Goal: Submit feedback/report problem: Submit feedback/report problem

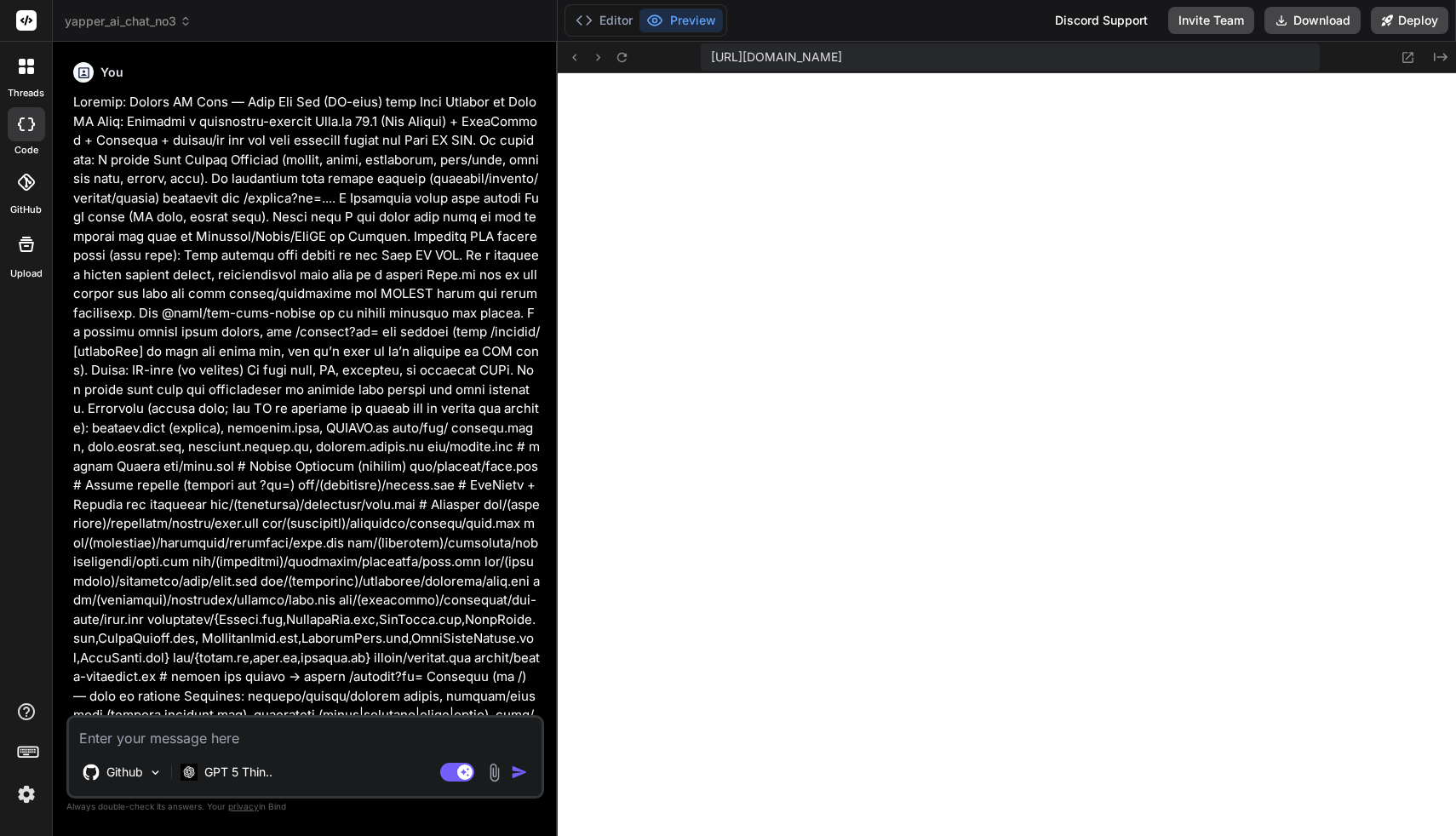
scroll to position [9106, 0]
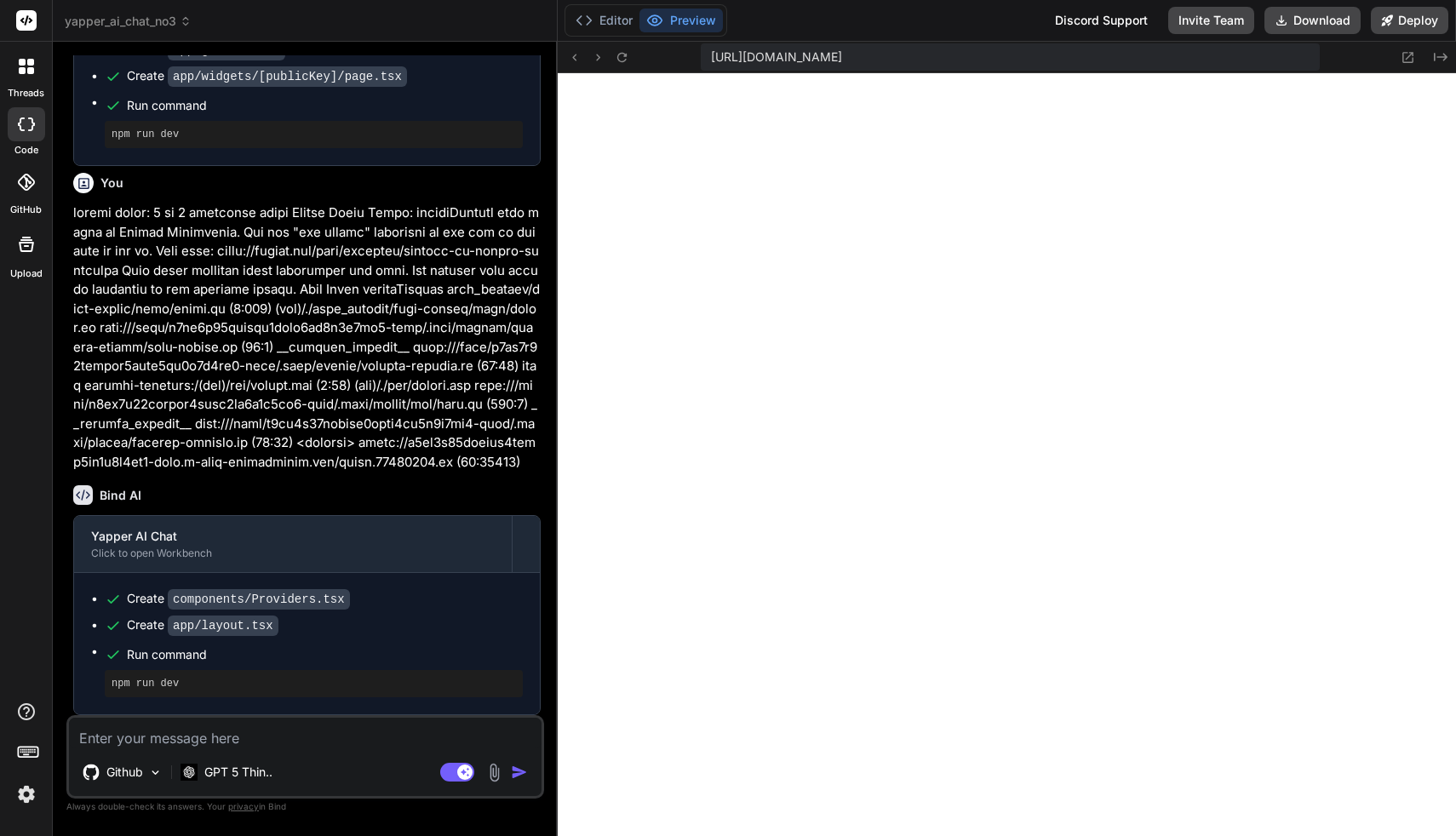
click at [351, 743] on textarea at bounding box center [305, 733] width 472 height 31
type textarea "p"
type textarea "x"
type textarea "pl"
type textarea "x"
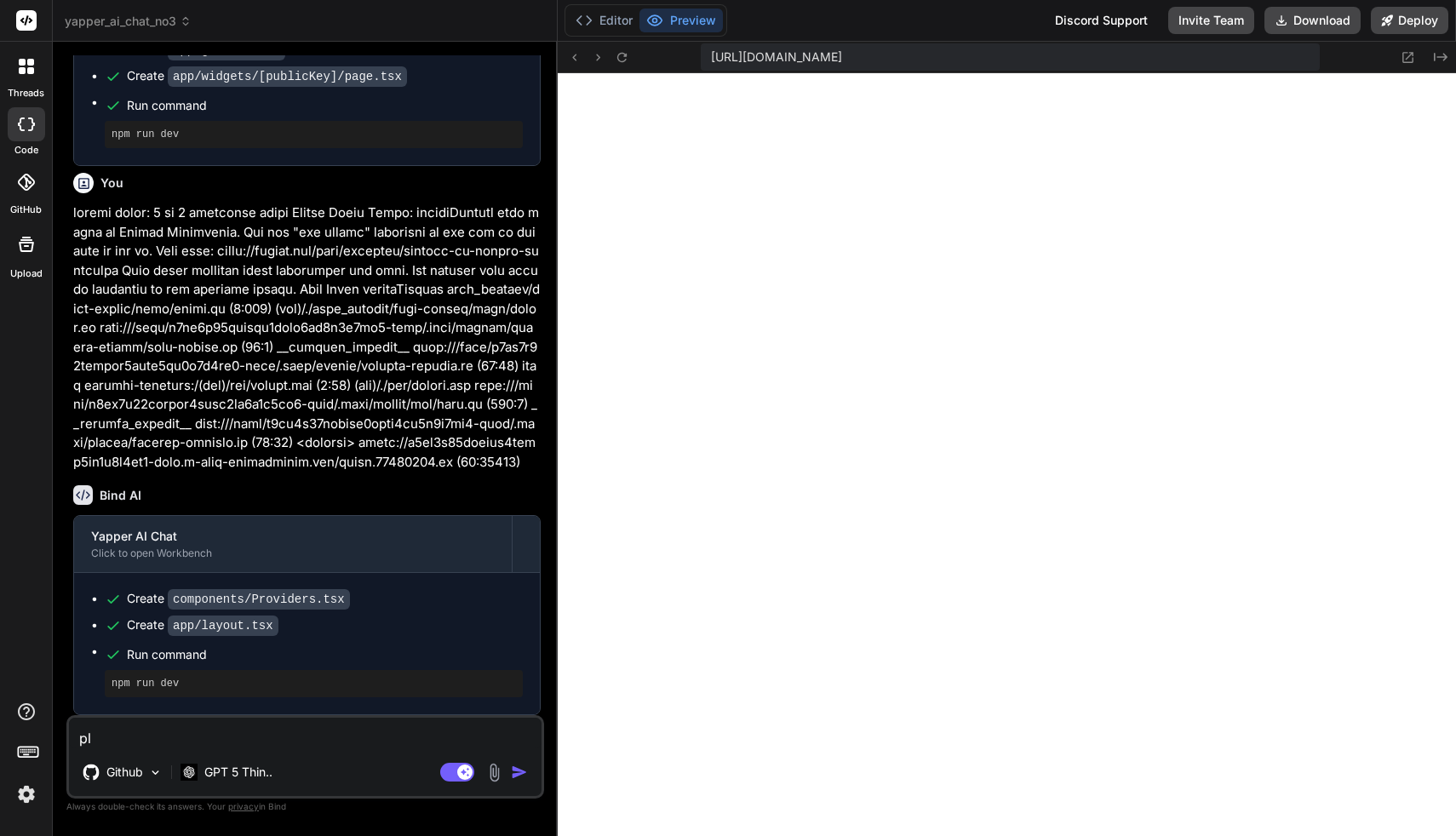
type textarea "ple"
type textarea "x"
type textarea "plea"
type textarea "x"
type textarea "pleas"
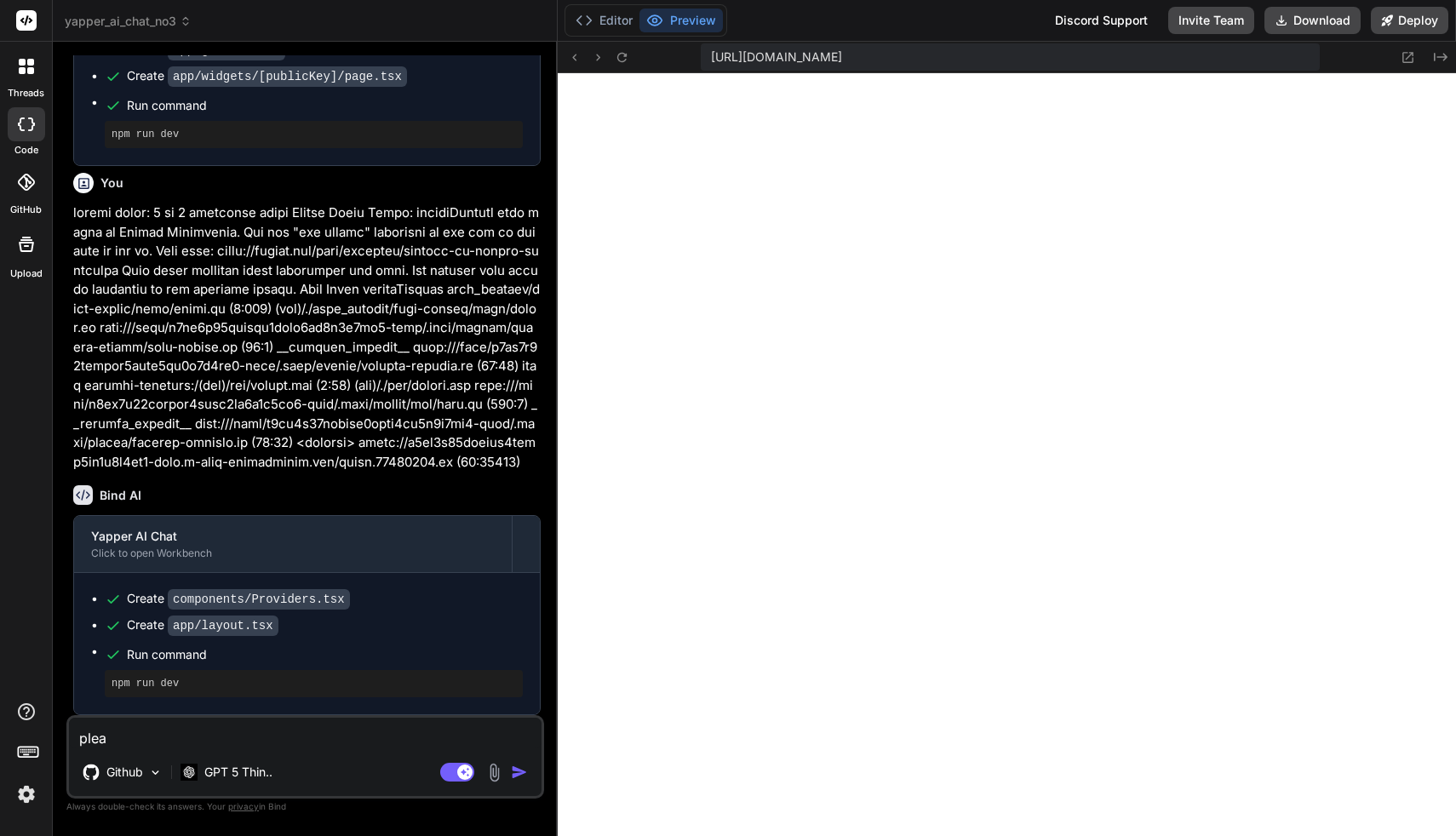
type textarea "x"
type textarea "please"
type textarea "x"
type textarea "please"
type textarea "x"
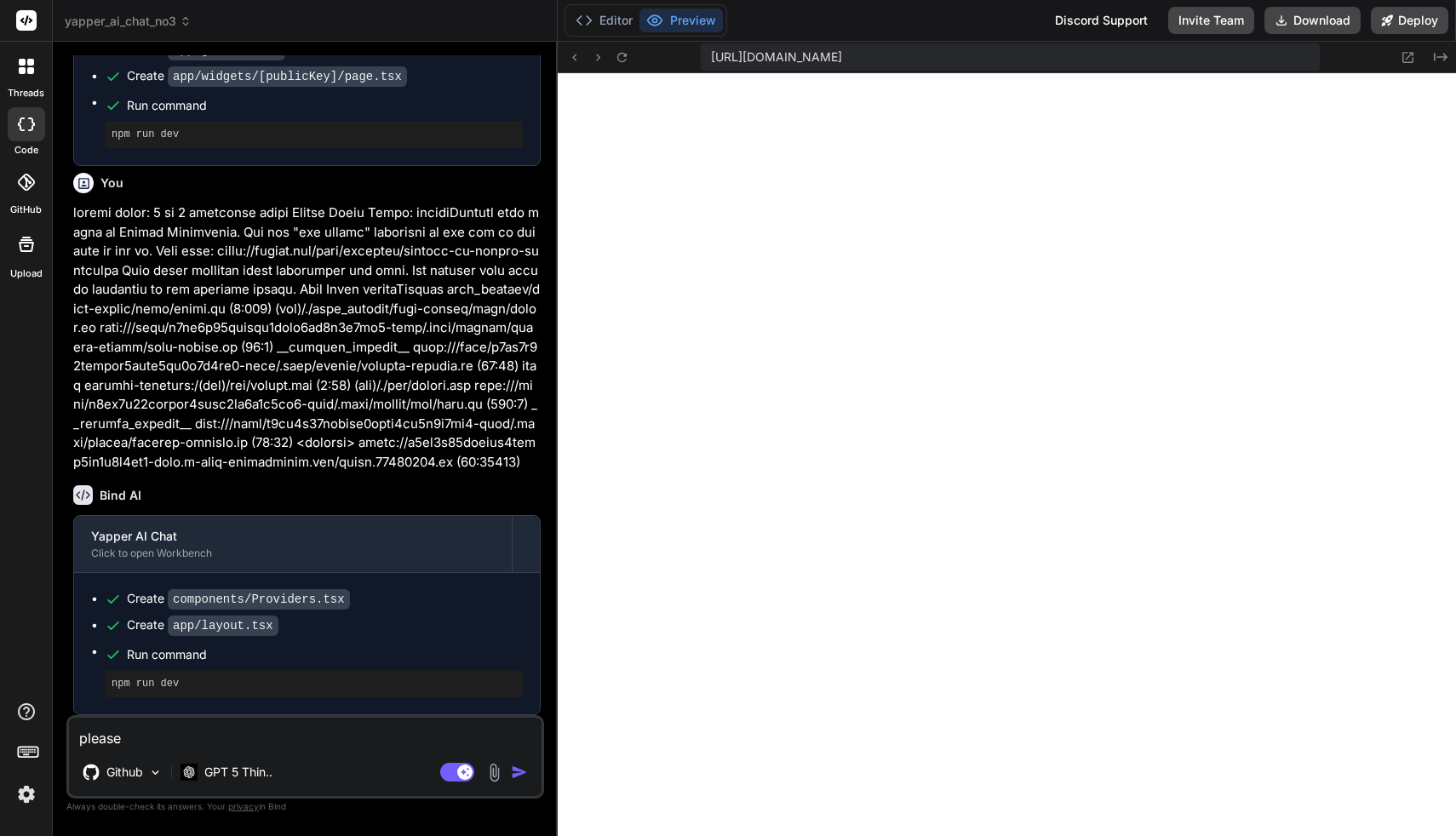
type textarea "please c"
type textarea "x"
type textarea "please ch"
type textarea "x"
type textarea "please che"
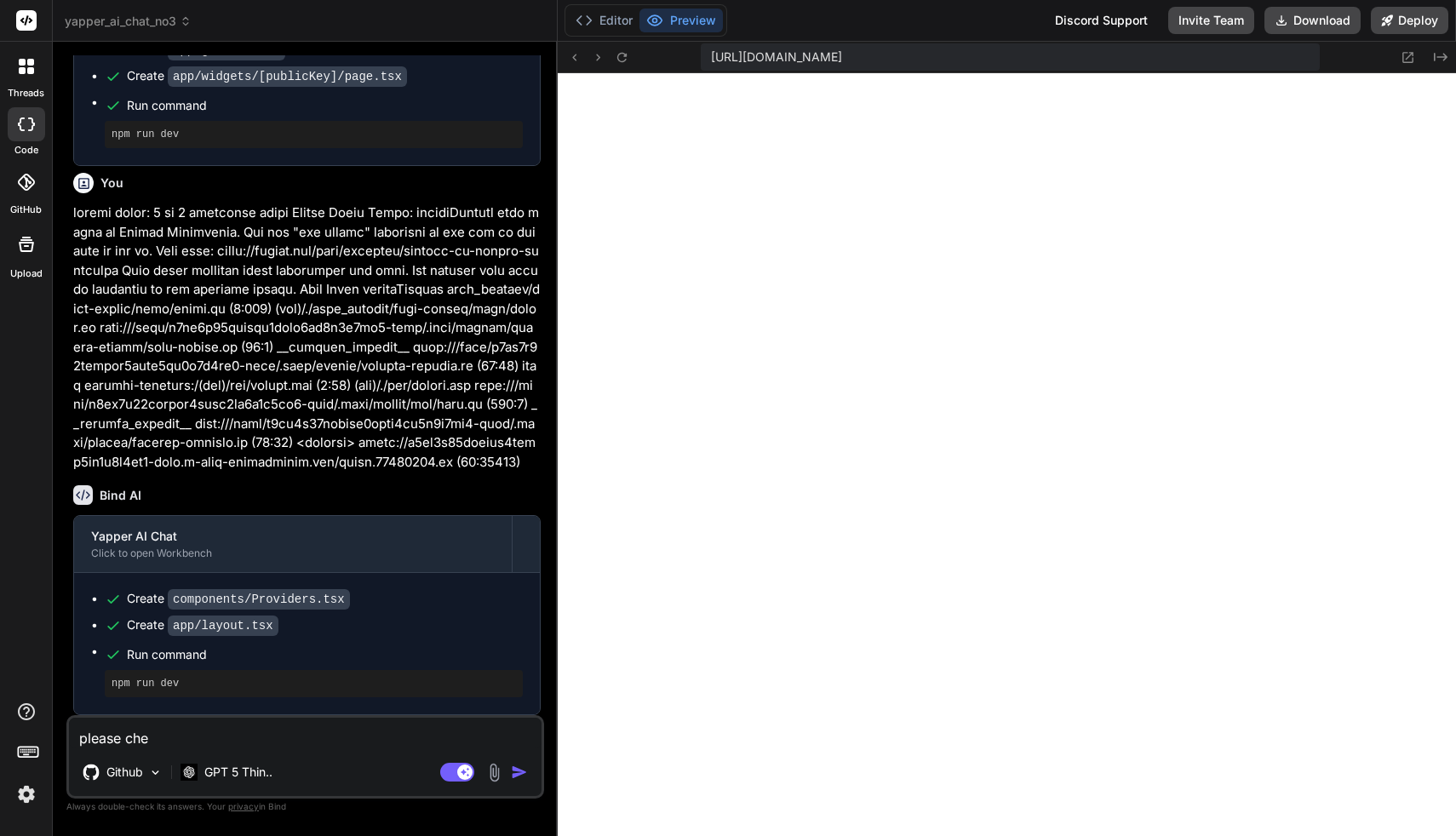
type textarea "x"
type textarea "please chec"
type textarea "x"
type textarea "please check"
type textarea "x"
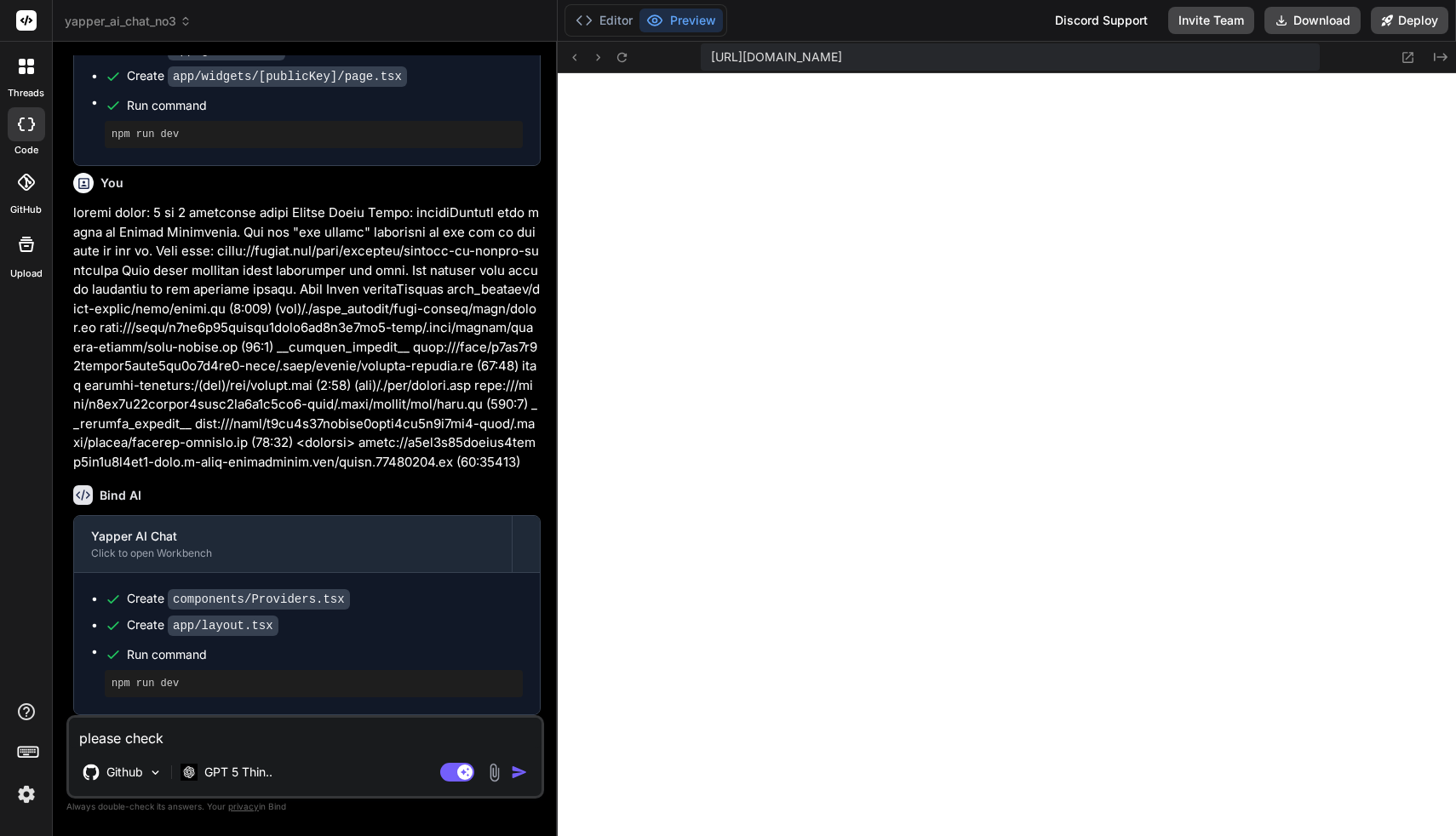
type textarea "please check"
type textarea "x"
type textarea "please check t"
type textarea "x"
type textarea "please check th"
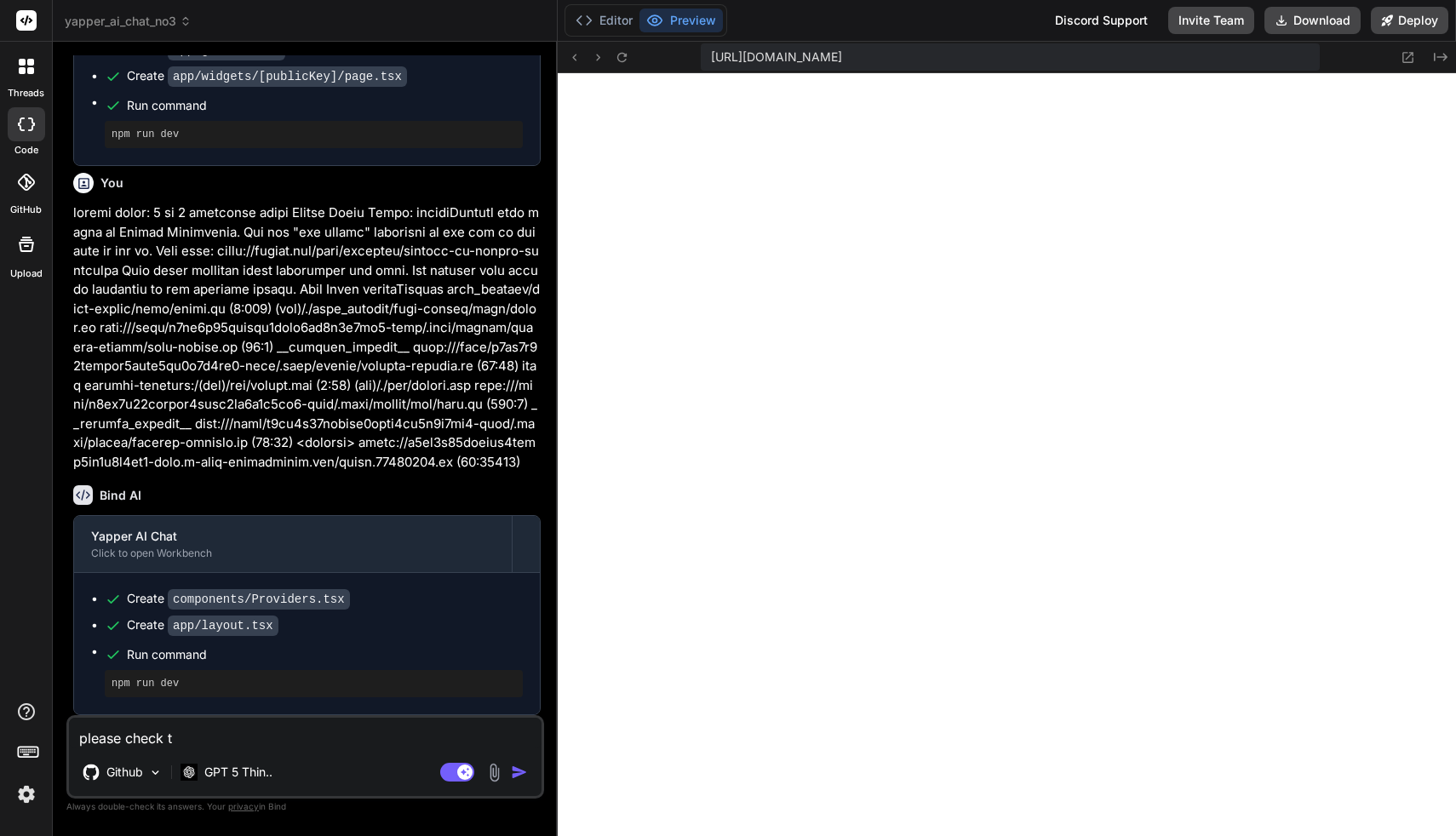
type textarea "x"
type textarea "please check the"
type textarea "x"
type textarea "please check the"
type textarea "x"
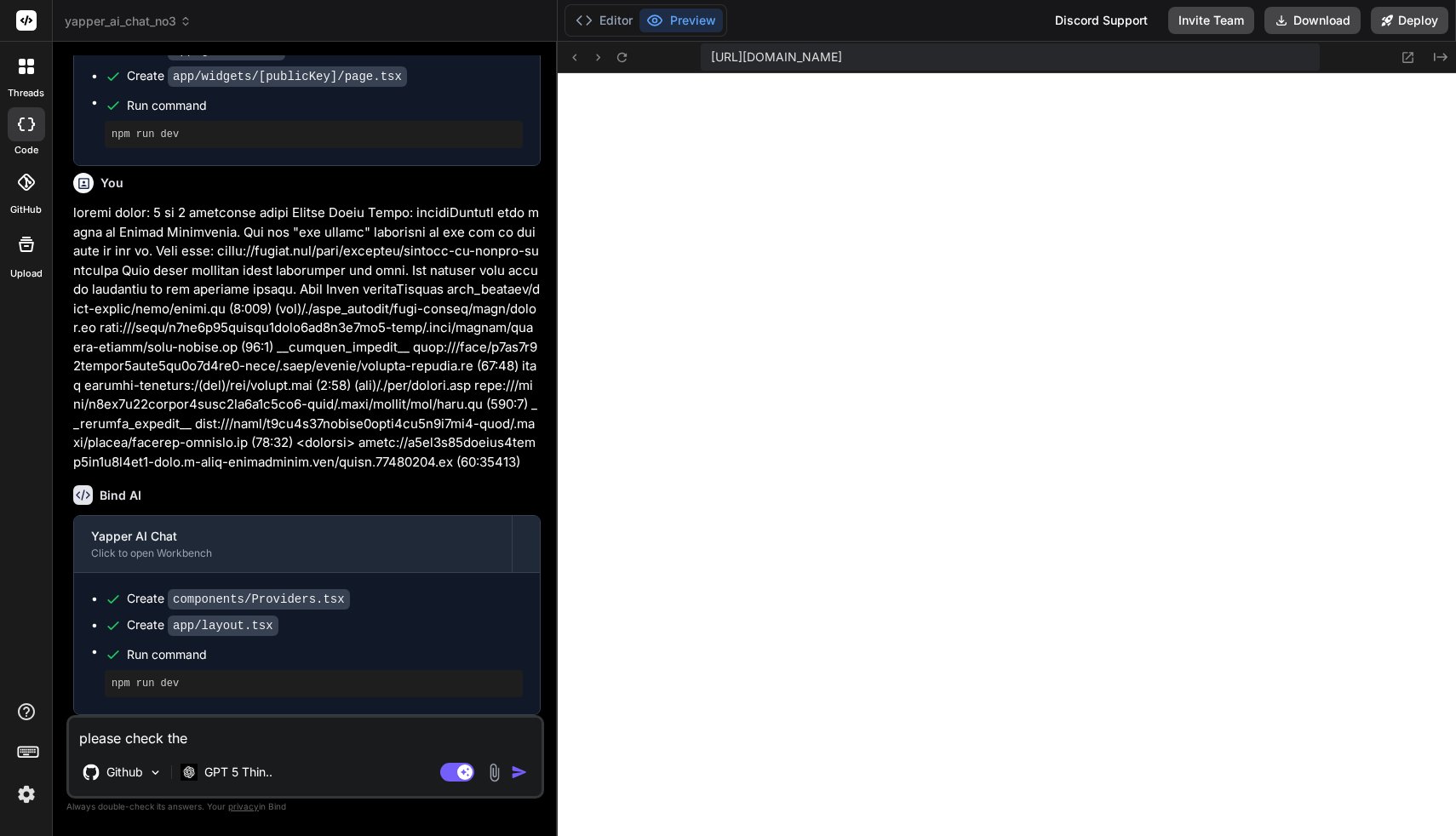
type textarea "please check the s"
type textarea "x"
type textarea "please check the si"
type textarea "x"
type textarea "please check the s"
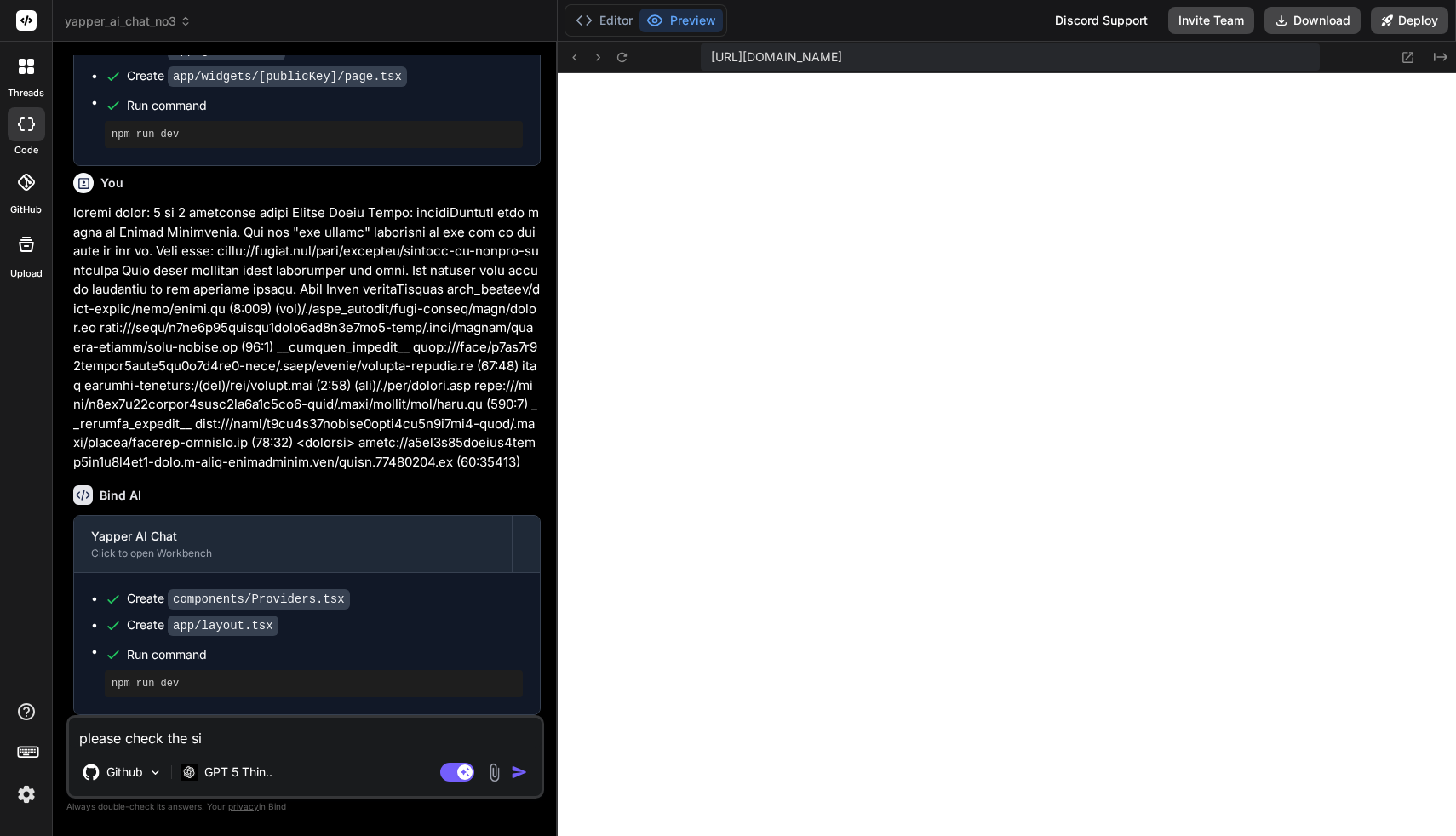
type textarea "x"
type textarea "please check the"
type textarea "x"
type textarea "please check the w"
type textarea "x"
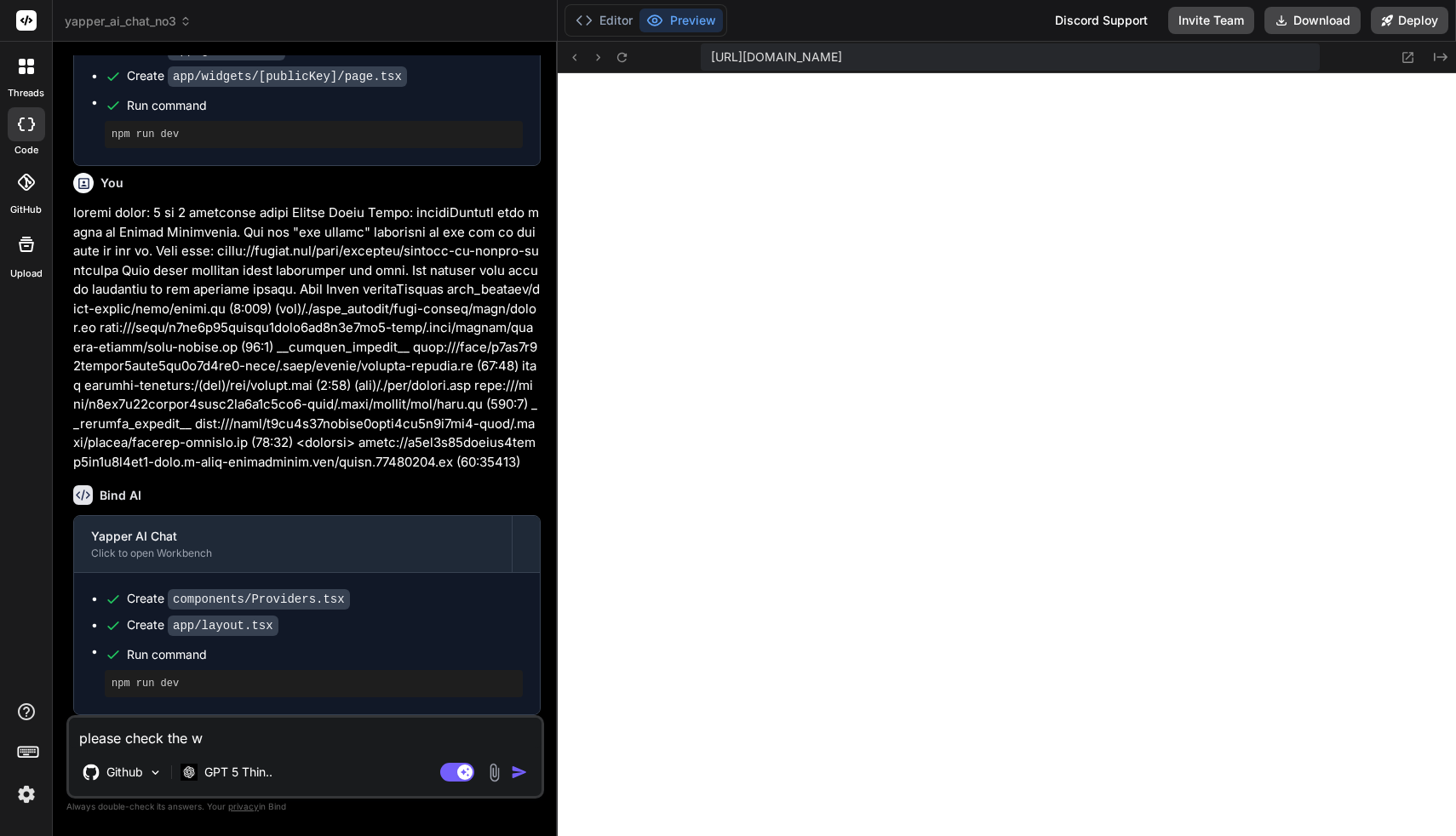
type textarea "please check the wi"
type textarea "x"
type textarea "please check the wid"
type textarea "x"
type textarea "please check the widg"
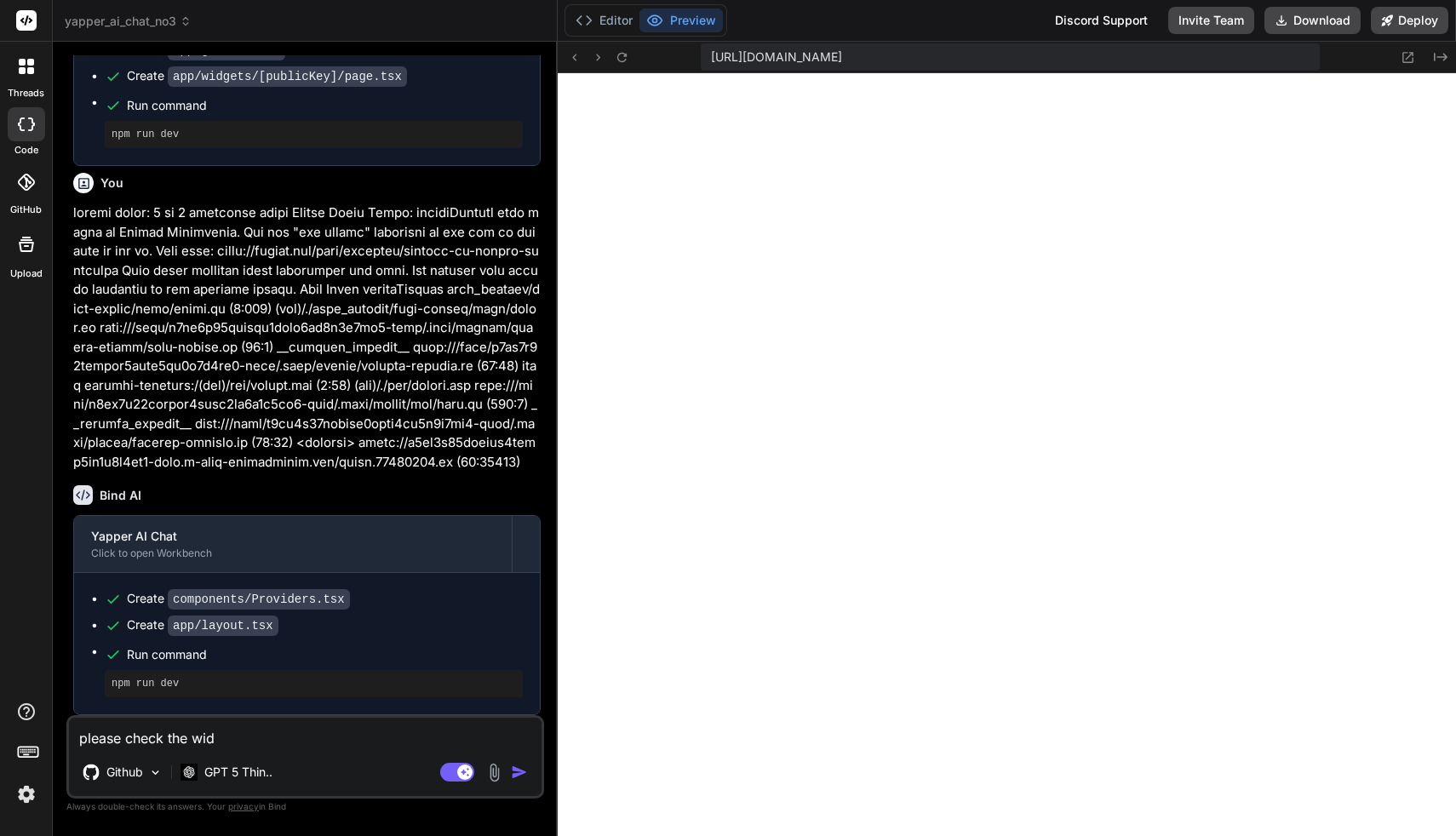
type textarea "x"
type textarea "please check the widge"
type textarea "x"
type textarea "please check the widget"
type textarea "x"
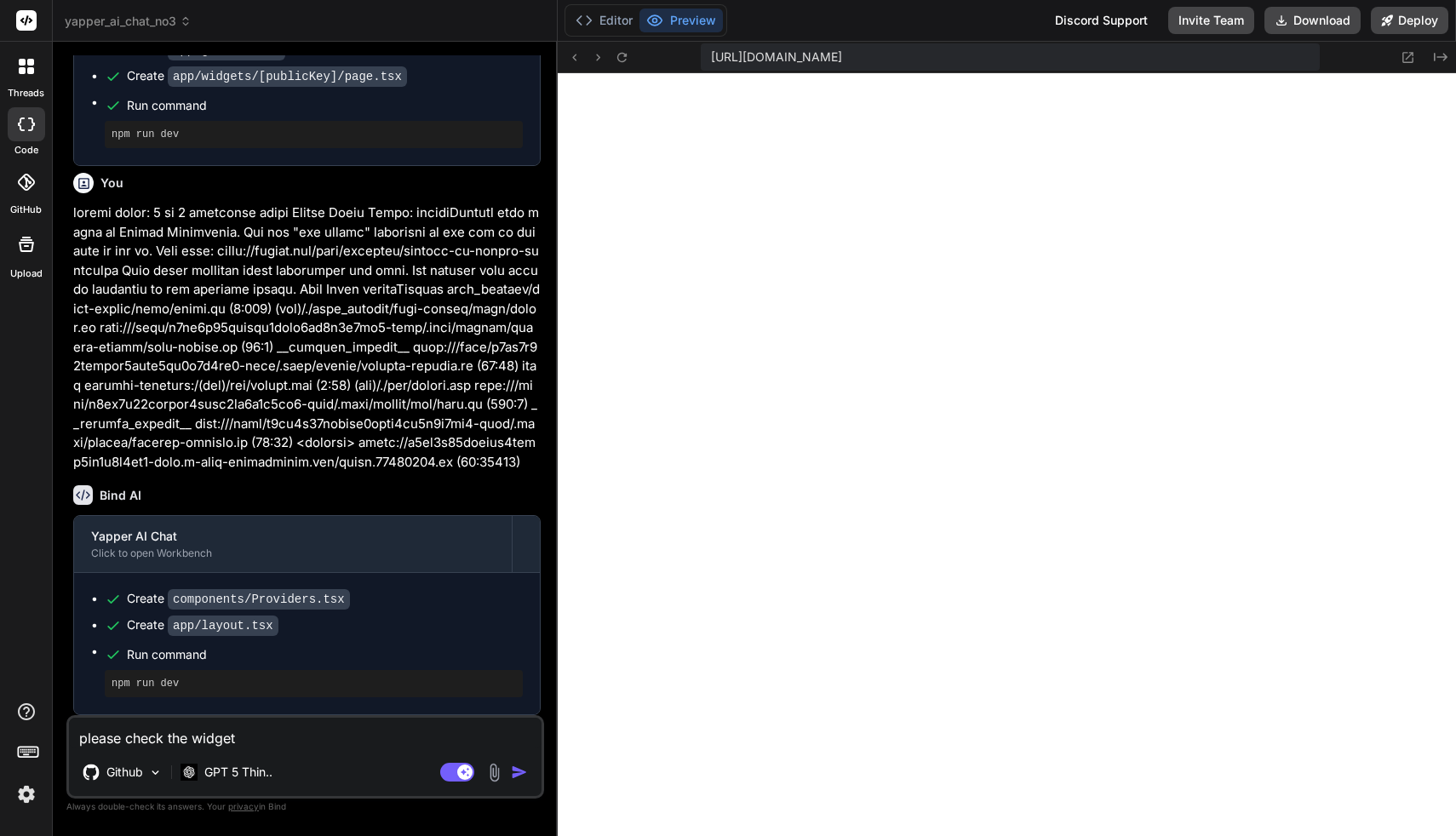
type textarea "please check the widget"
type textarea "x"
type textarea "please check the widget p"
type textarea "x"
type textarea "please check the widget pr"
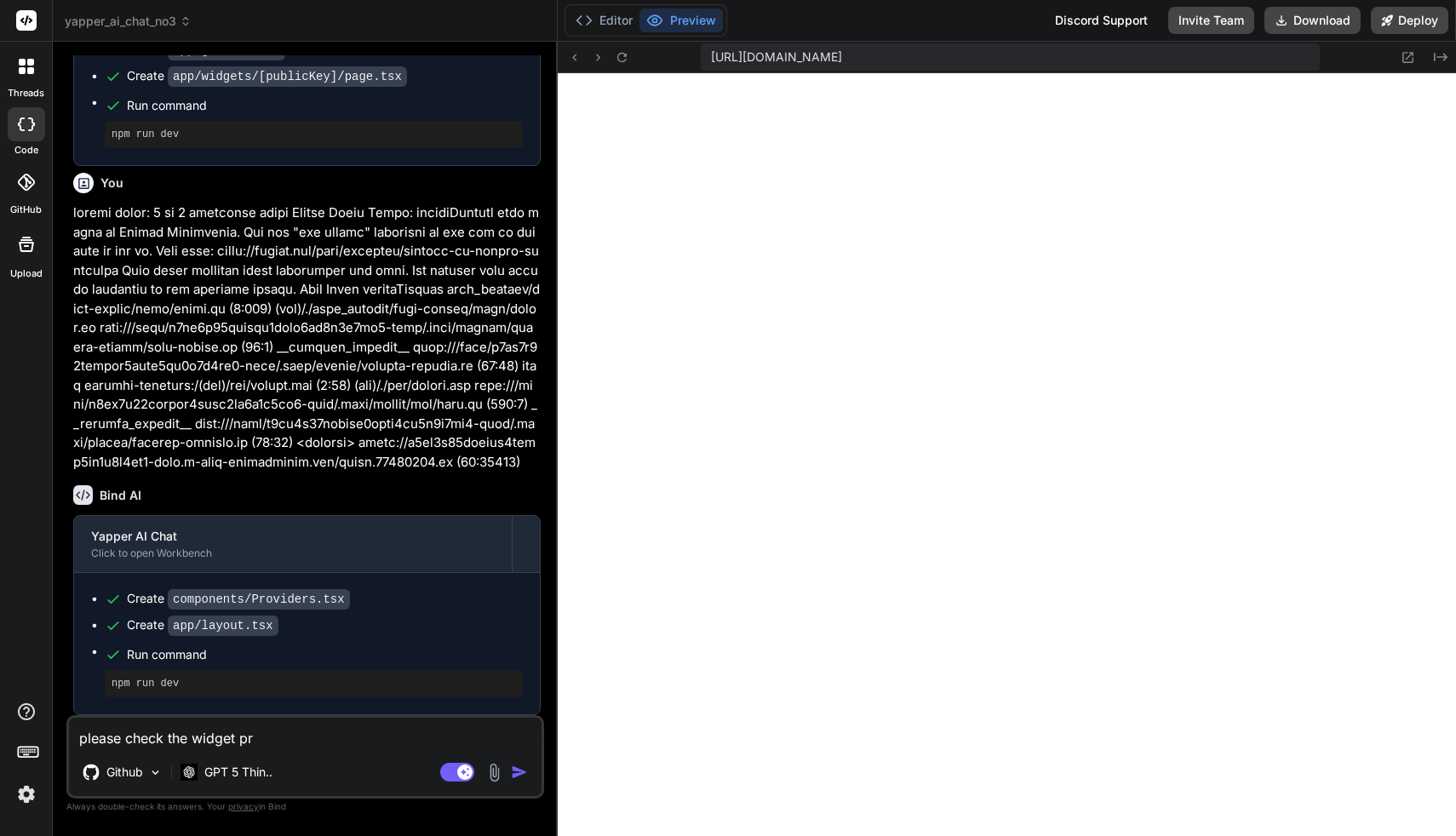
type textarea "x"
type textarea "please check the widget pre"
type textarea "x"
type textarea "please check the widget prev"
type textarea "x"
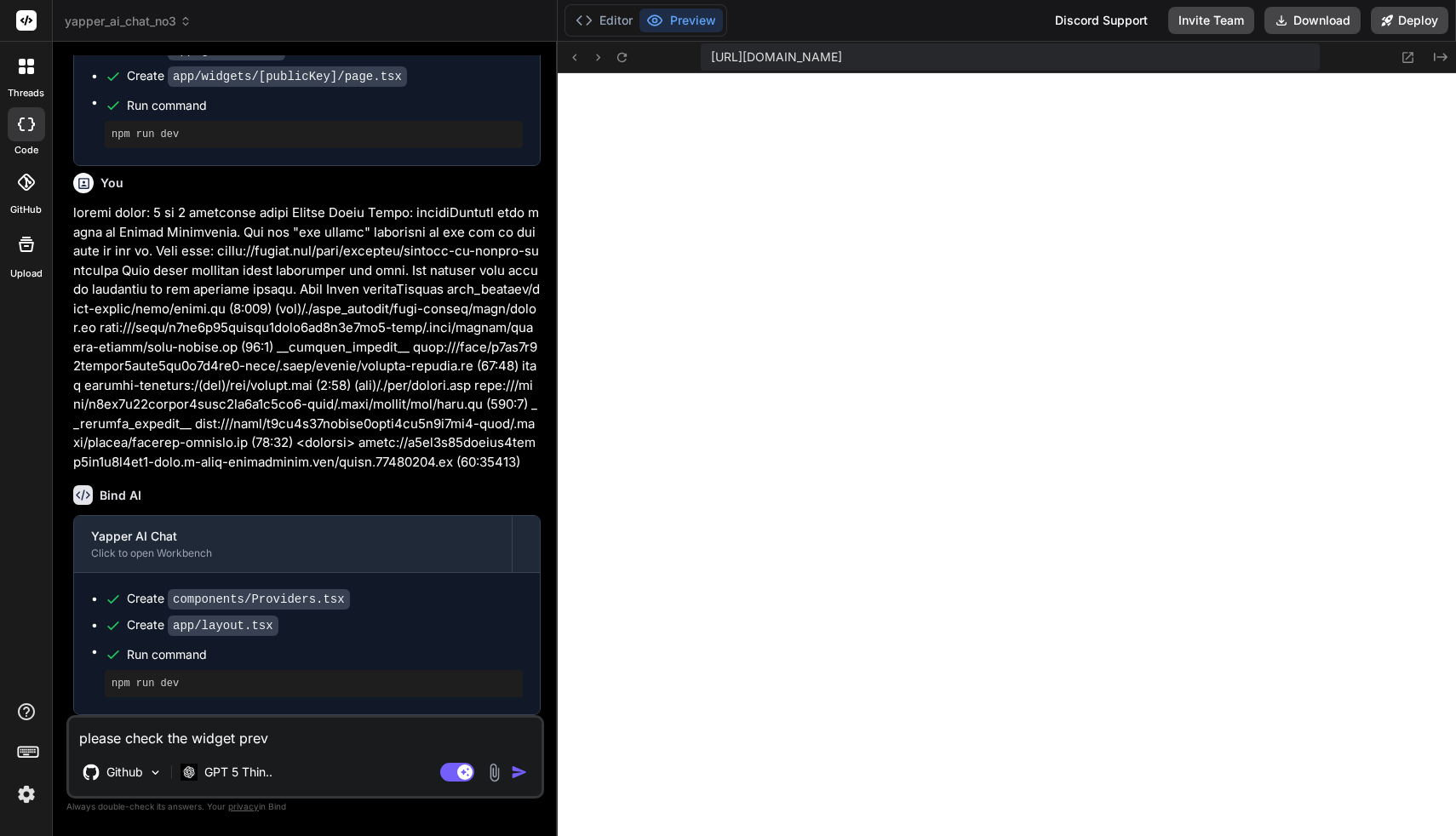
type textarea "please check the widget previ"
type textarea "x"
type textarea "please check the widget previe"
type textarea "x"
type textarea "please check the widget preview"
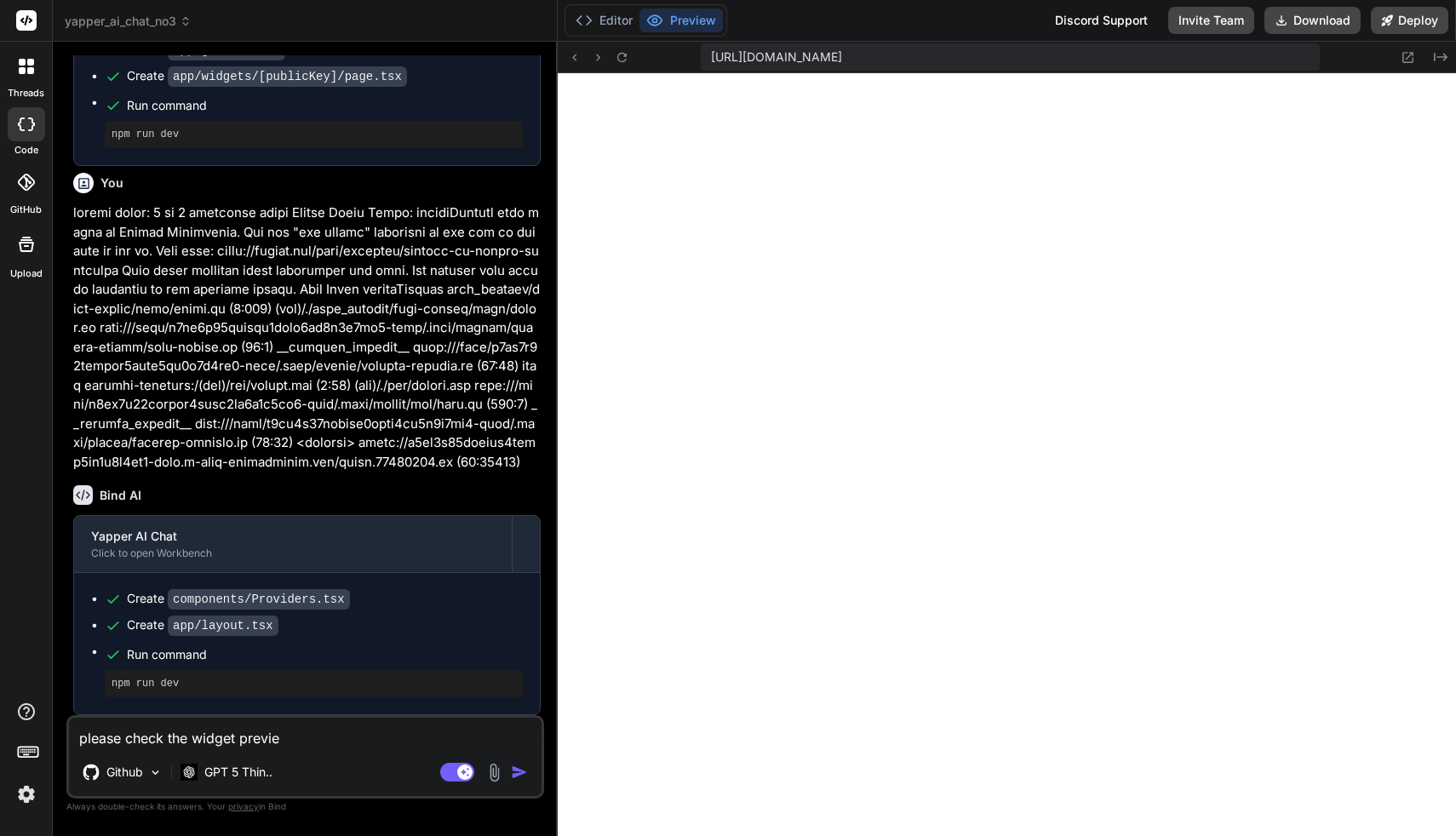
type textarea "x"
type textarea "please check the widget preview,"
type textarea "x"
type textarea "please check the widget preview,"
type textarea "x"
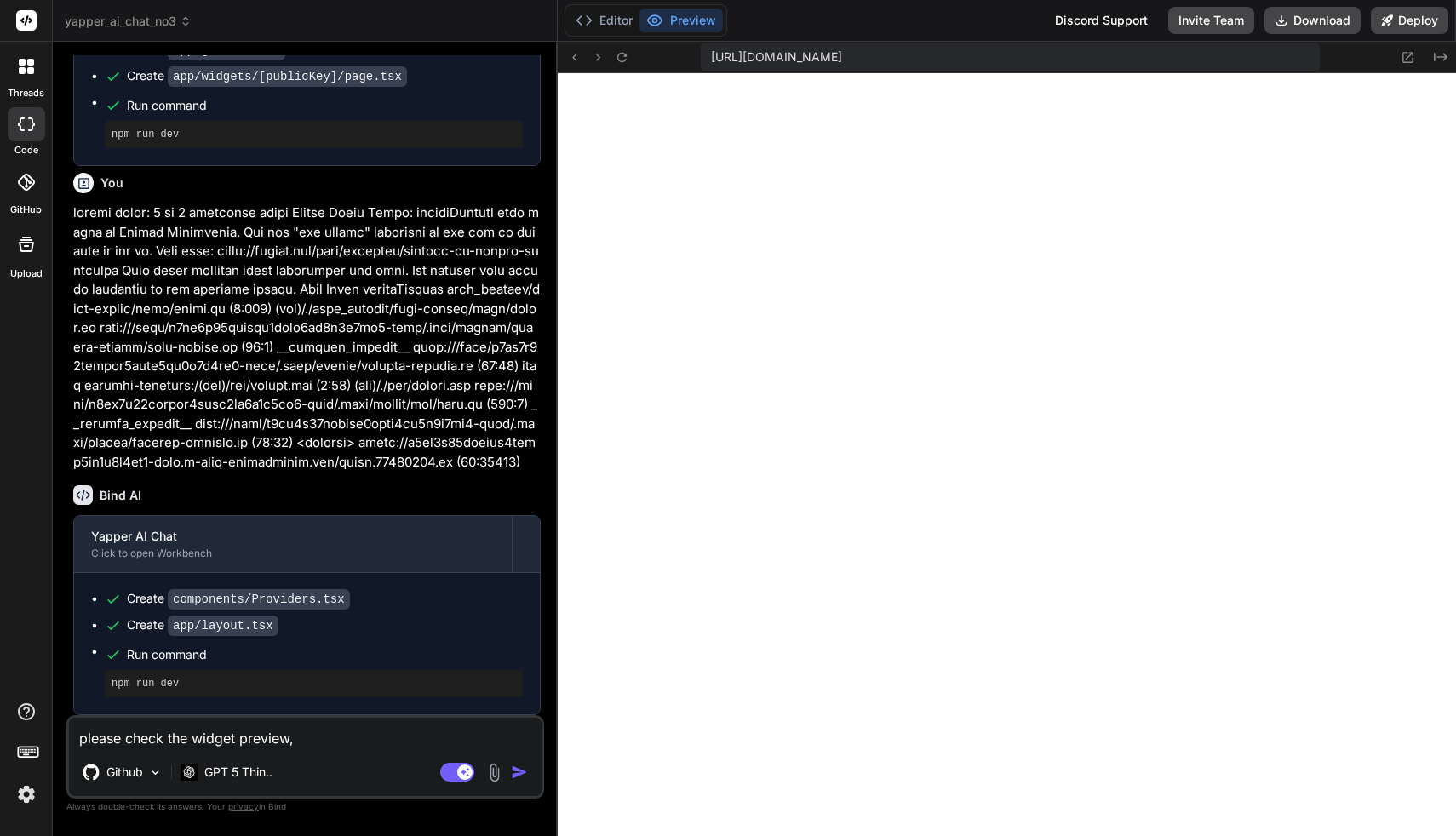
type textarea "please check the widget preview, i"
type textarea "x"
type textarea "please check the widget preview, it"
type textarea "x"
type textarea "please check the widget preview, it"
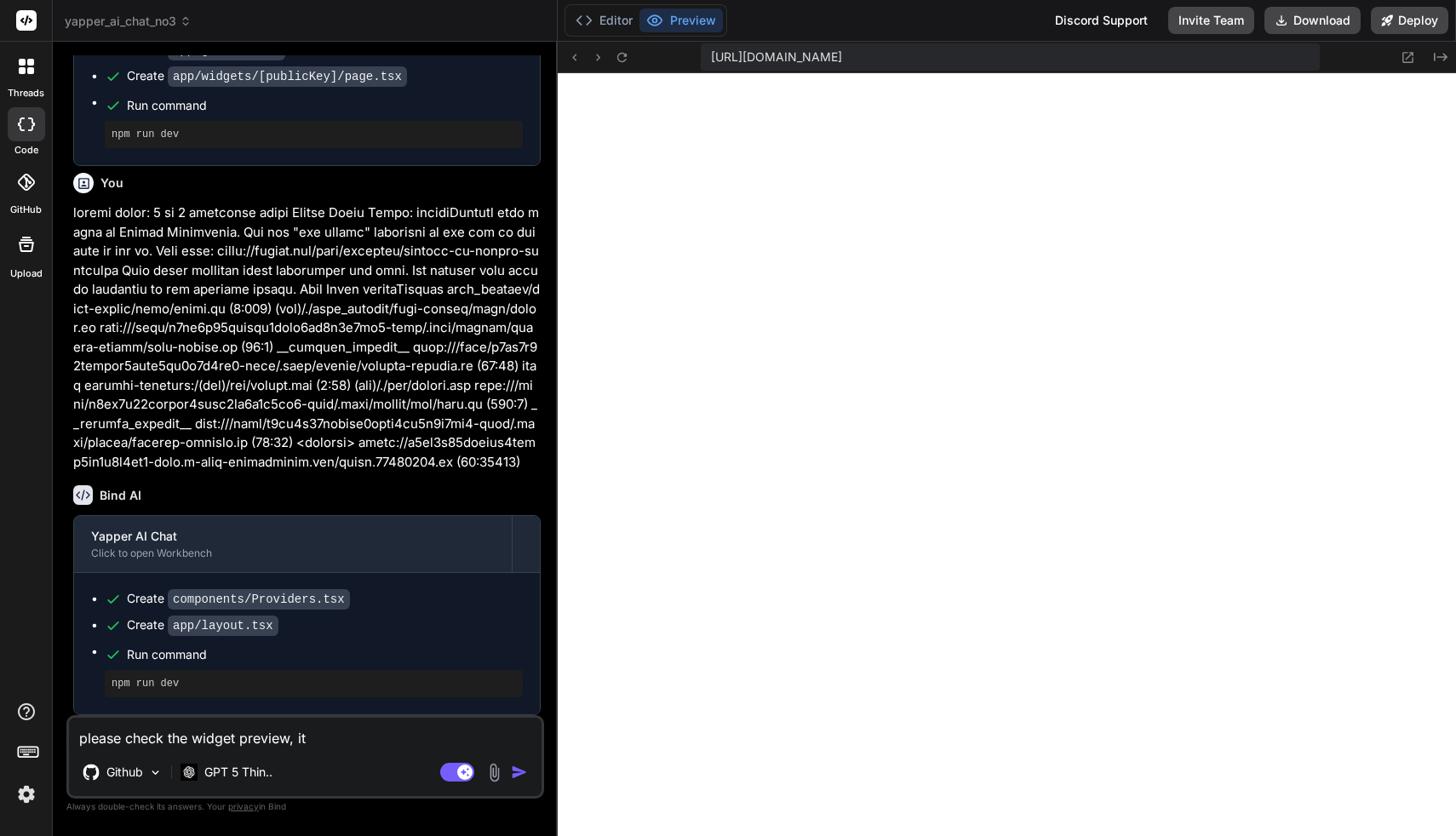
type textarea "x"
type textarea "please check the widget preview, it d"
type textarea "x"
type textarea "please check the widget preview, it do"
type textarea "x"
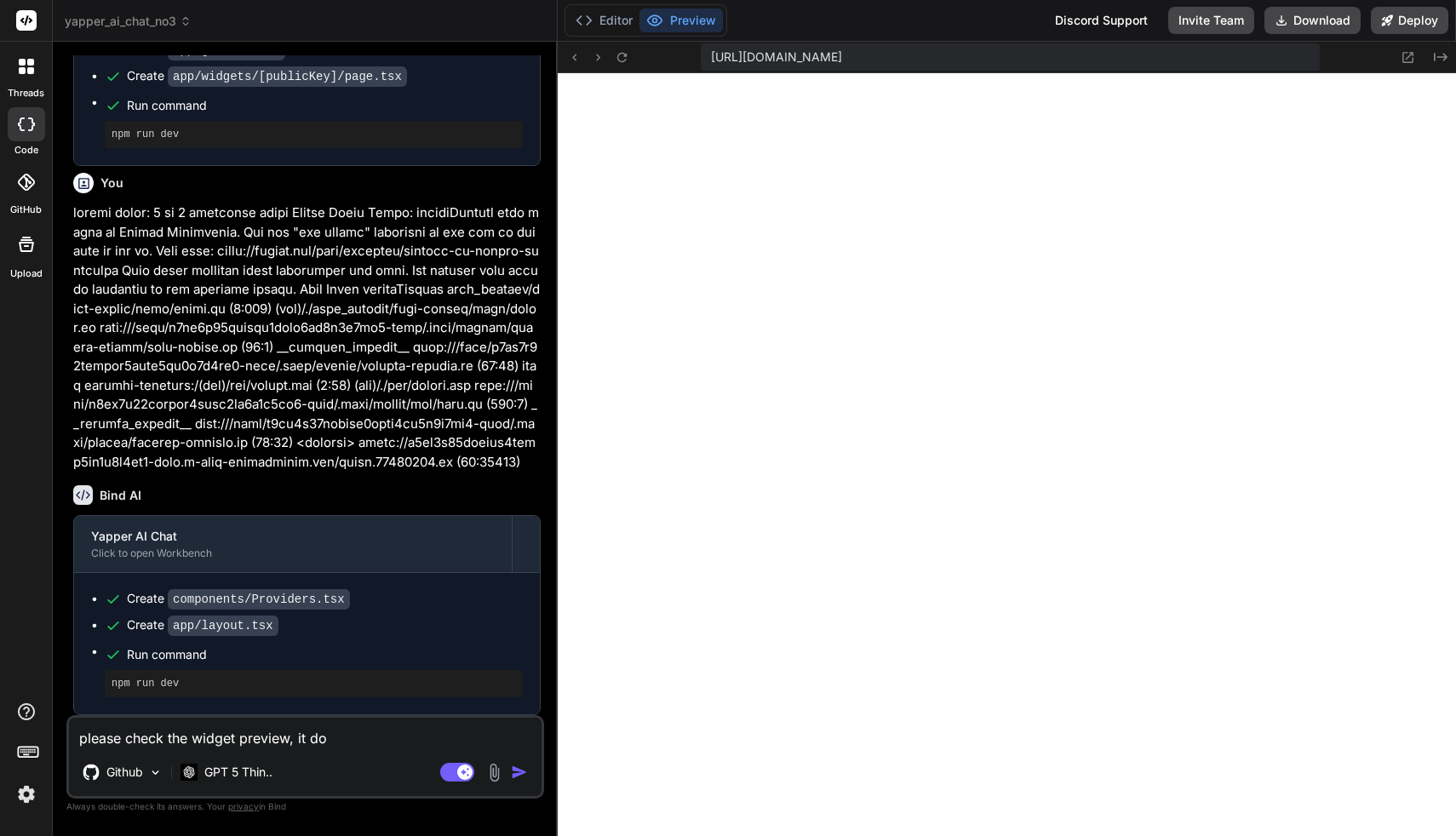
type textarea "please check the widget preview, it doe"
type textarea "x"
type textarea "please check the widget preview, it does"
type textarea "x"
type textarea "please check the widget preview, it does"
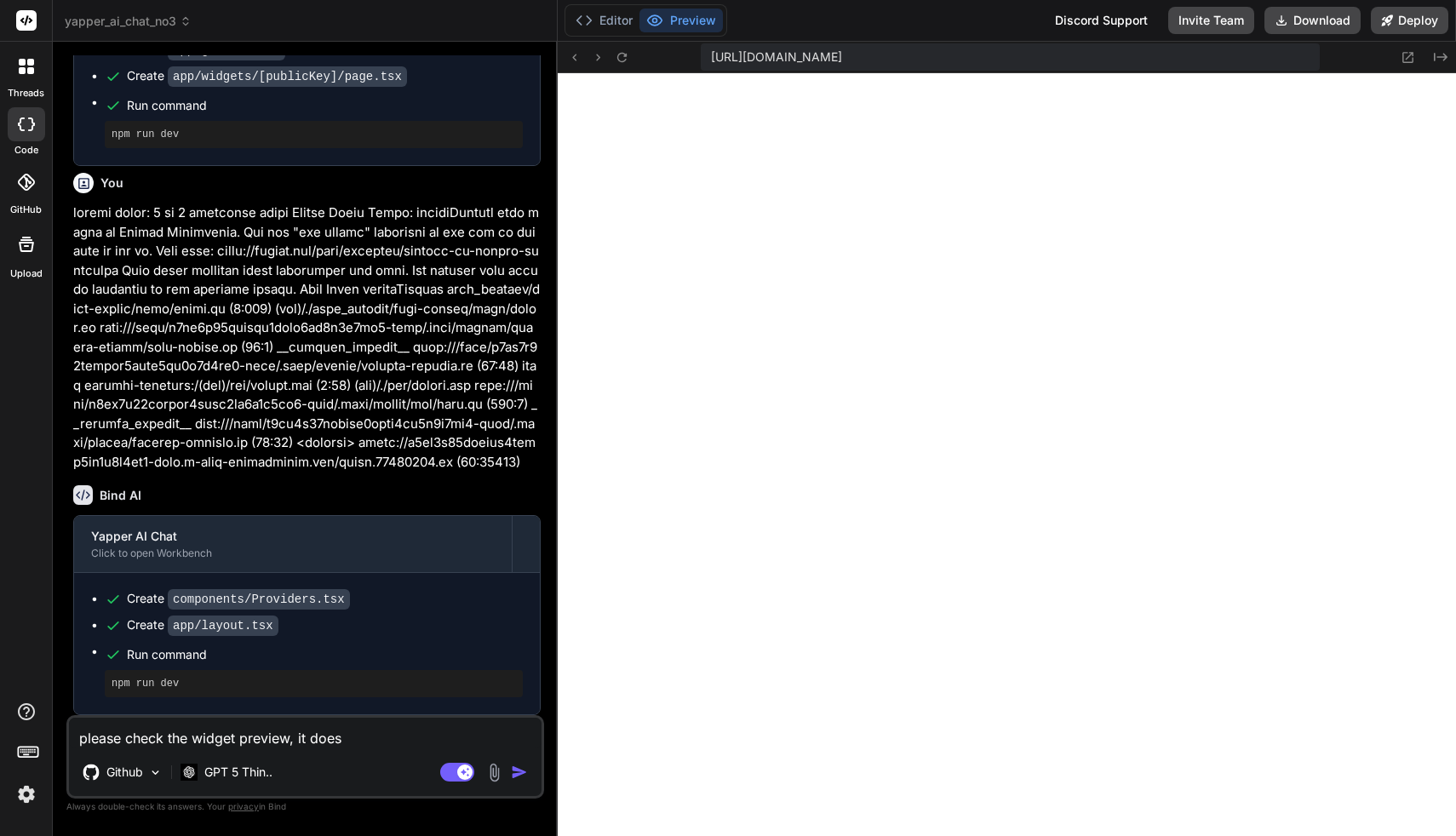
type textarea "x"
type textarea "please check the widget preview, it does n"
type textarea "x"
type textarea "please check the widget preview, it does no"
type textarea "x"
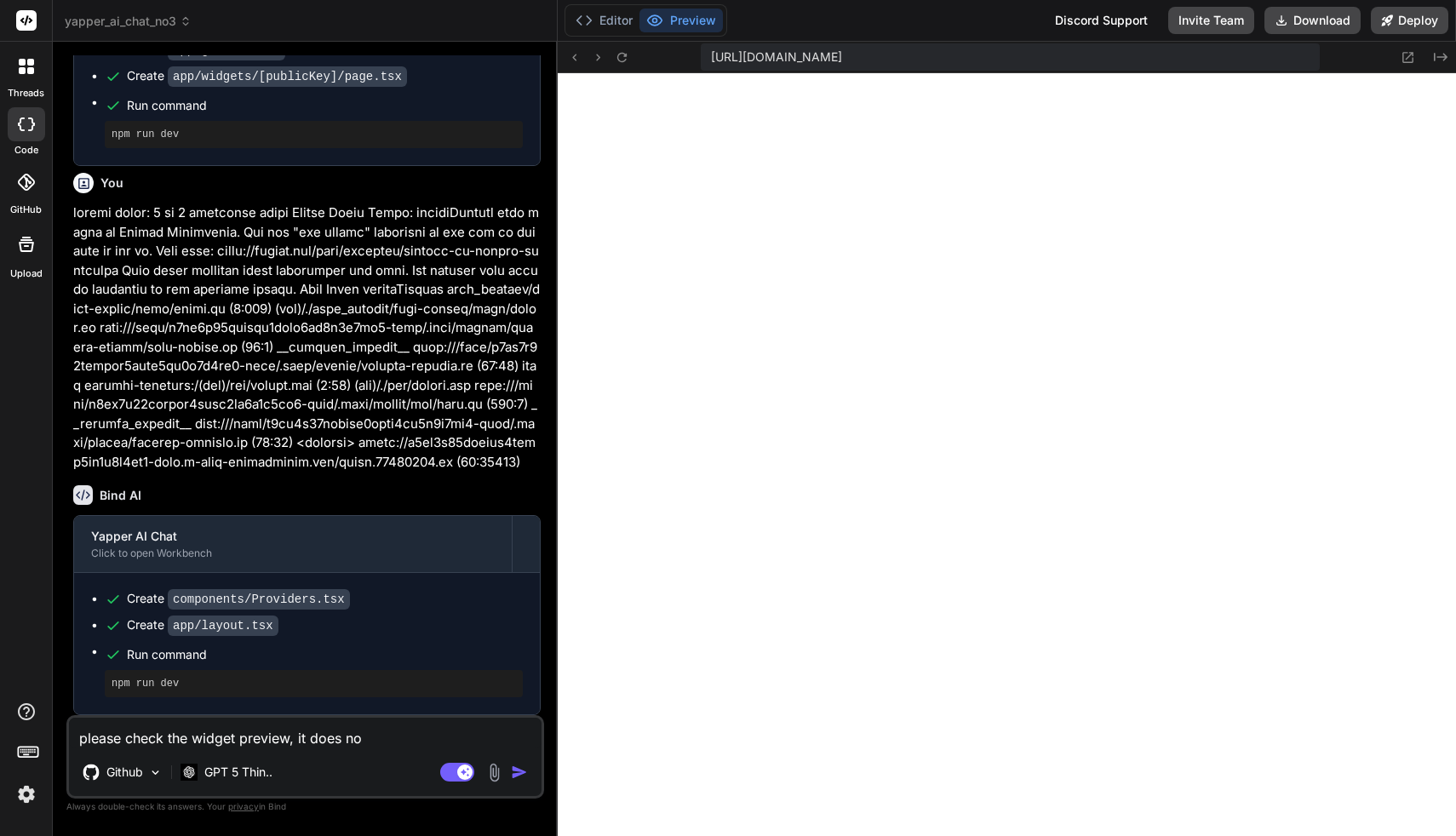
type textarea "please check the widget preview, it does not"
type textarea "x"
type textarea "please check the widget preview, it does not"
type textarea "x"
type textarea "please check the widget preview, it does not s"
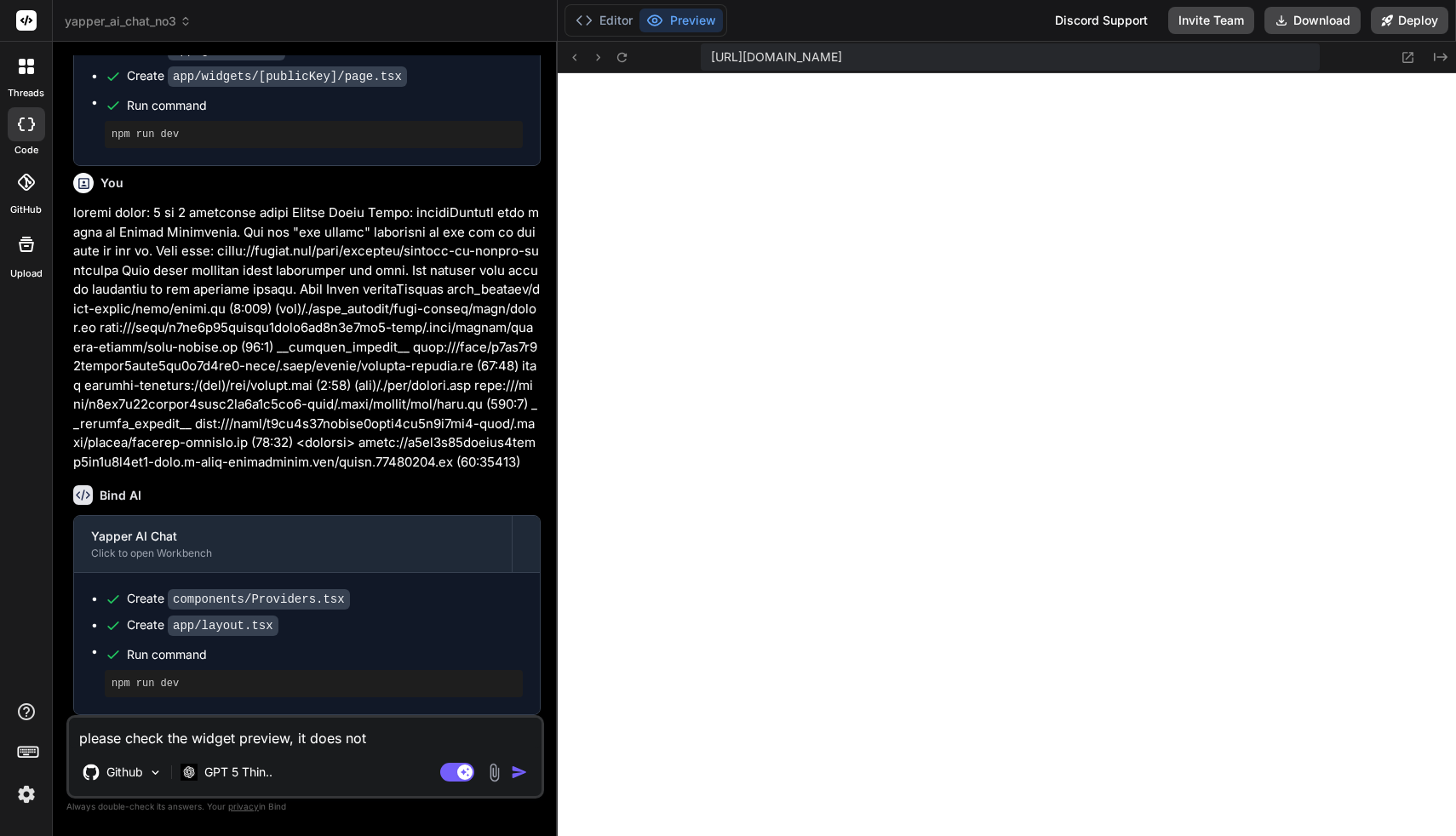
type textarea "x"
type textarea "please check the widget preview, it does not sh"
type textarea "x"
type textarea "please check the widget preview, it does not sho"
type textarea "x"
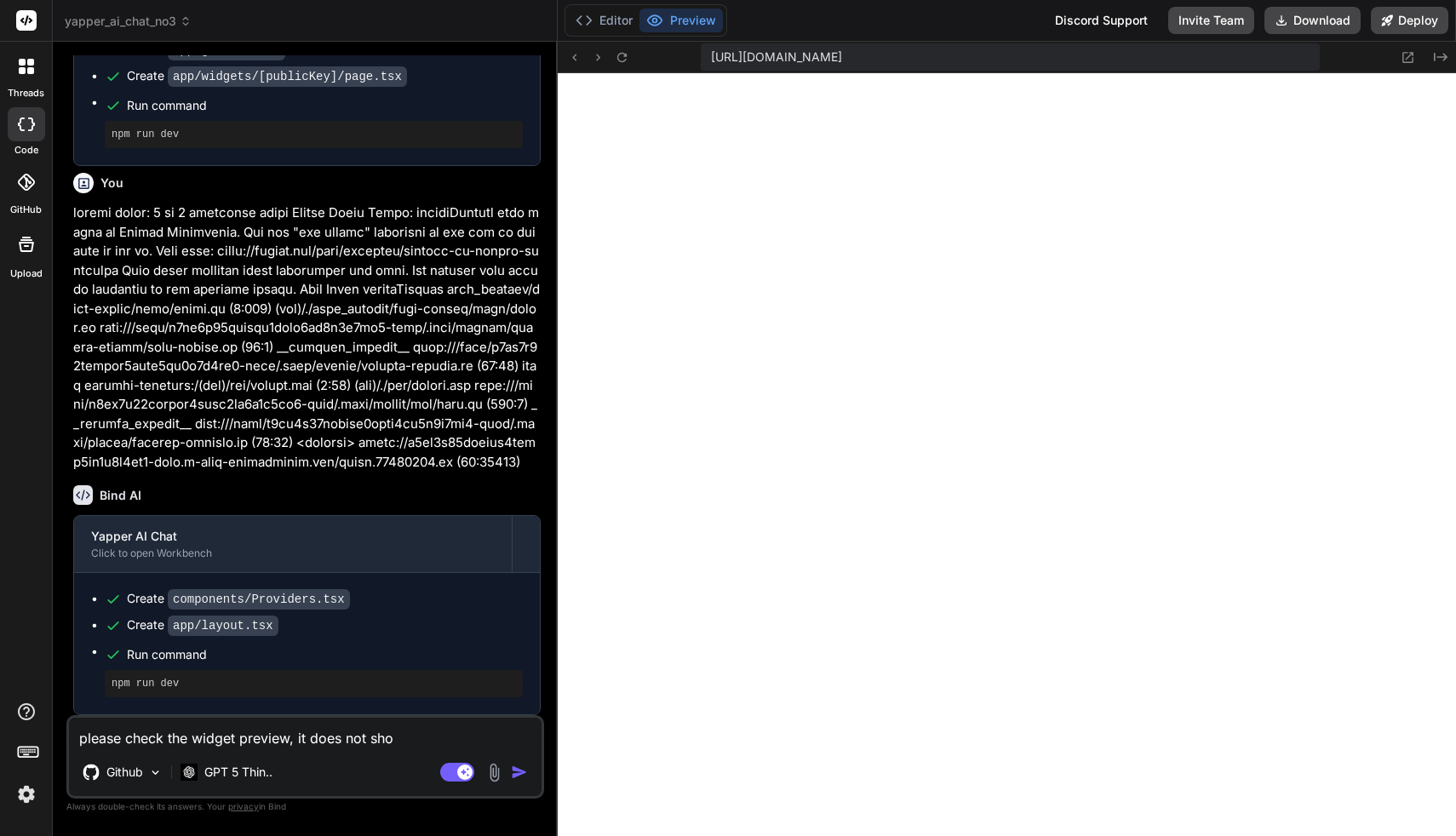
type textarea "please check the widget preview, it does not show"
type textarea "x"
type textarea "please check the widget preview, it does not show"
type textarea "x"
type textarea "please check the widget preview, it does not show t"
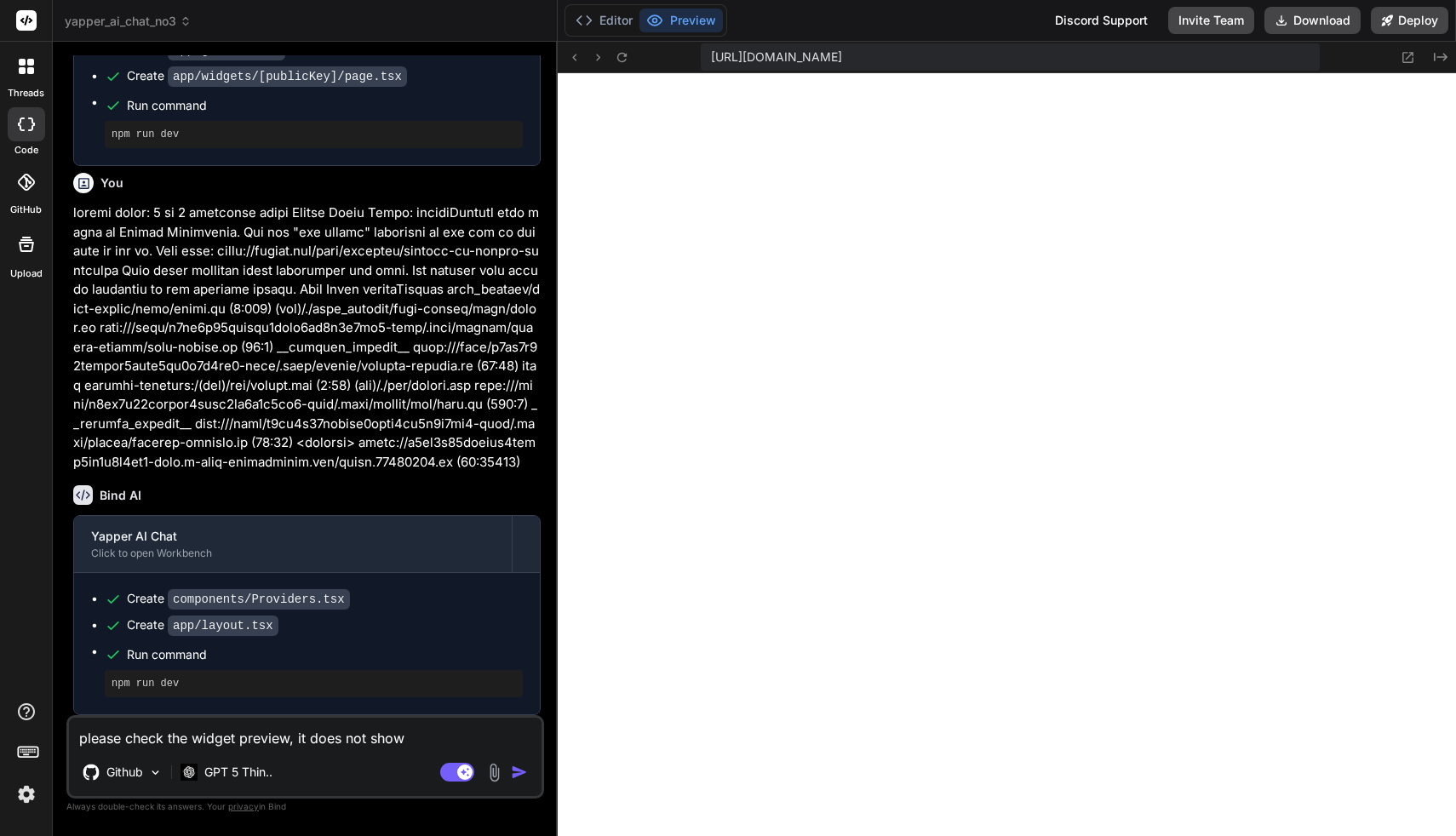
type textarea "x"
type textarea "please check the widget preview, it does not show th"
type textarea "x"
type textarea "please check the widget preview, it does not show the"
type textarea "x"
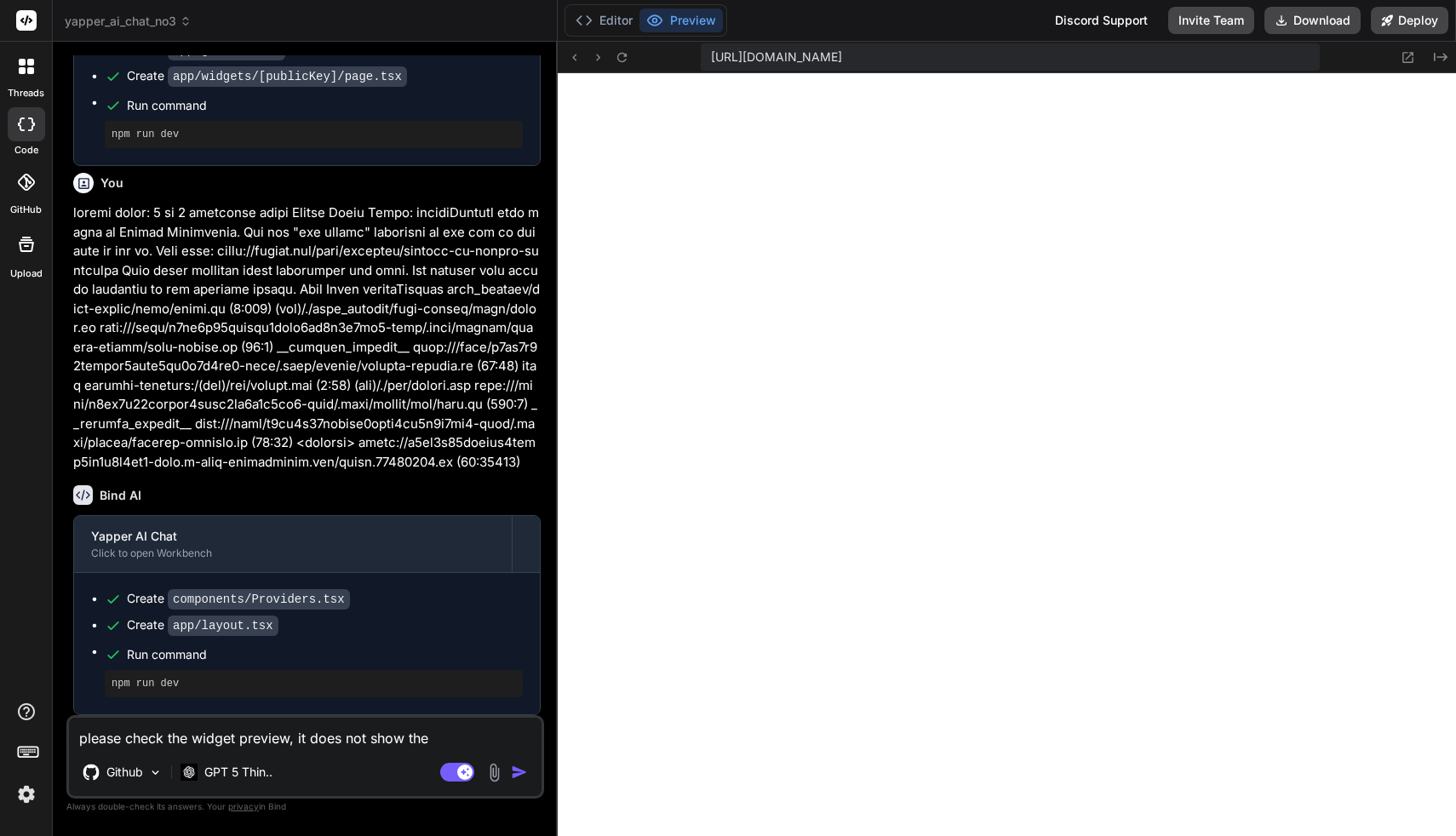
type textarea "please check the widget preview, it does not show the"
type textarea "x"
type textarea "please check the widget preview, it does not show the c"
type textarea "x"
type textarea "please check the widget preview, it does not show the ch"
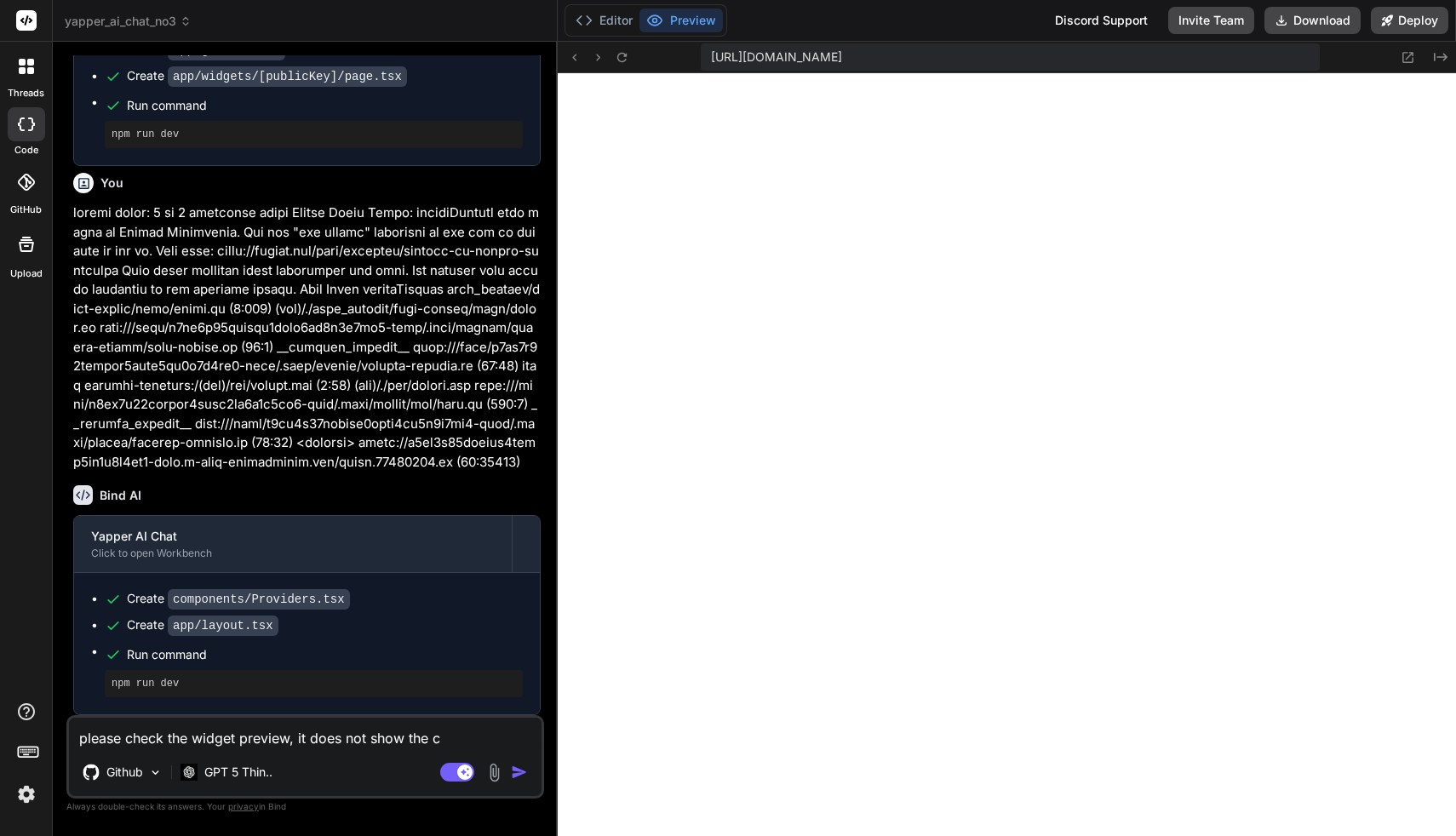
type textarea "x"
type textarea "please check the widget preview, it does not show the cha"
type textarea "x"
type textarea "please check the widget preview, it does not show the chat"
type textarea "x"
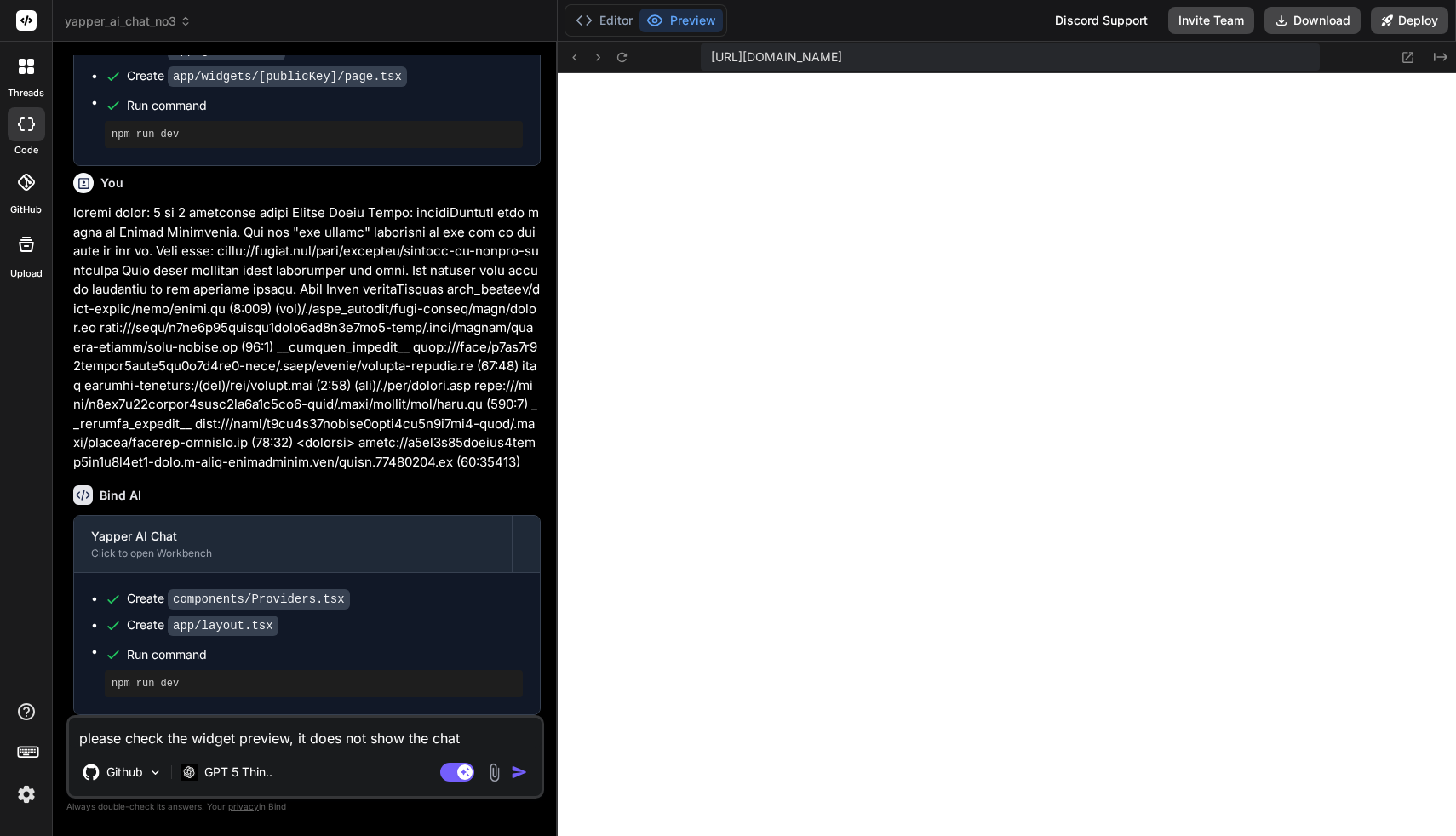
type textarea "please check the widget preview, it does not show the chat-"
type textarea "x"
type textarea "please check the widget preview, it does not show the chat-w"
type textarea "x"
type textarea "please check the widget preview, it does not show the chat-wi"
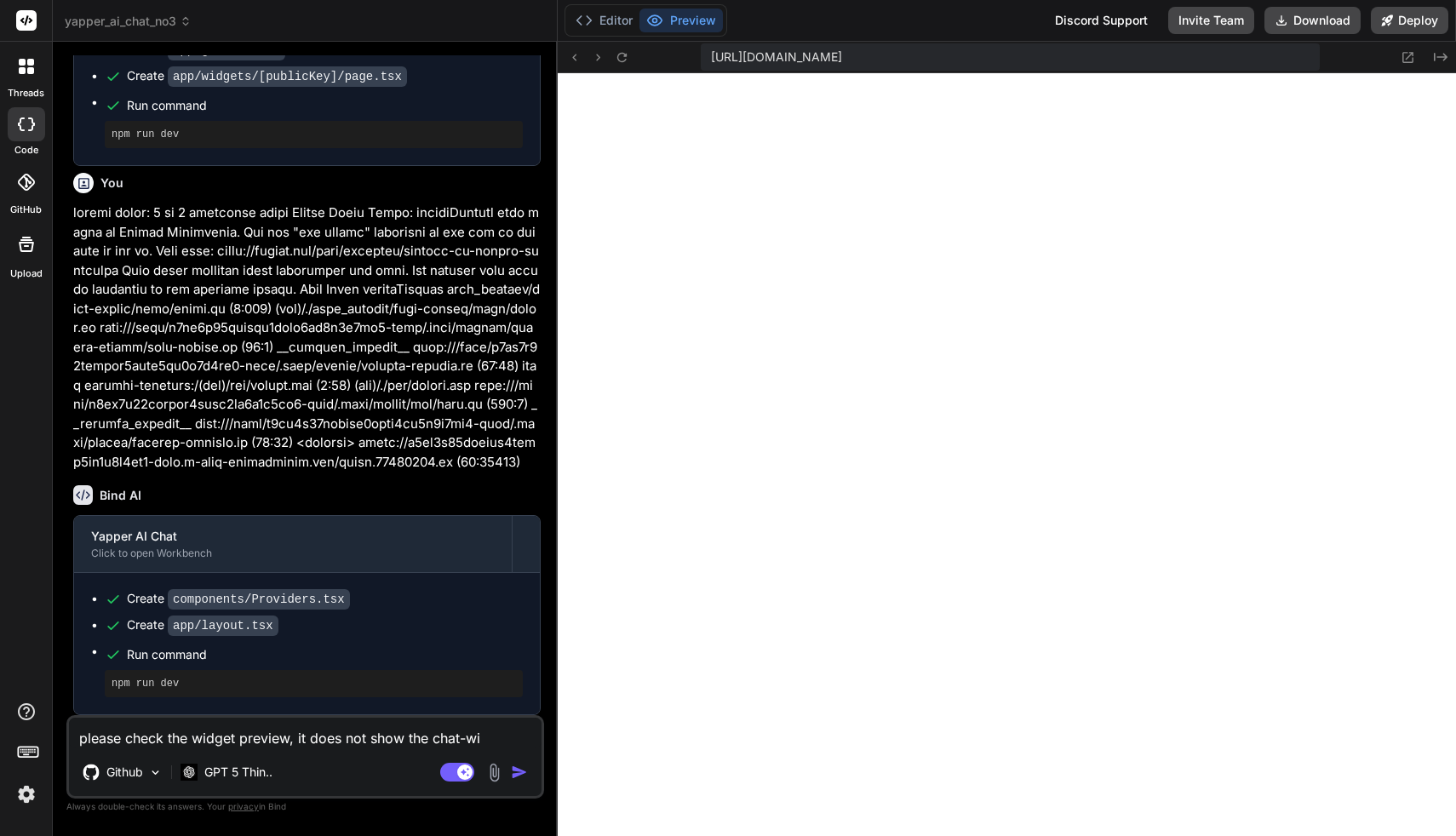
type textarea "x"
type textarea "please check the widget preview, it does not show the chat-wid"
type textarea "x"
type textarea "please check the widget preview, it does not show the chat-widg"
type textarea "x"
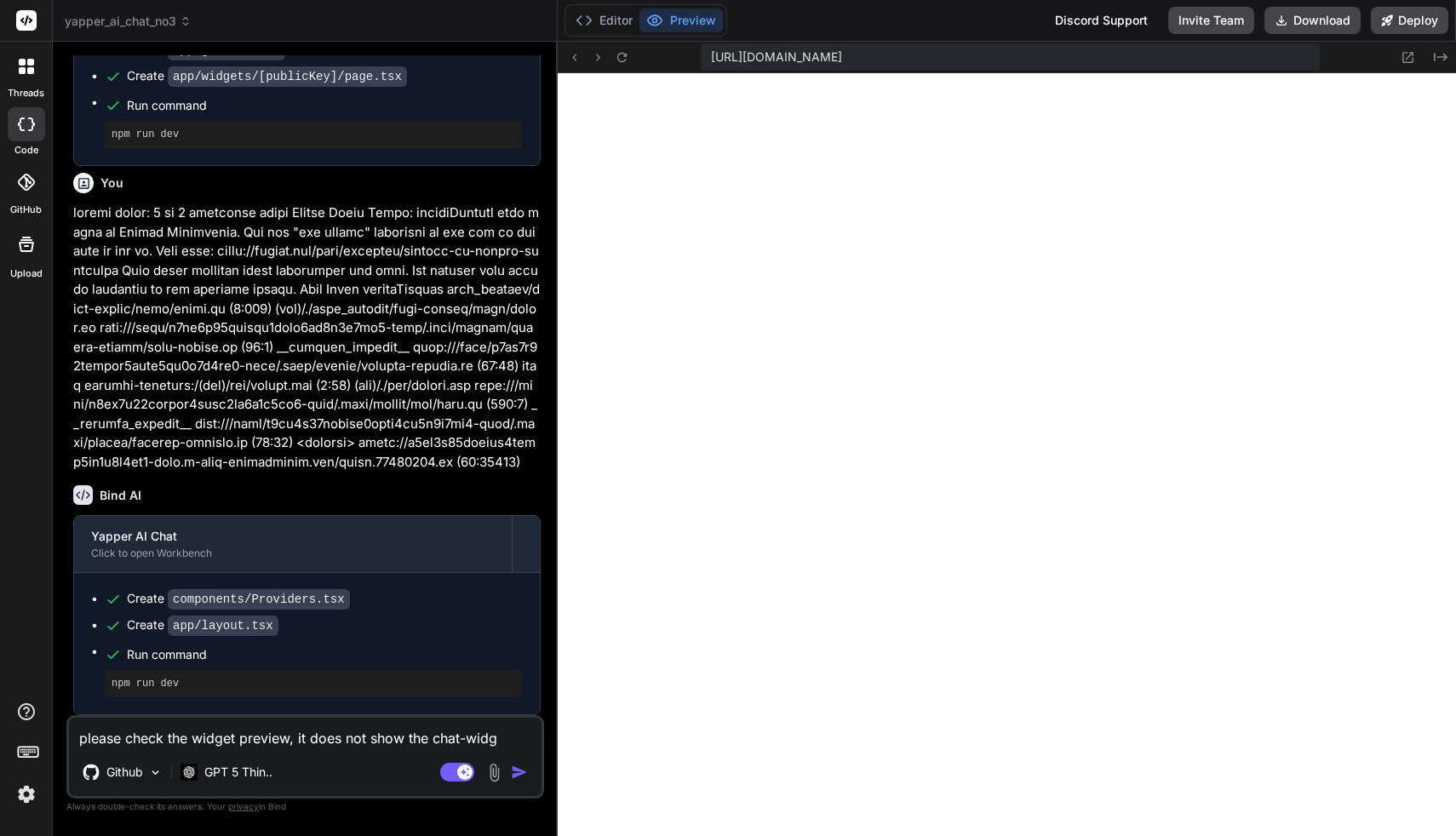
type textarea "please check the widget preview, it does not show the chat-widge"
type textarea "x"
type textarea "please check the widget preview, it does not show the chat-widget"
type textarea "x"
type textarea "please check the widget preview, it does not show the chat-widget"
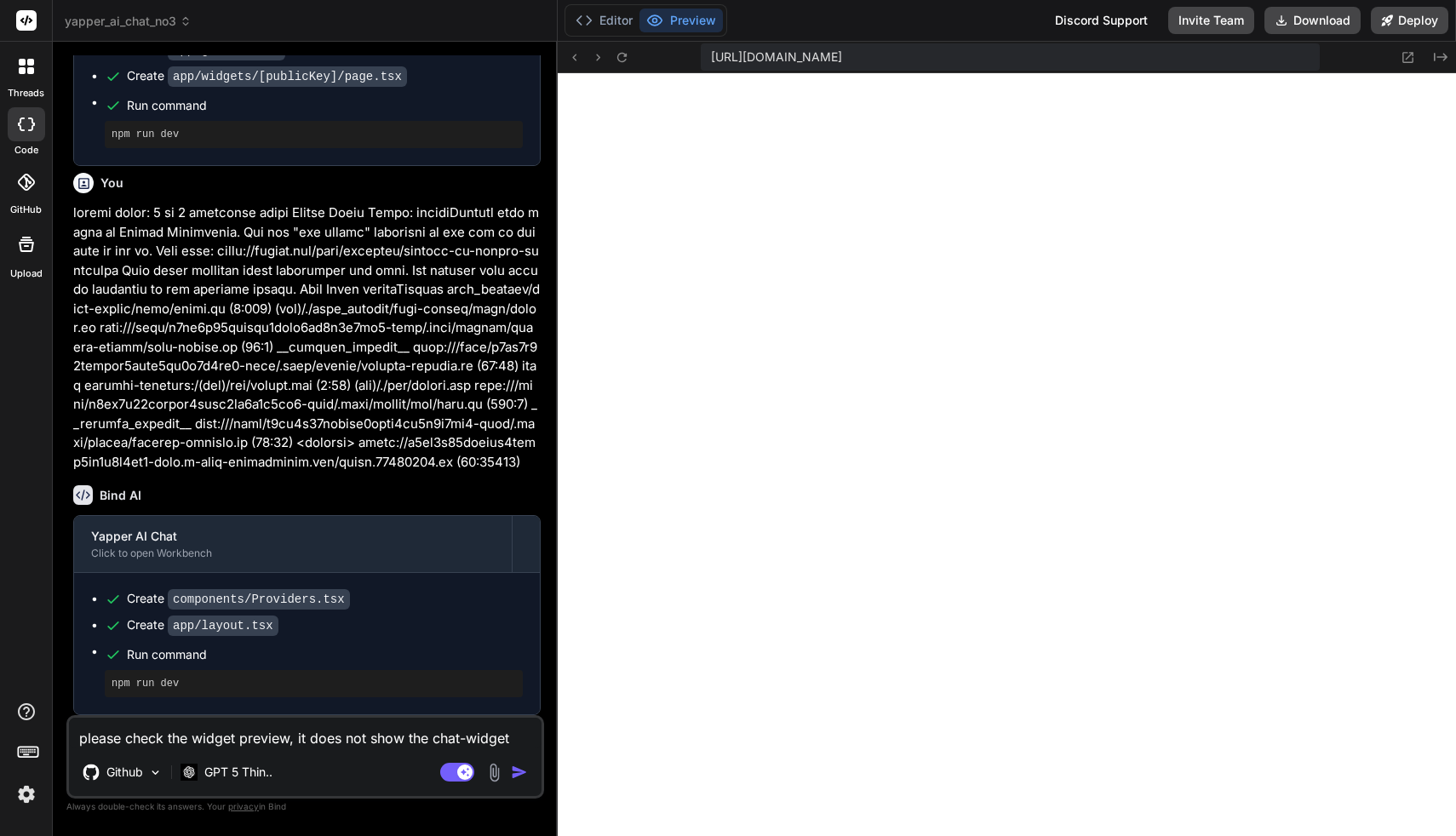
type textarea "x"
type textarea "please check the widget preview, it does not show the chat-widget i"
type textarea "x"
type textarea "please check the widget preview, it does not show the chat-widget it"
type textarea "x"
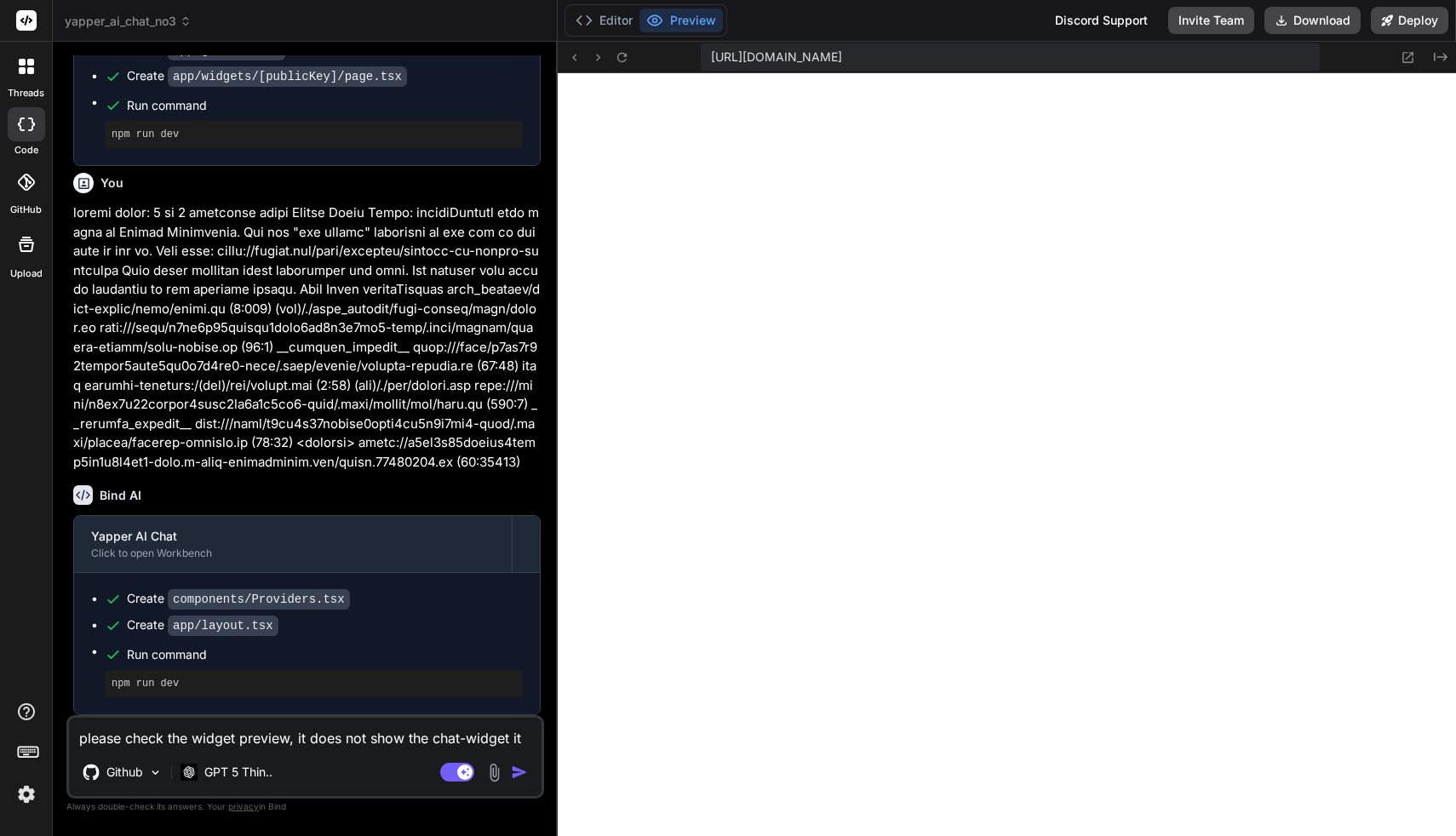
type textarea "please check the widget preview, it does not show the chat-widget its"
type textarea "x"
type textarea "please check the widget preview, it does not show the chat-widget itse"
type textarea "x"
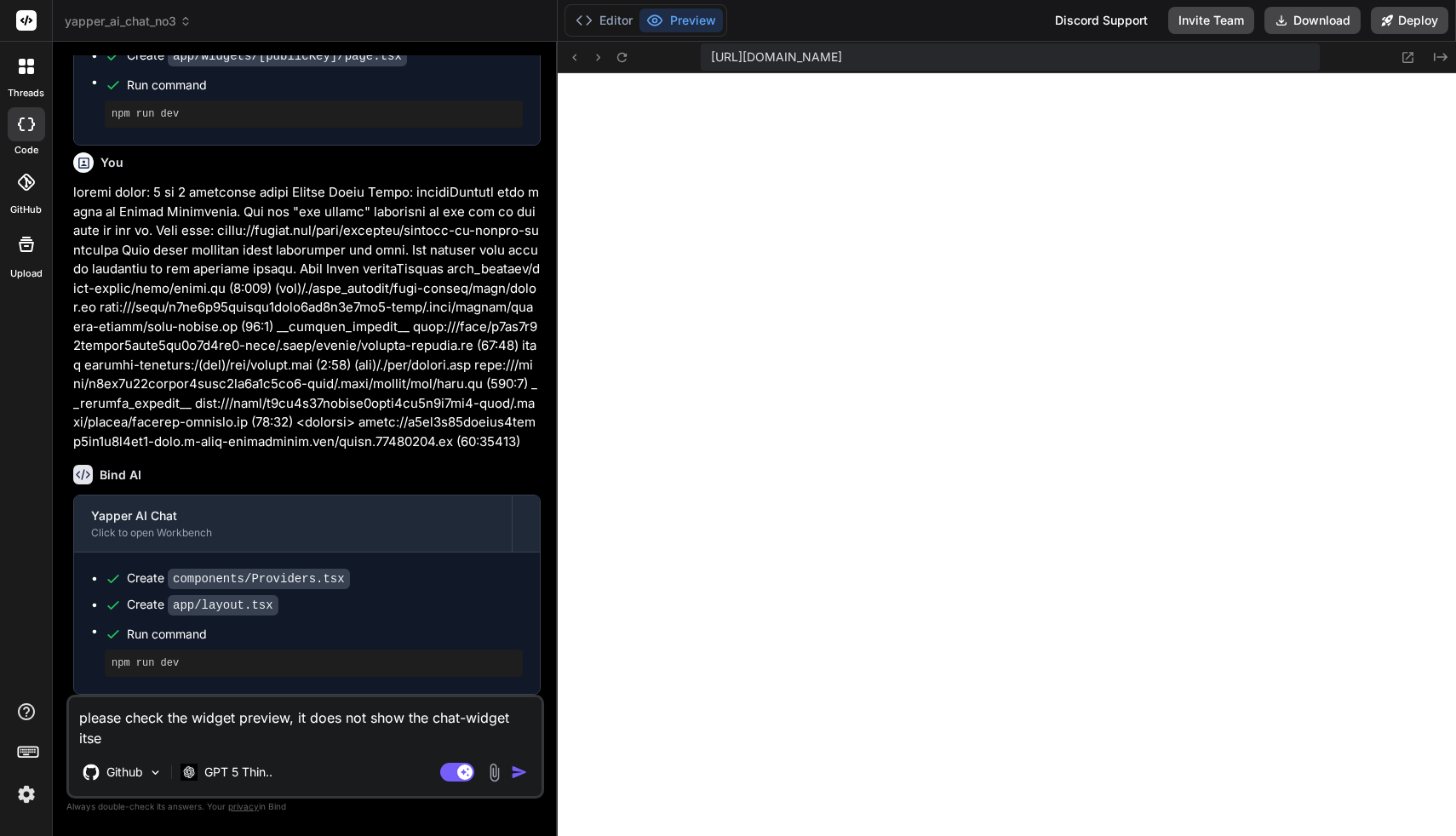
type textarea "please check the widget preview, it does not show the chat-widget itsel"
type textarea "x"
type textarea "please check the widget preview, it does not show the chat-widget itself"
type textarea "x"
type textarea "please check the widget preview, it does not show the chat-widget itself,"
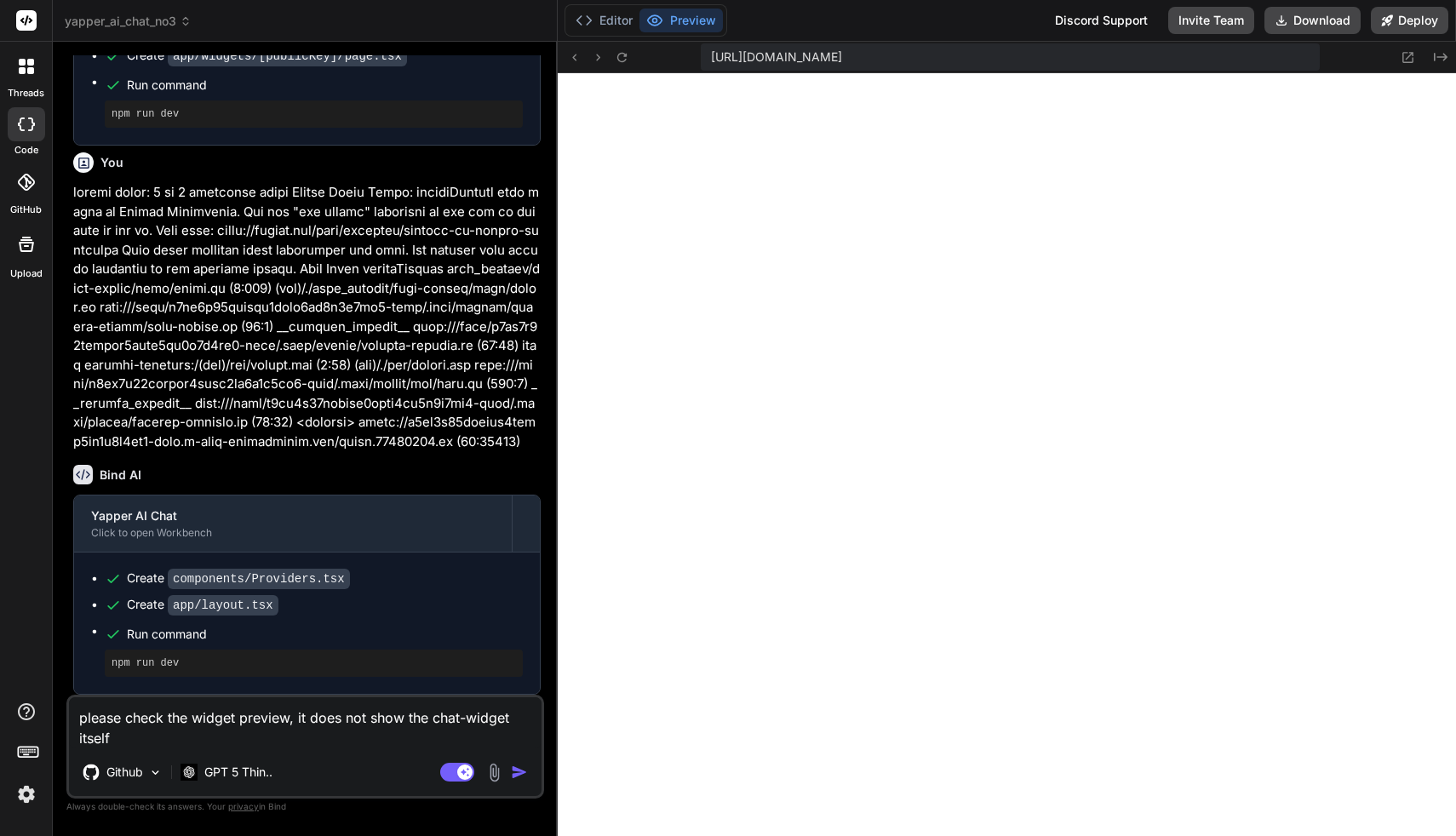
type textarea "x"
type textarea "please check the widget preview, it does not show the chat-widget itself,"
type textarea "x"
type textarea "please check the widget preview, it does not show the chat-widget itself, i"
type textarea "x"
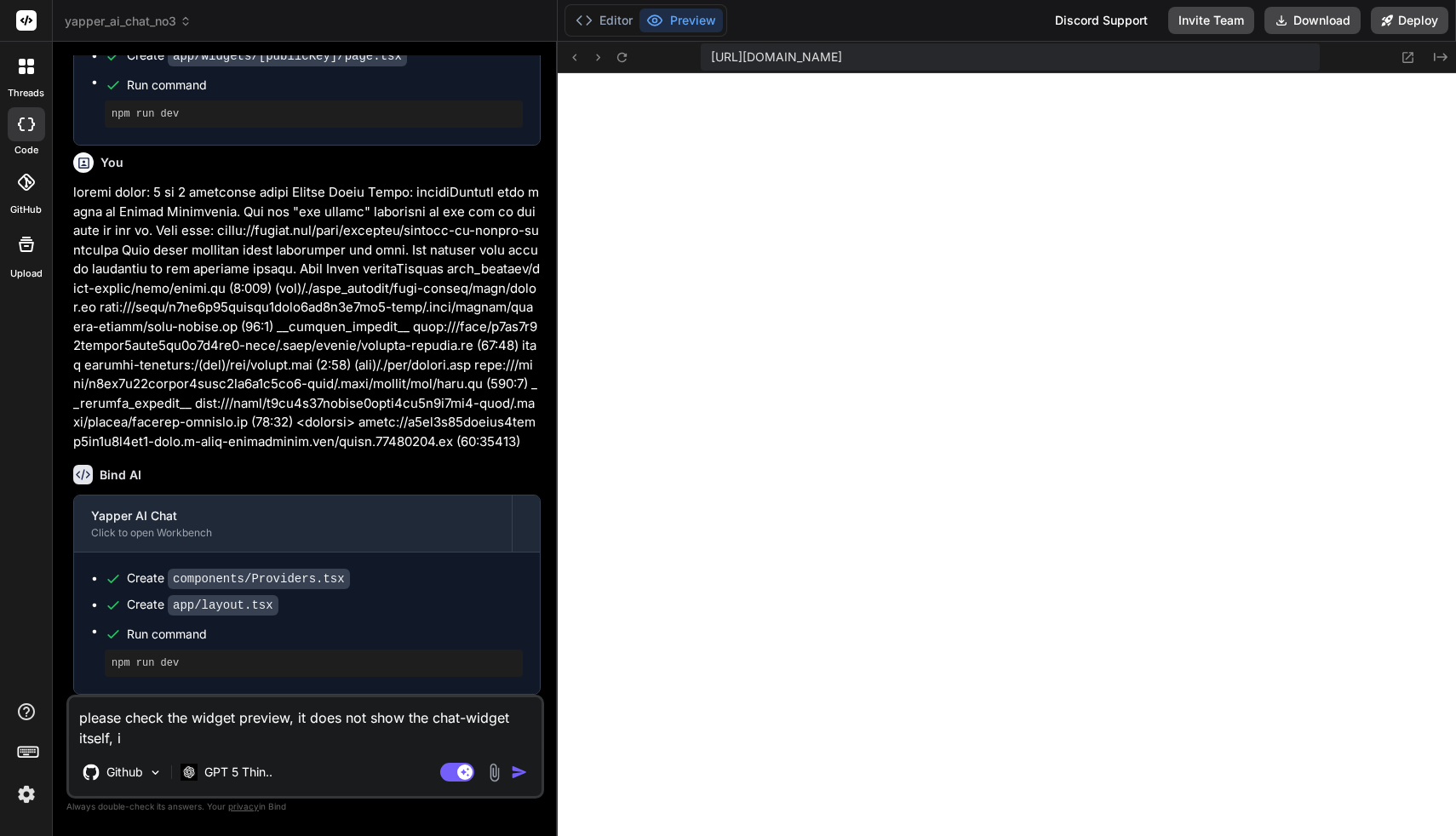
type textarea "please check the widget preview, it does not show the chat-widget itself, it"
type textarea "x"
type textarea "please check the widget preview, it does not show the chat-widget itself, it"
type textarea "x"
type textarea "please check the widget preview, it does not show the chat-widget itself, it s"
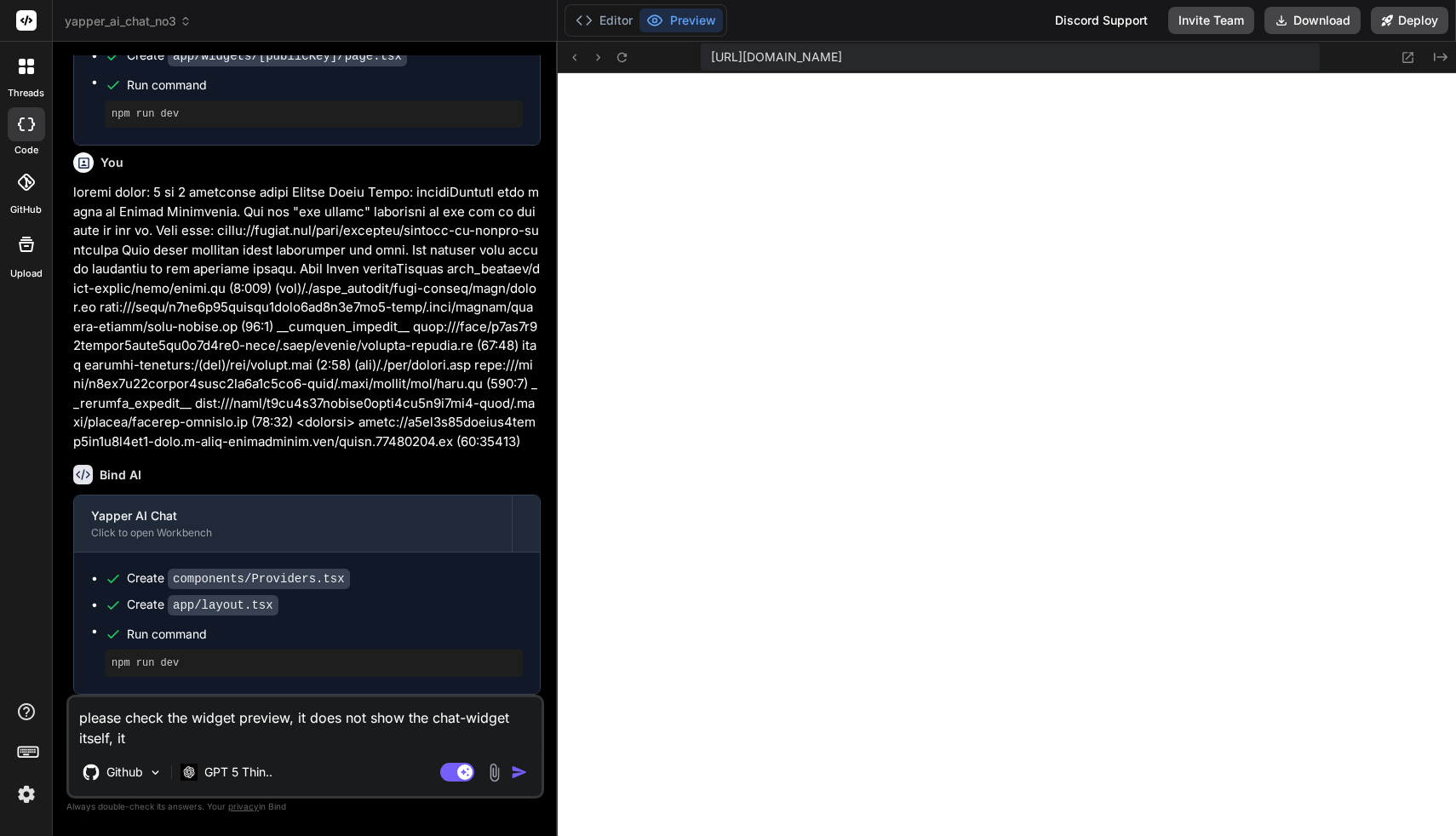
type textarea "x"
type textarea "please check the widget preview, it does not show the chat-widget itself, it sh"
type textarea "x"
type textarea "please check the widget preview, it does not show the chat-widget itself, it sho"
type textarea "x"
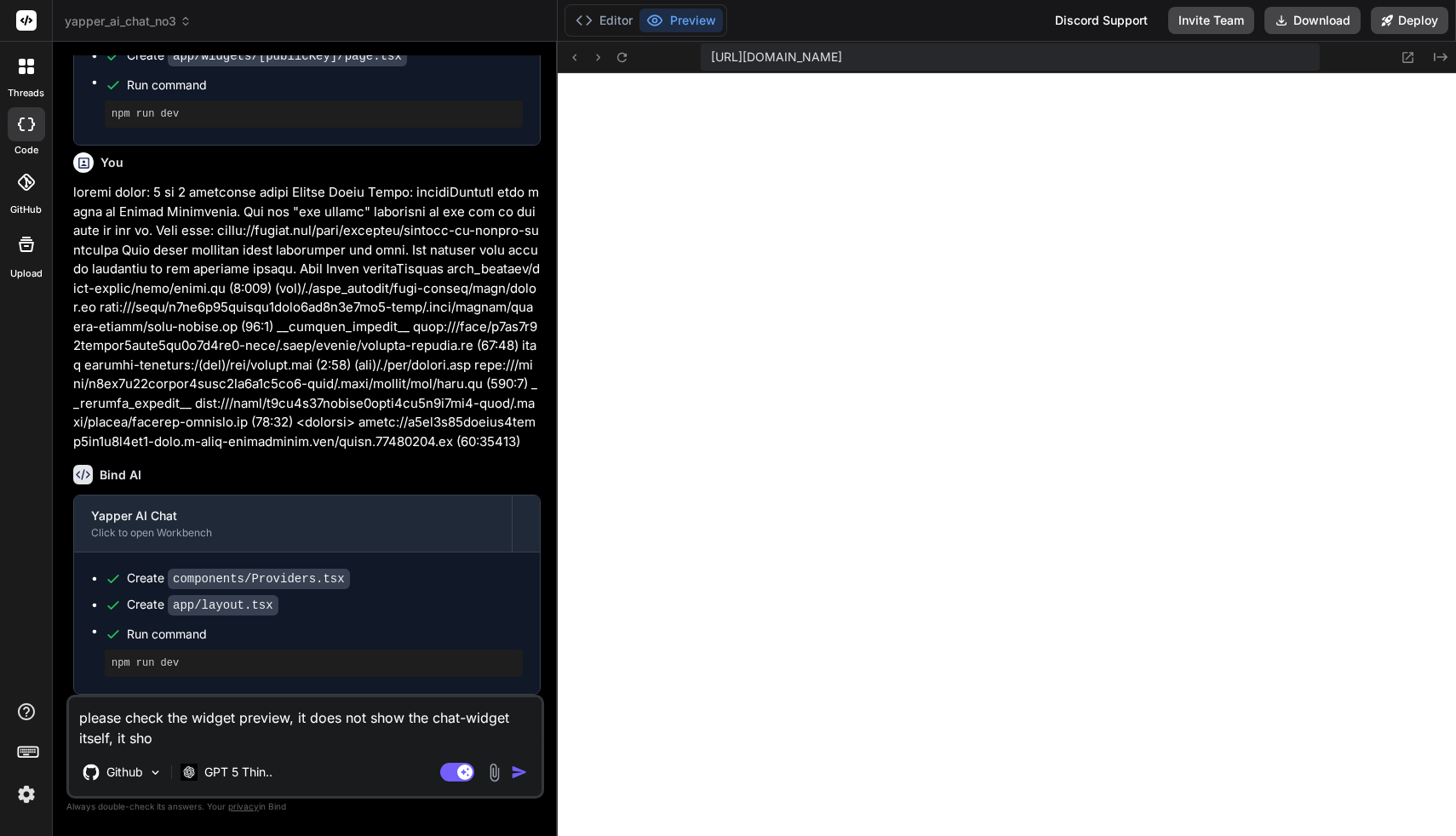
type textarea "please check the widget preview, it does not show the chat-widget itself, it sh…"
type textarea "x"
type textarea "please check the widget preview, it does not show the chat-widget itself, it sh…"
type textarea "x"
type textarea "please check the widget preview, it does not show the chat-widget itself, it sh…"
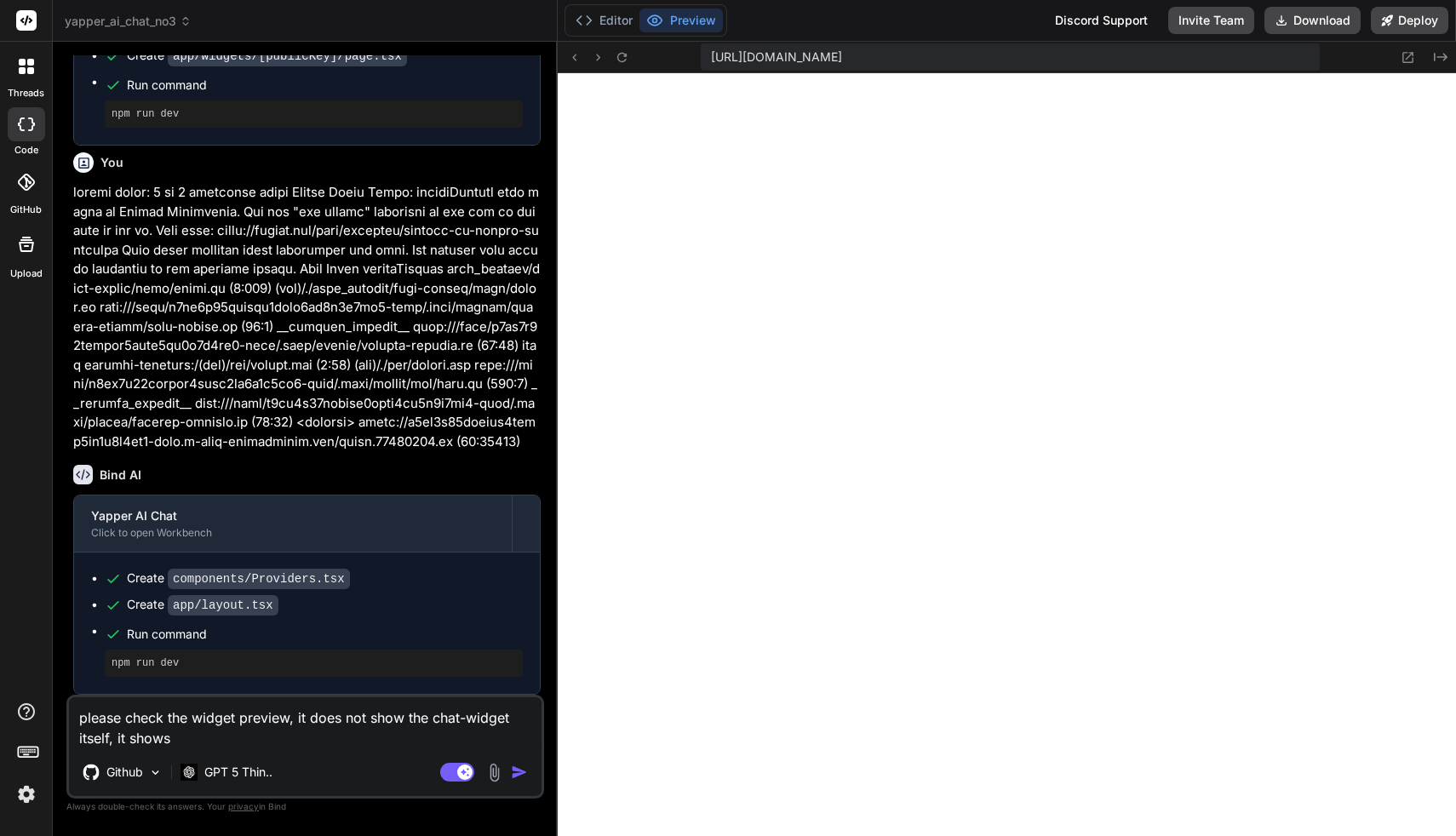
type textarea "x"
type textarea "please check the widget preview, it does not show the chat-widget itself, it sh…"
type textarea "x"
type textarea "please check the widget preview, it does not show the chat-widget itself, it sh…"
type textarea "x"
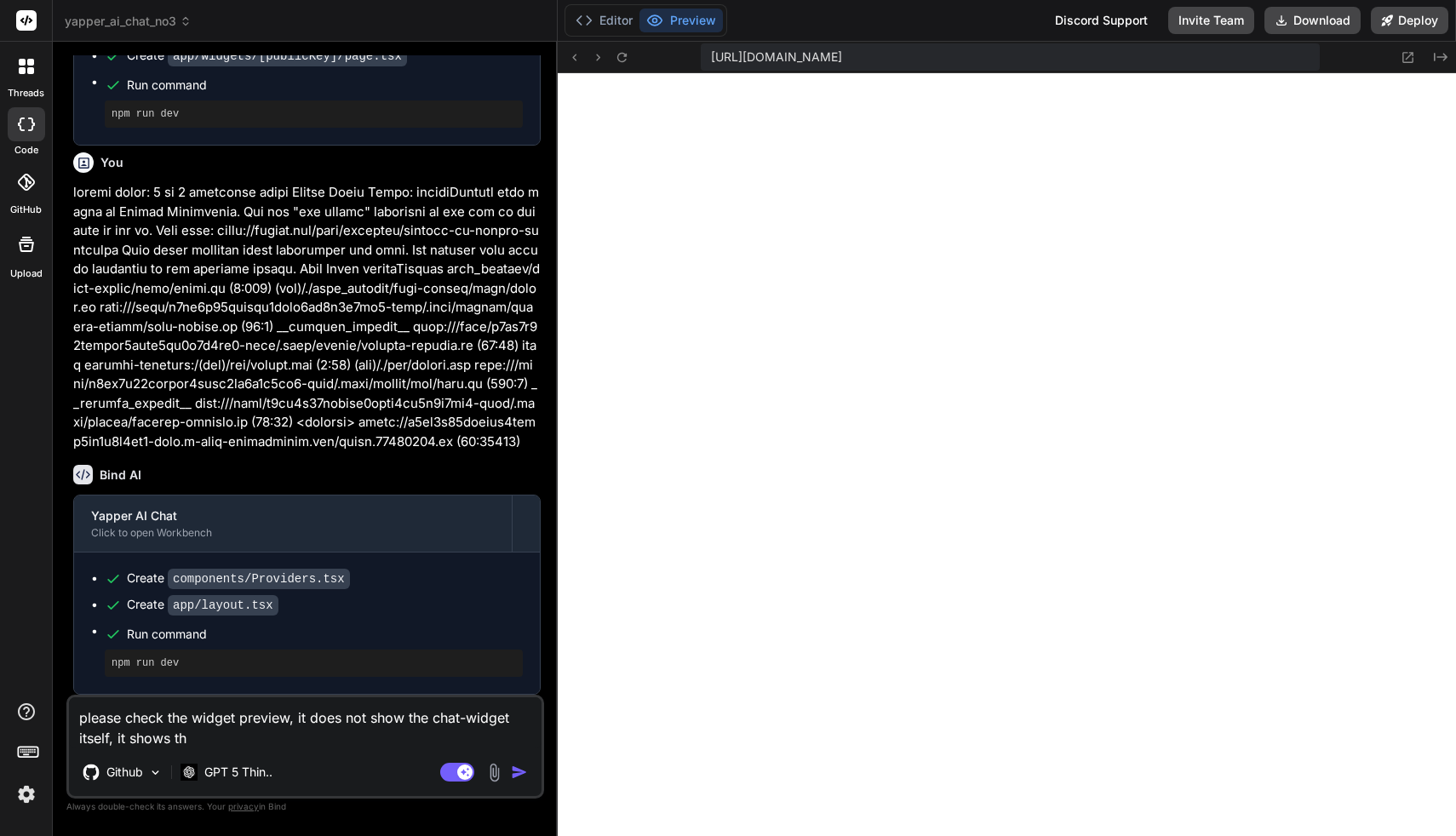
type textarea "please check the widget preview, it does not show the chat-widget itself, it sh…"
type textarea "x"
type textarea "please check the widget preview, it does not show the chat-widget itself, it sh…"
type textarea "x"
type textarea "please check the widget preview, it does not show the chat-widget itself, it sh…"
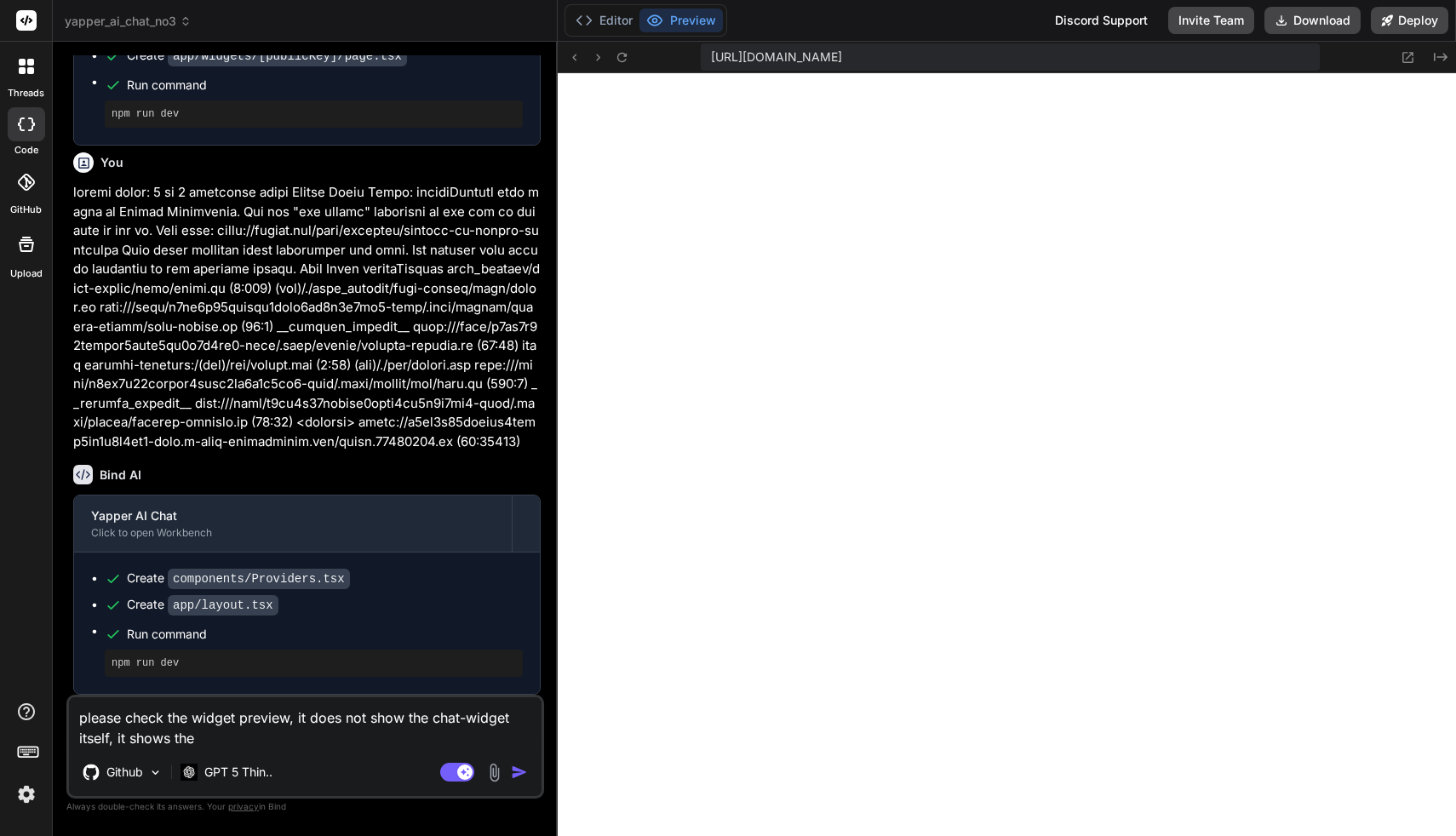
type textarea "x"
type textarea "please check the widget preview, it does not show the chat-widget itself, it sh…"
type textarea "x"
type textarea "please check the widget preview, it does not show the chat-widget itself, it sh…"
type textarea "x"
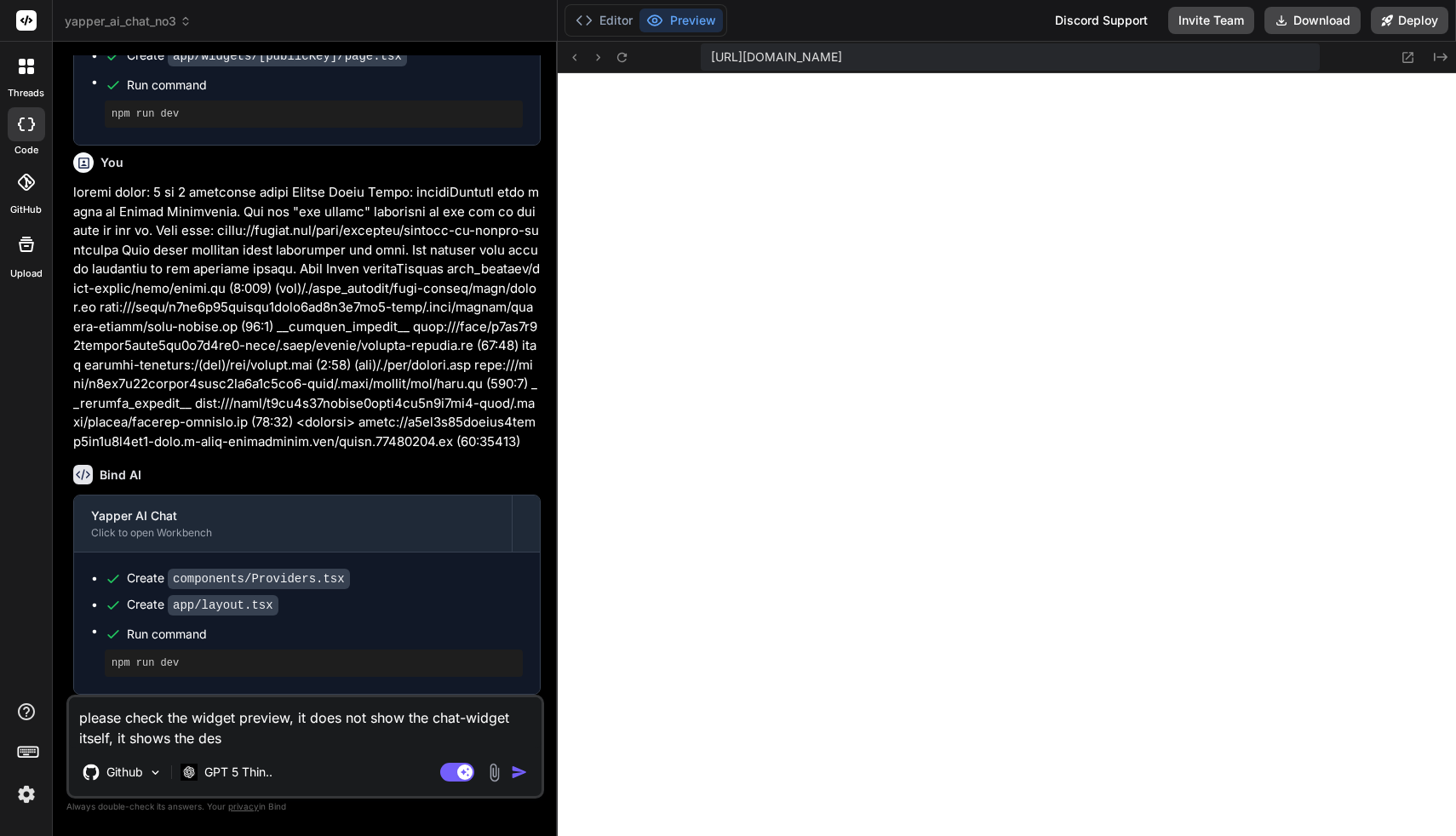
type textarea "please check the widget preview, it does not show the chat-widget itself, it sh…"
type textarea "x"
type textarea "please check the widget preview, it does not show the chat-widget itself, it sh…"
type textarea "x"
type textarea "please check the widget preview, it does not show the chat-widget itself, it sh…"
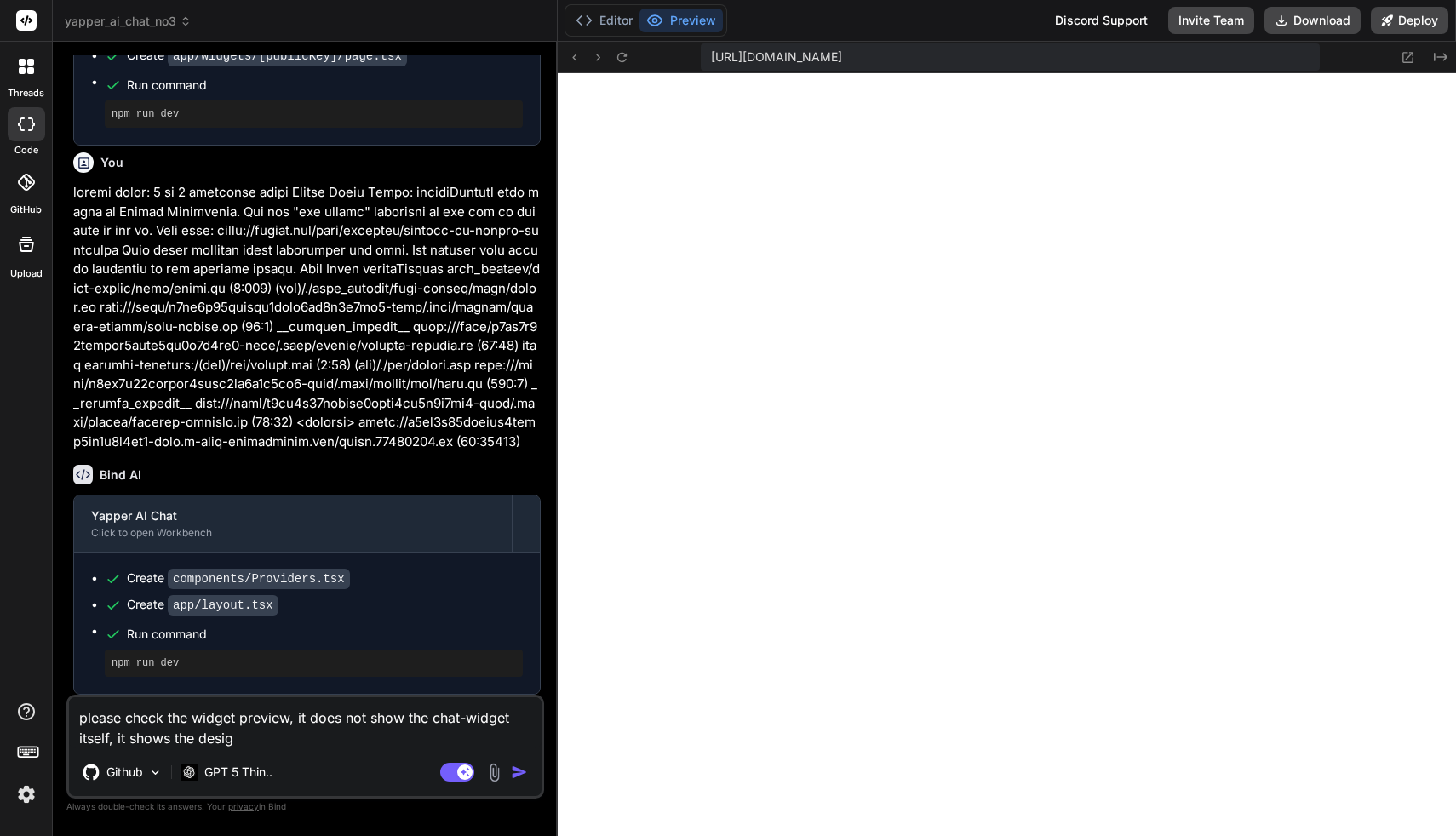
type textarea "x"
type textarea "please check the widget preview, it does not show the chat-widget itself, it sh…"
type textarea "x"
type textarea "please check the widget preview, it does not show the chat-widget itself, it sh…"
type textarea "x"
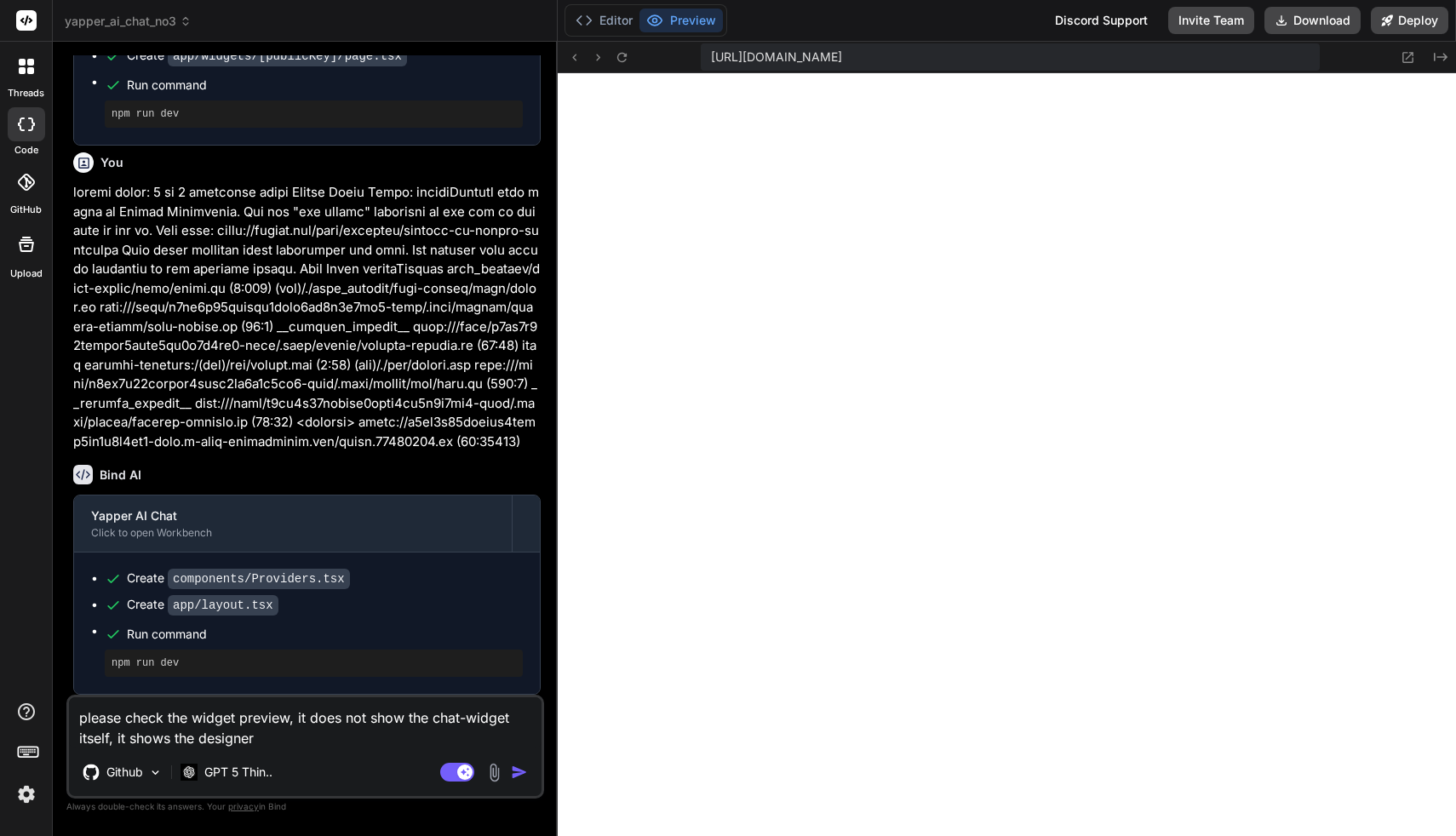
type textarea "please check the widget preview, it does not show the chat-widget itself, it sh…"
type textarea "x"
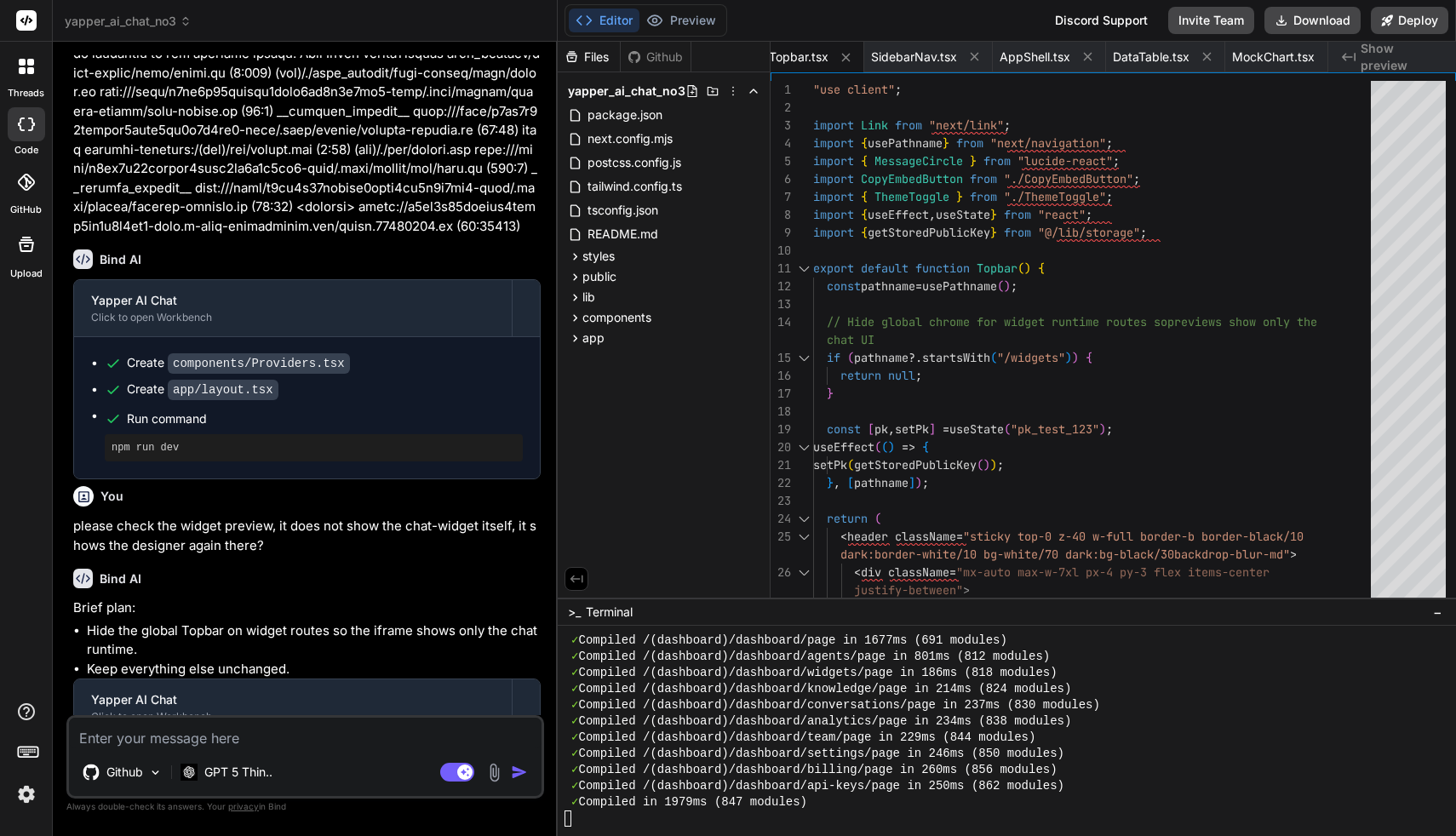
scroll to position [4663, 0]
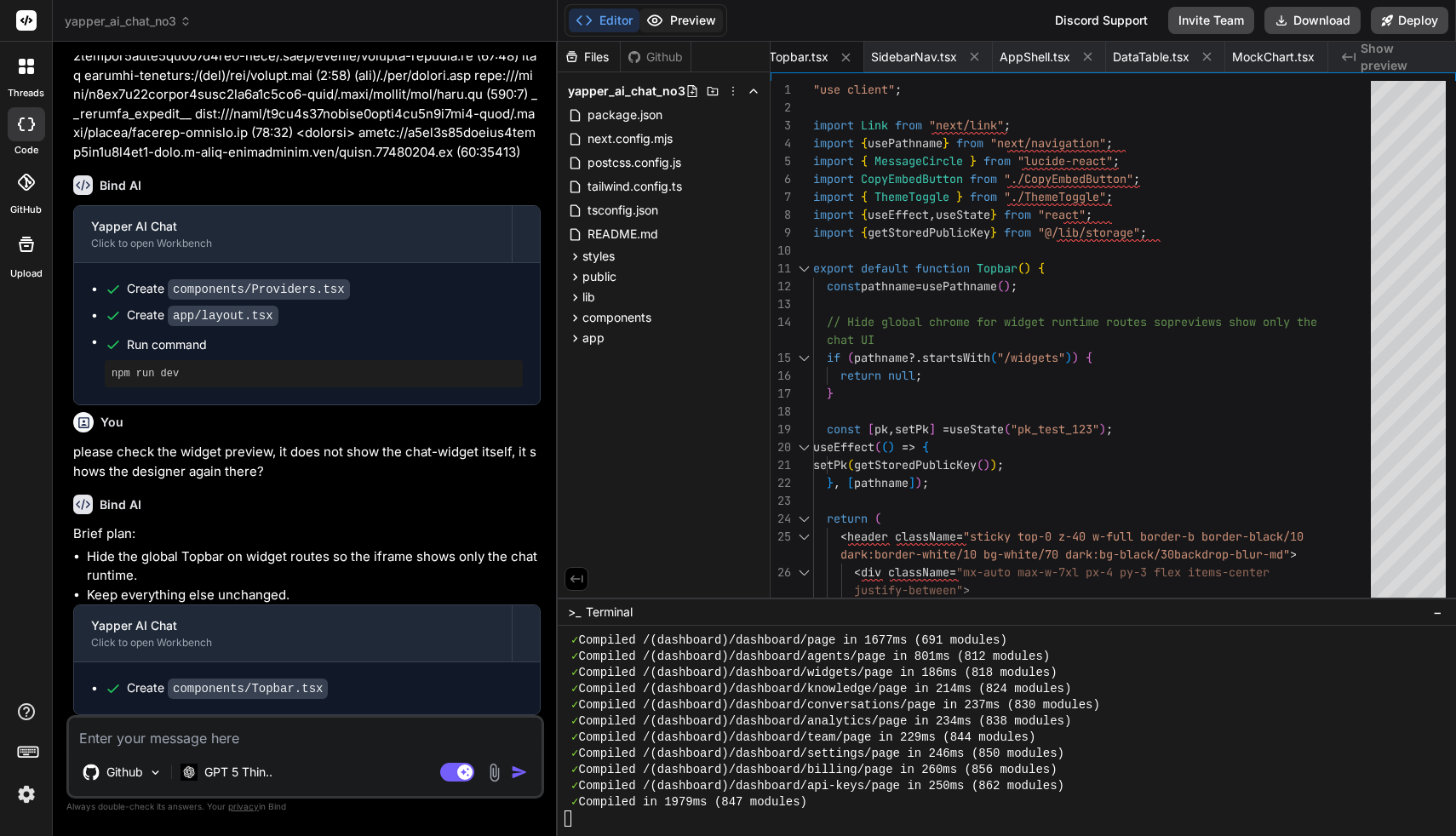
click at [676, 16] on button "Preview" at bounding box center [681, 20] width 83 height 24
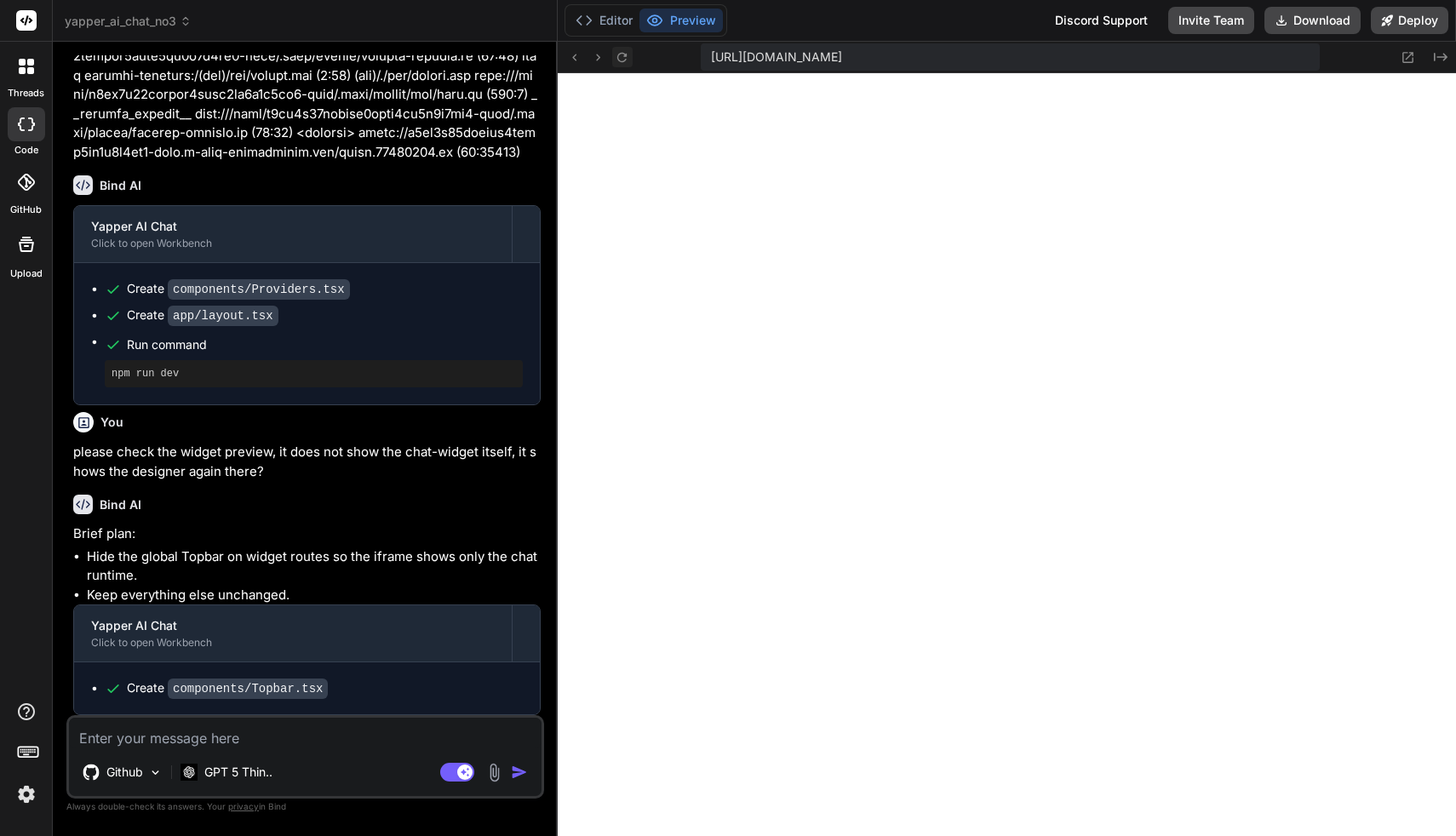
click at [622, 65] on button at bounding box center [623, 57] width 21 height 21
click at [292, 736] on textarea at bounding box center [305, 733] width 472 height 31
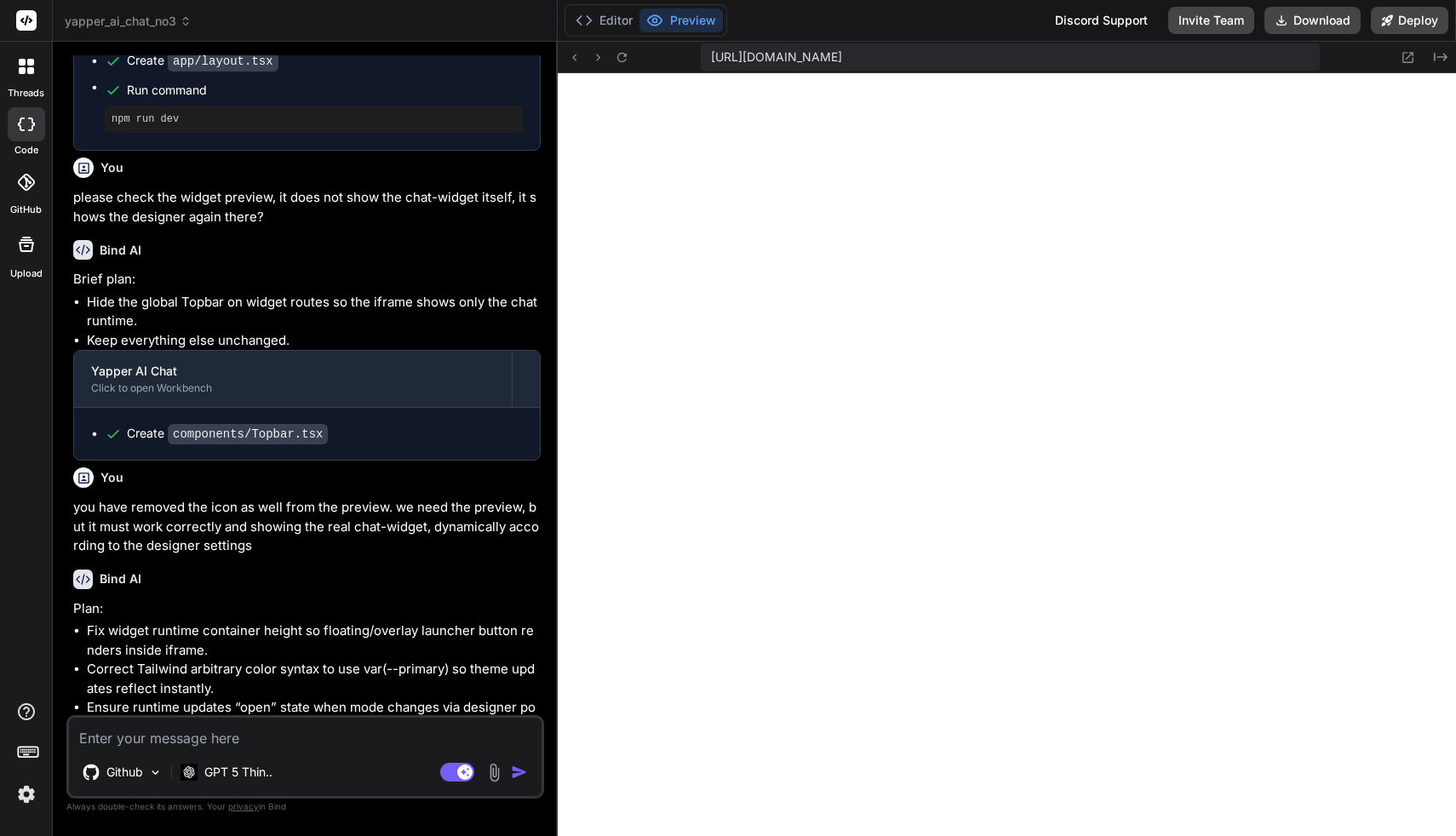
scroll to position [9640, 0]
click at [360, 735] on textarea at bounding box center [305, 733] width 472 height 31
click at [203, 742] on textarea "regarding accessibility, would it be possible to integrate speech to text (for …" at bounding box center [305, 723] width 472 height 51
click at [507, 736] on textarea "regarding accessibility, would it be possible to integrate speech to text (for …" at bounding box center [305, 723] width 472 height 51
click at [521, 769] on img "button" at bounding box center [519, 772] width 17 height 17
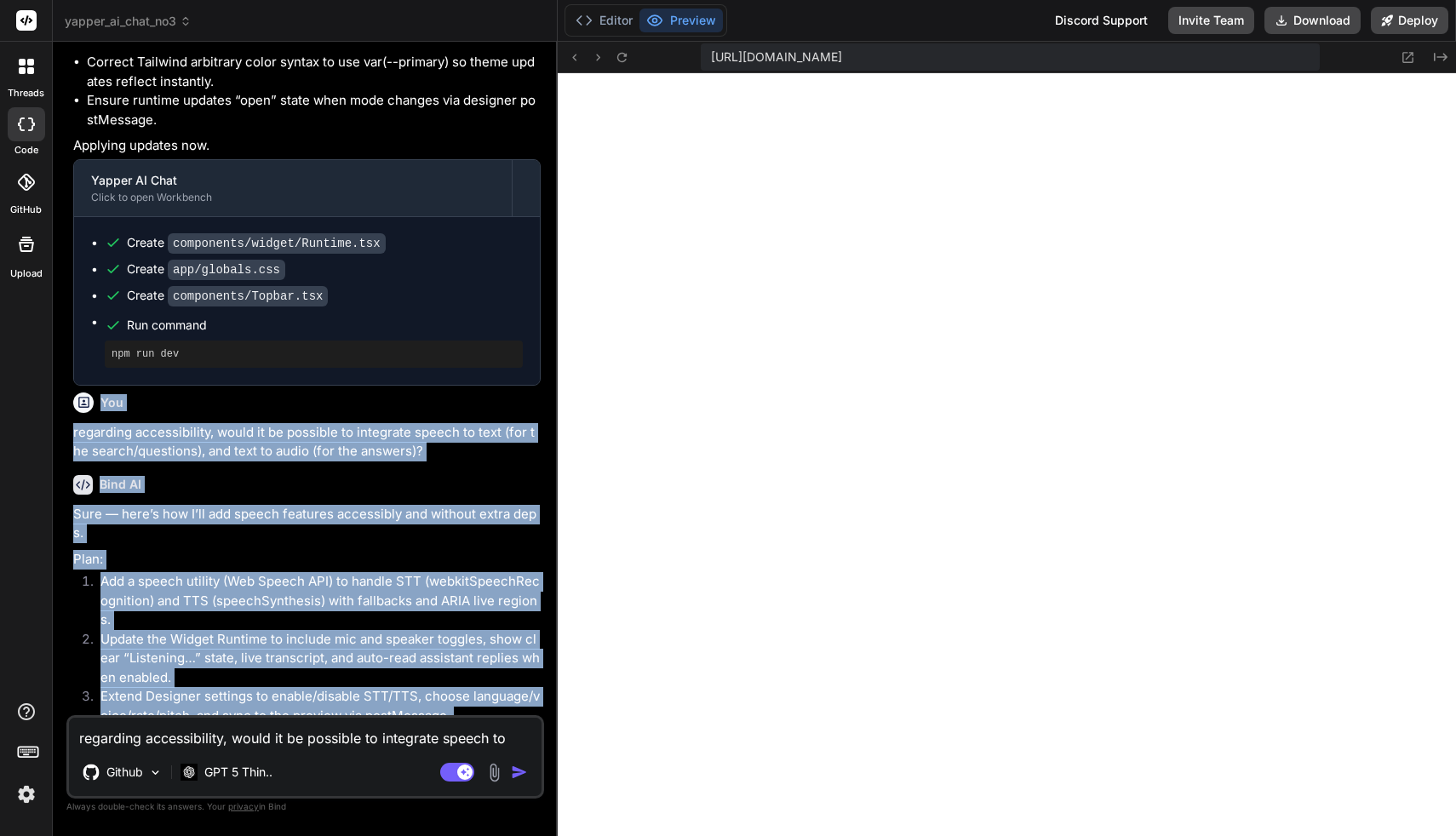
scroll to position [5487, 0]
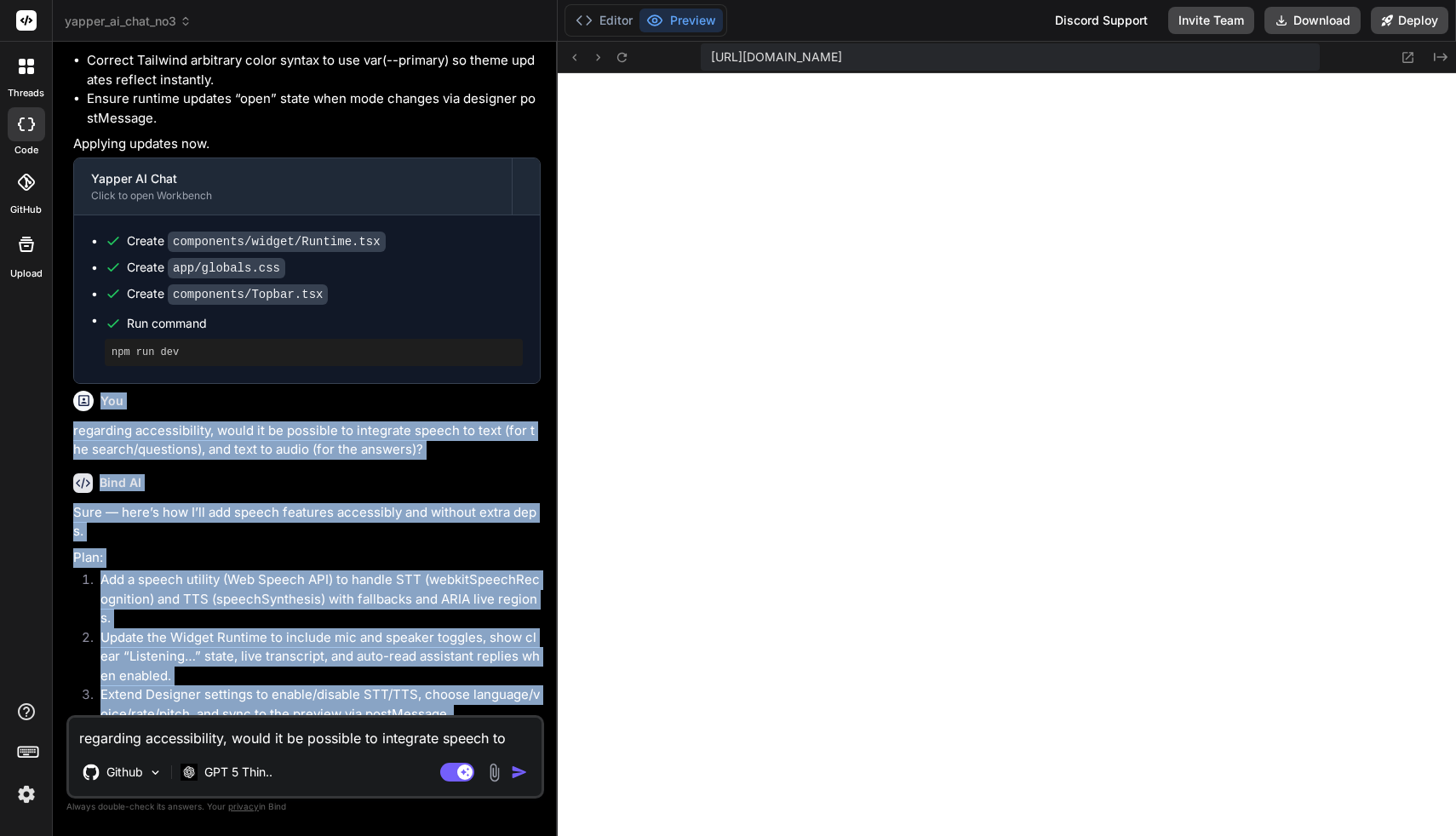
drag, startPoint x: 309, startPoint y: 701, endPoint x: 71, endPoint y: 434, distance: 357.7
click at [71, 434] on div "You Bind AI Sure — here’s the plan. I’ll scaffold a single Next.js 13.5 (App Ro…" at bounding box center [307, 385] width 474 height 660
copy div "Lor ipsumdolo sitametconsec, adipi el se doeiusmo te incididun utlabo et dolo (…"
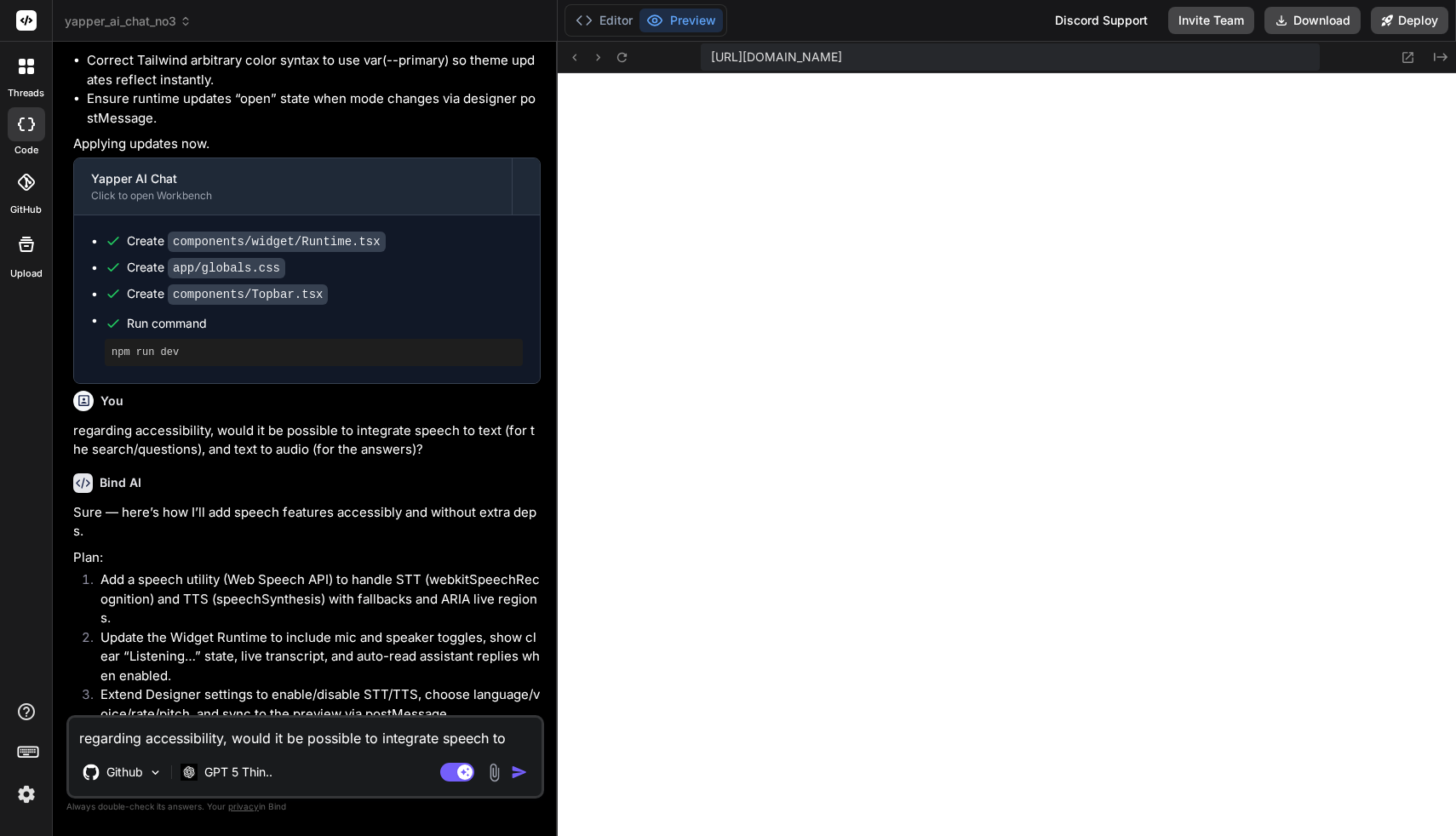
click at [281, 739] on textarea "regarding accessibility, would it be possible to integrate speech to text (for …" at bounding box center [305, 733] width 472 height 31
paste textarea "Lore: Ips dolorsitam Consec-ad-Elit (SED) doe Temp-in-Utlabo (ETD) ma ali enima…"
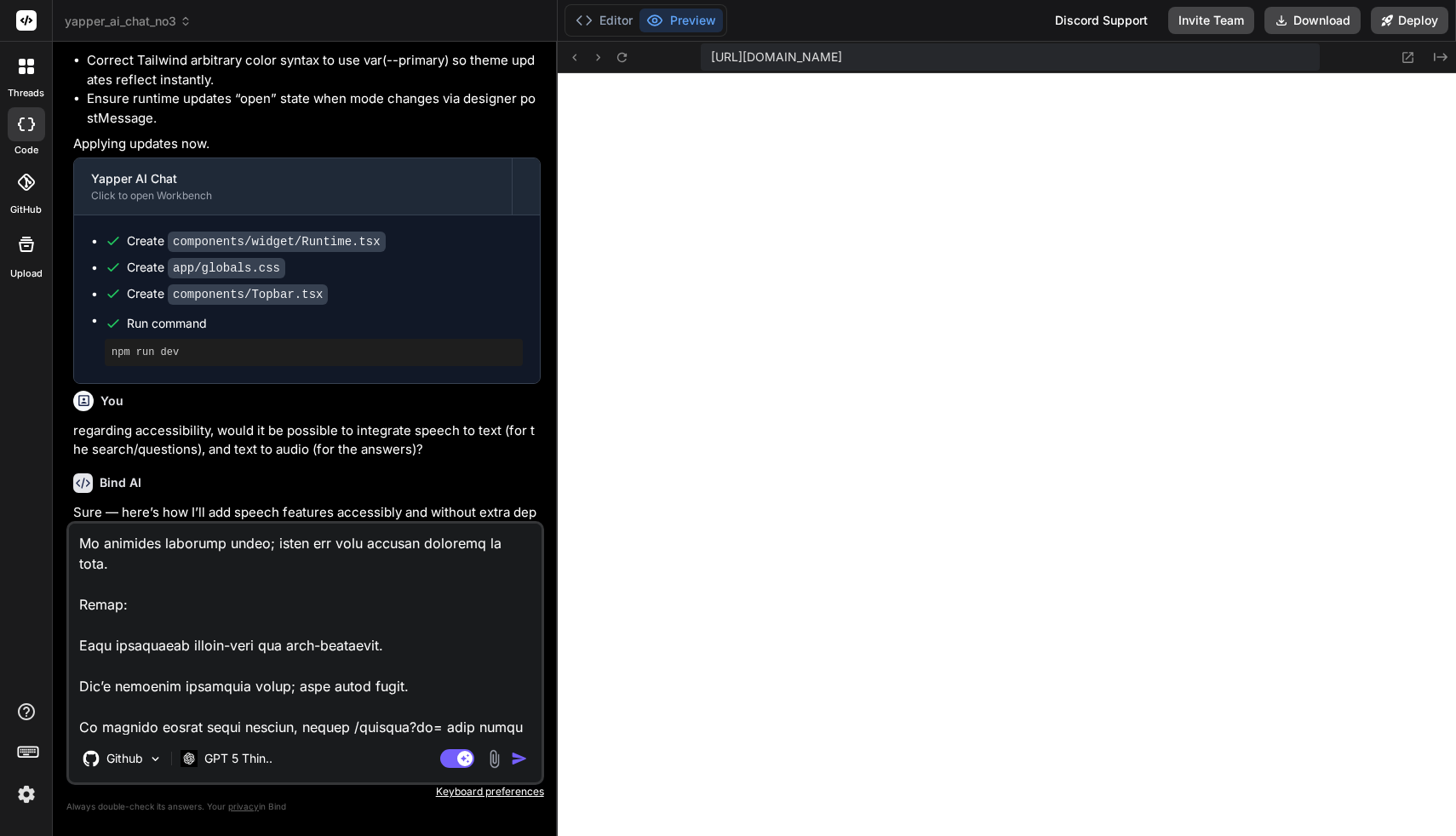
click at [519, 761] on img "button" at bounding box center [519, 758] width 17 height 17
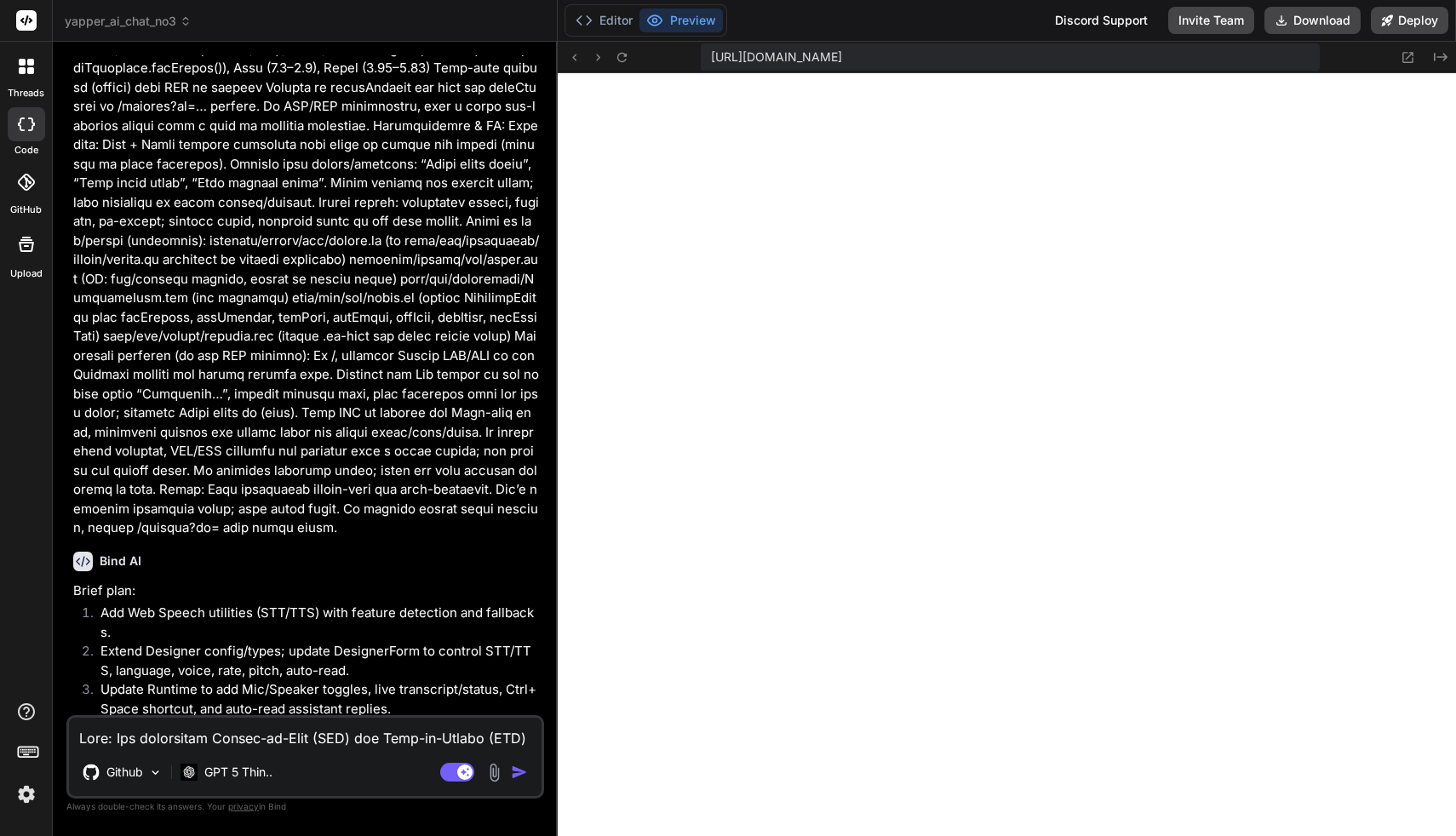
scroll to position [10255, 0]
click at [290, 742] on textarea at bounding box center [305, 733] width 472 height 31
paste textarea "Lore: Ips dolorsitamet c63a el Seddoe (Temporin + Utlabo), etdo magn-aliqua eni…"
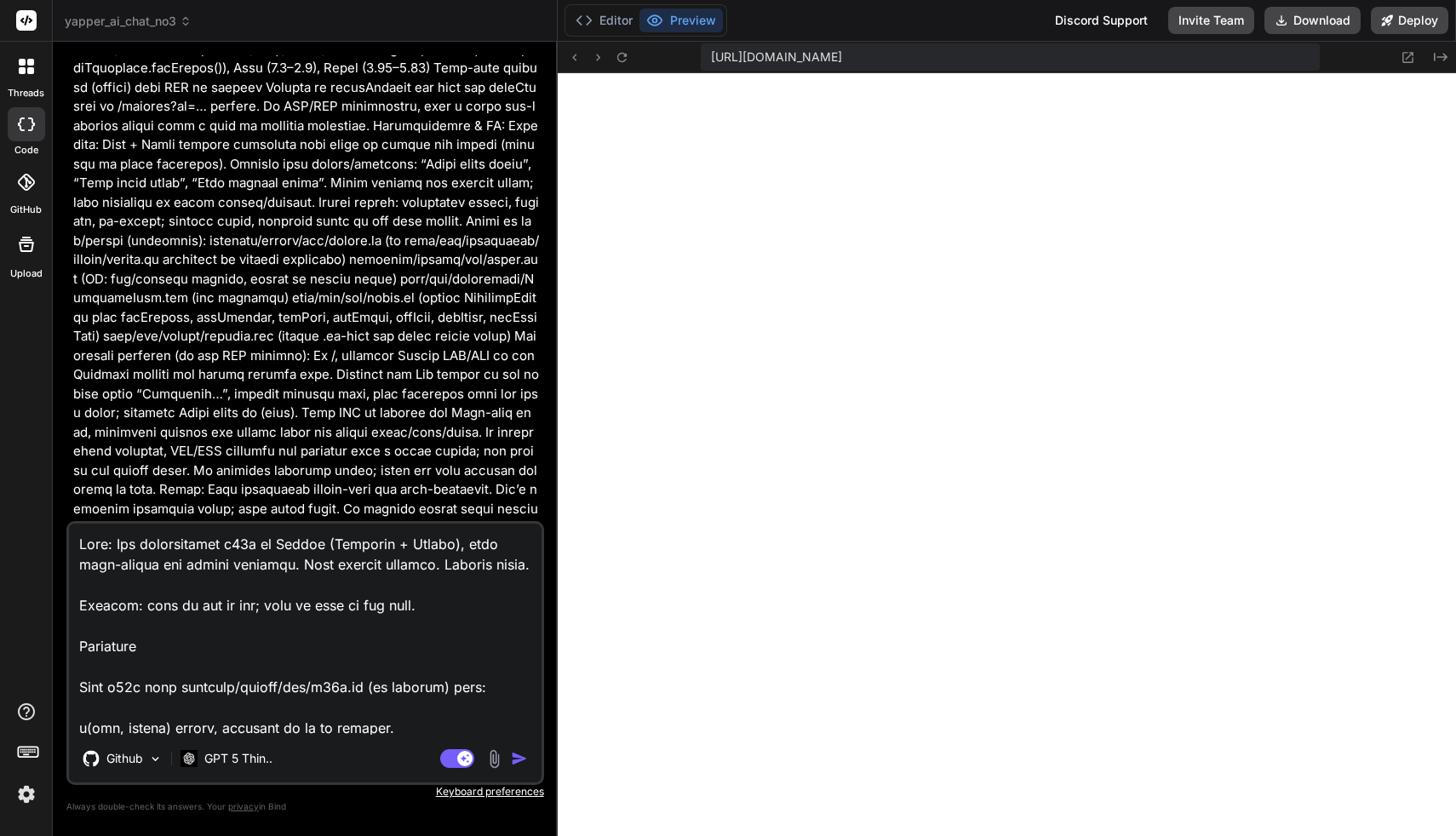
scroll to position [1186, 0]
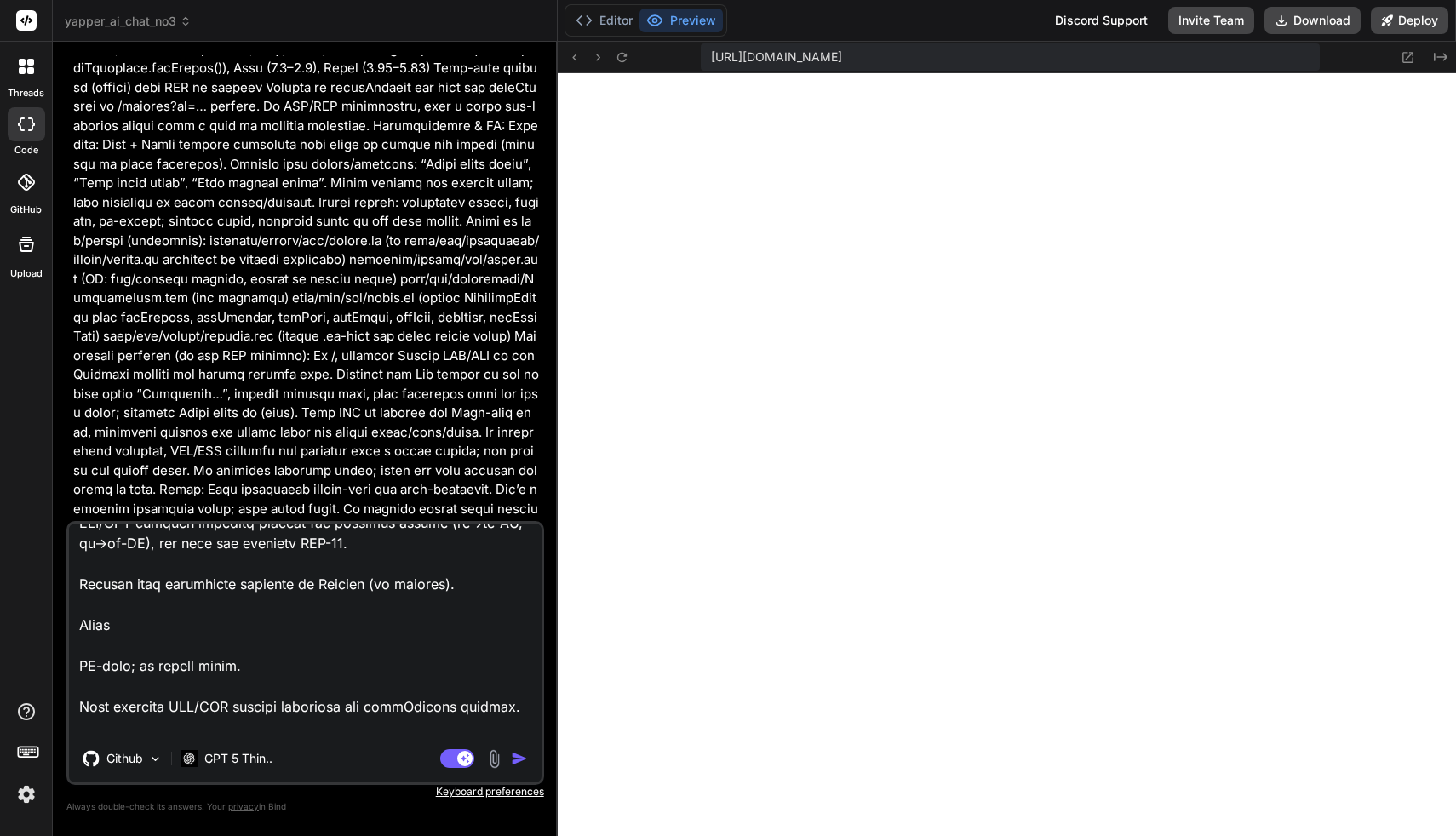
click at [517, 757] on img "button" at bounding box center [519, 758] width 17 height 17
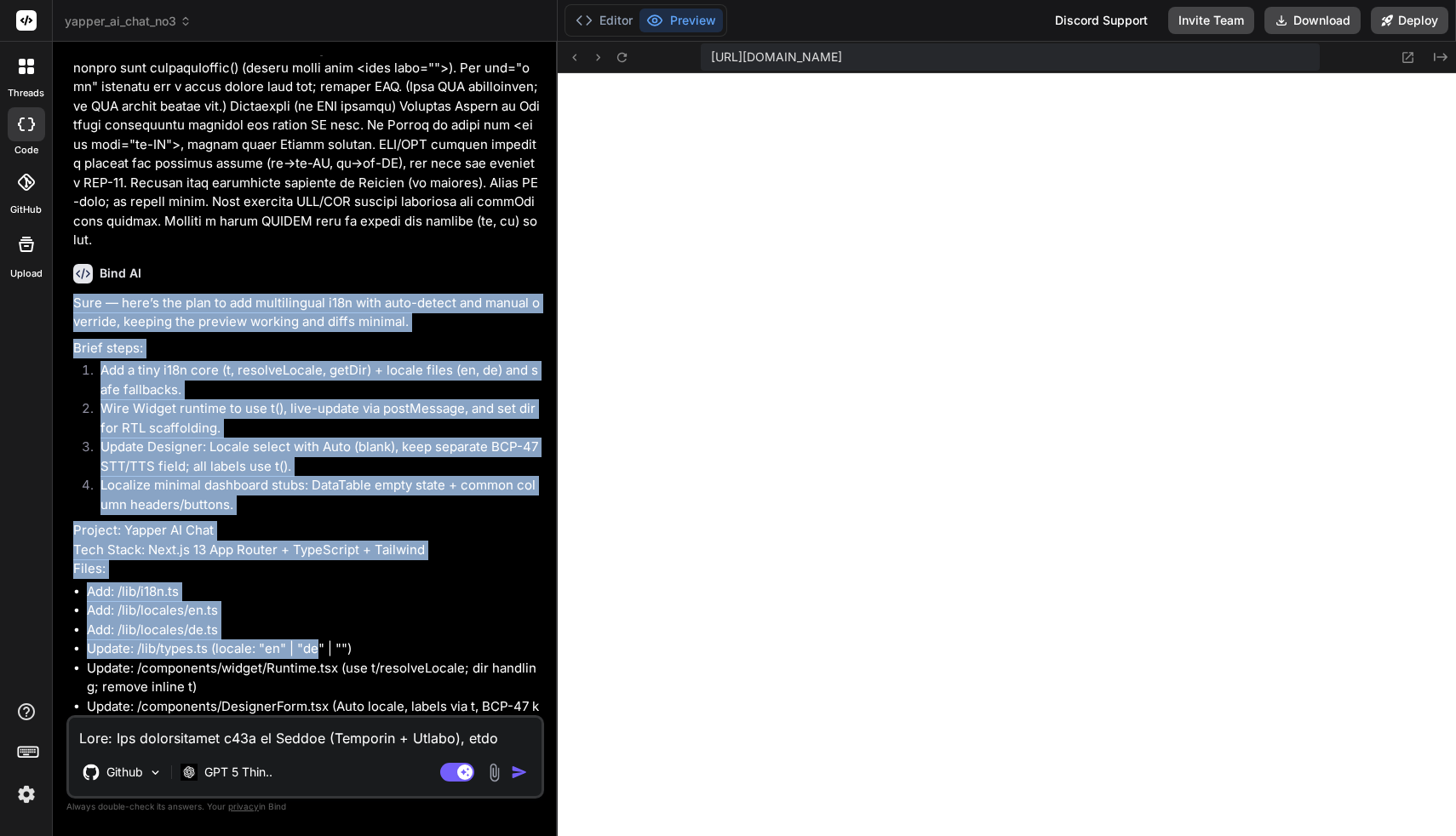
scroll to position [8506, 0]
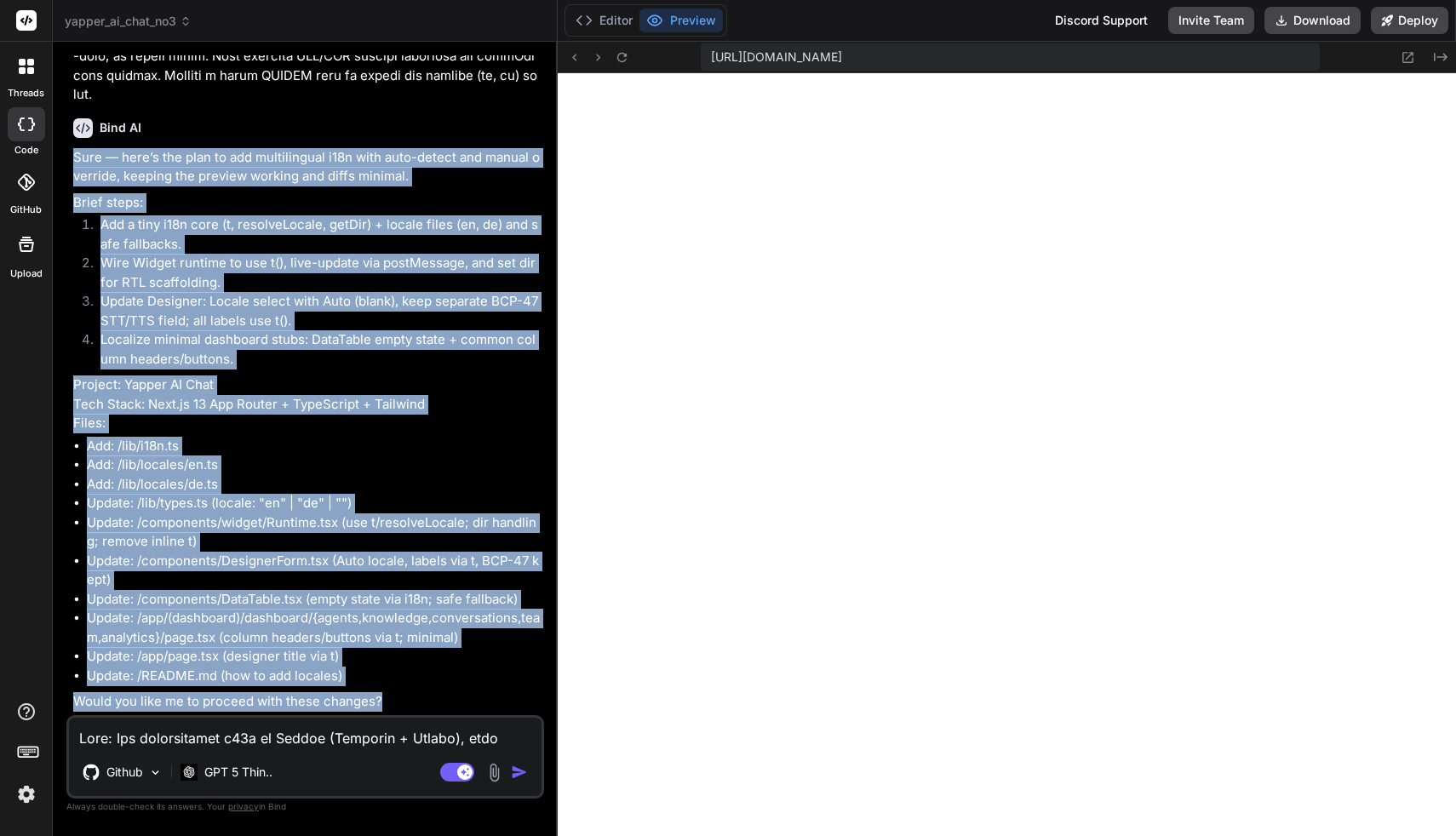
drag, startPoint x: 75, startPoint y: 323, endPoint x: 404, endPoint y: 699, distance: 499.6
click at [404, 699] on div "Sure — here’s the plan to add multilingual i18n with auto-detect and manual ove…" at bounding box center [307, 430] width 468 height 564
copy div "Lore — ipsu’d sit amet co adi elitseddoeiu t76i utla etdo-magnaa eni admini ven…"
click at [358, 667] on li "Update: /README.md (how to add locales)" at bounding box center [313, 677] width 453 height 20
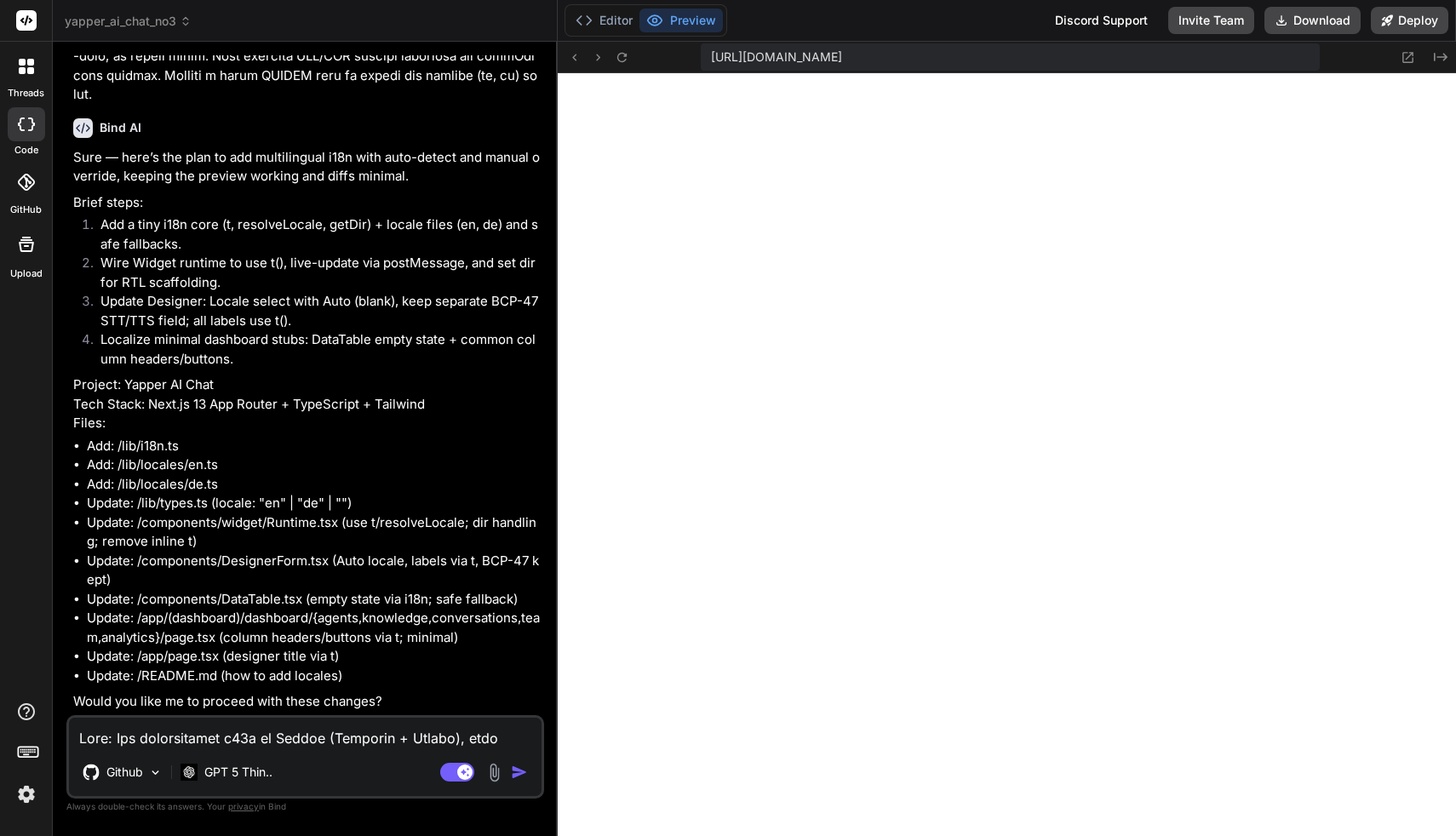
click at [283, 742] on textarea at bounding box center [305, 733] width 472 height 31
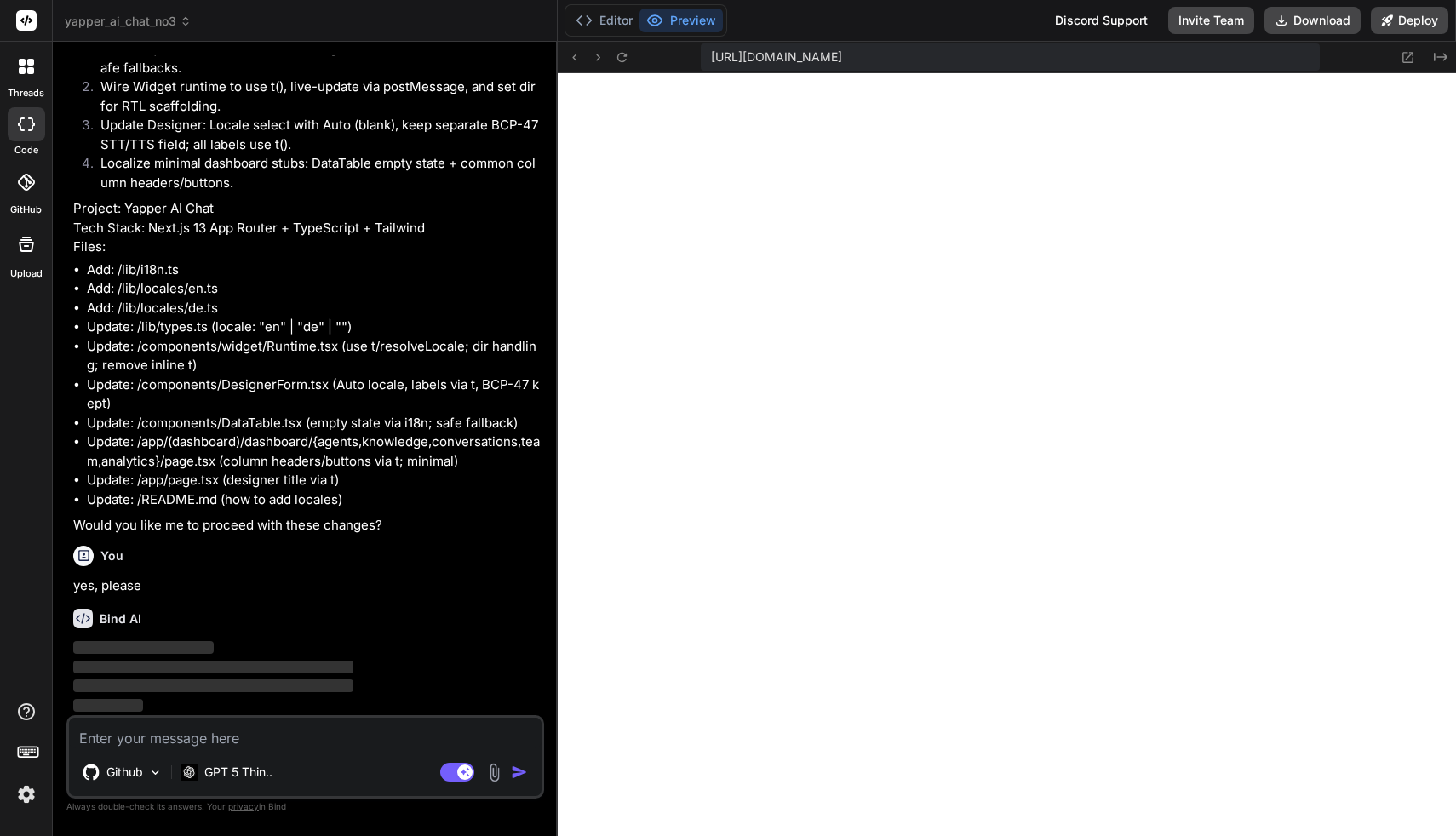
scroll to position [8682, 0]
click at [25, 793] on img at bounding box center [26, 794] width 29 height 29
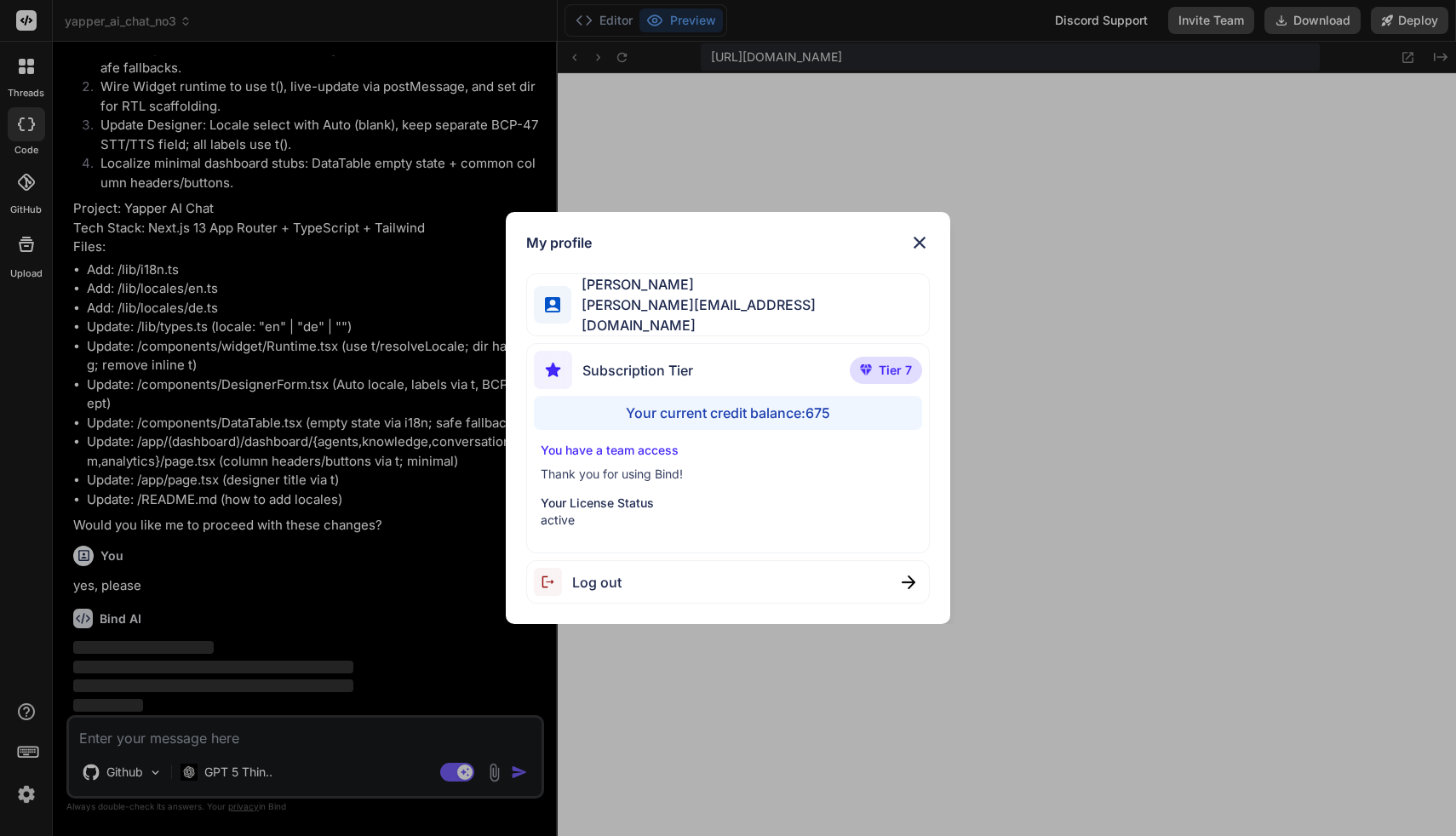
click at [917, 248] on img at bounding box center [919, 242] width 21 height 21
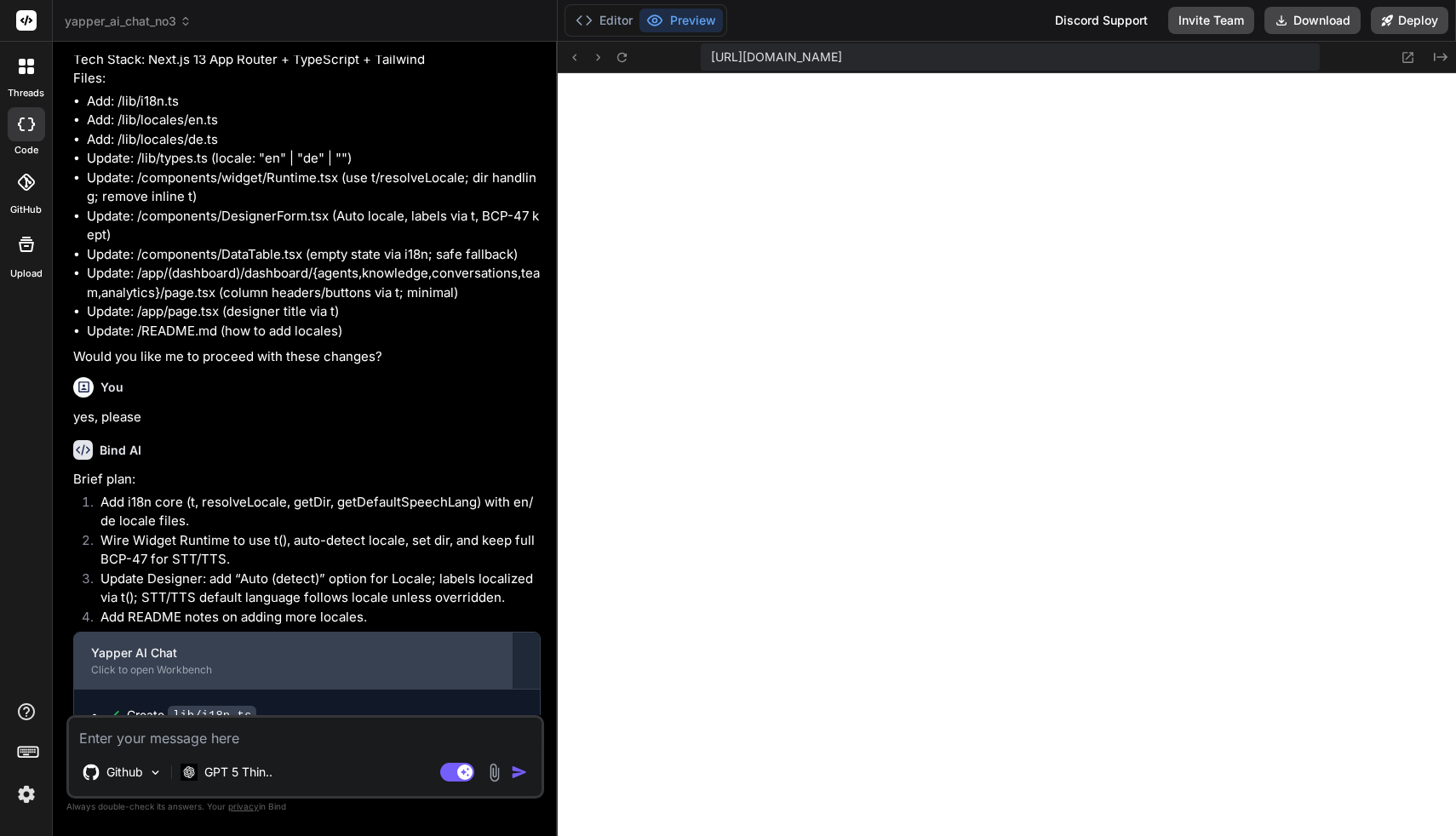
scroll to position [9122, 0]
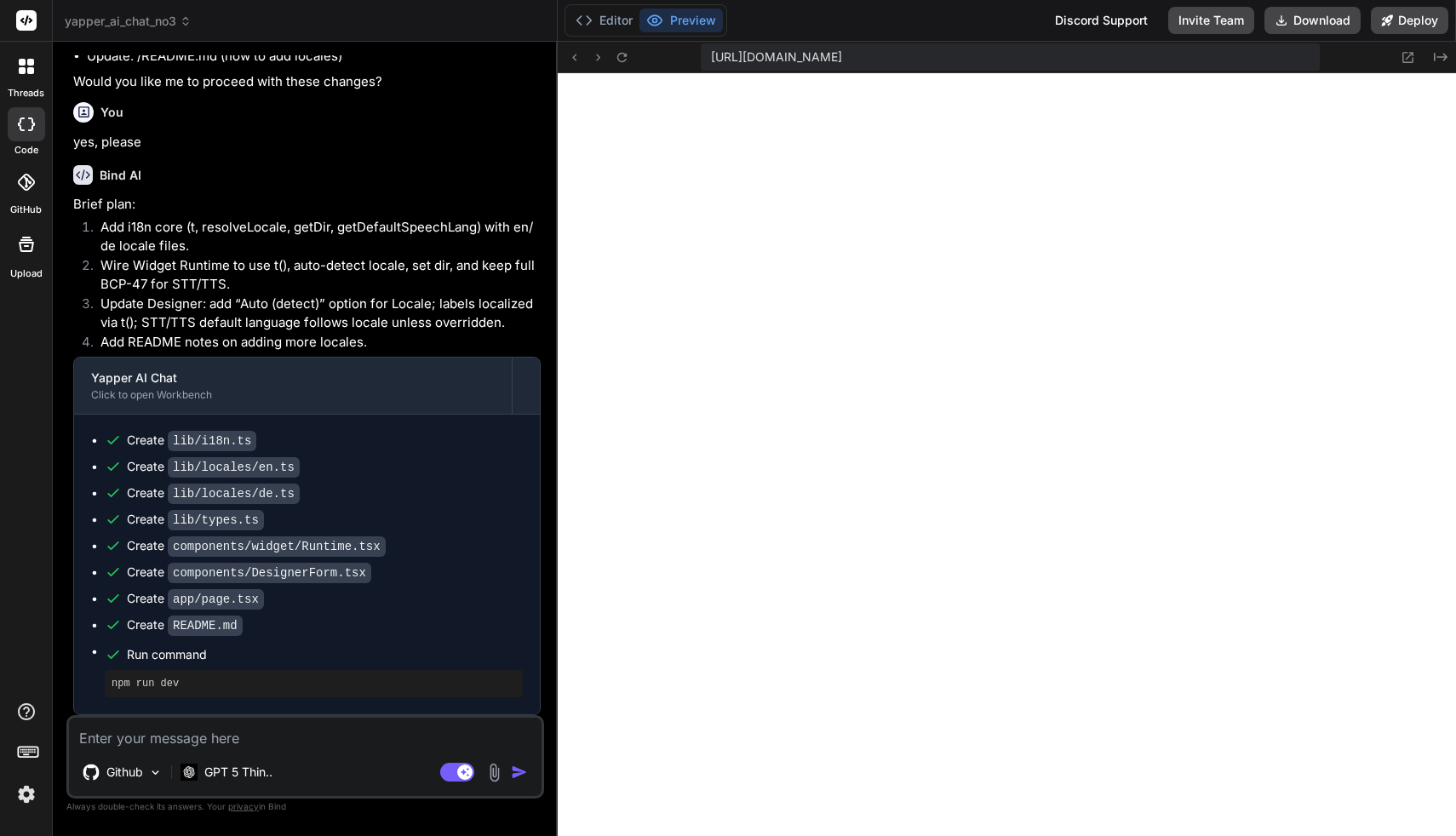
click at [294, 739] on textarea at bounding box center [305, 733] width 472 height 31
paste textarea "Lore: Ips Dolorsitametc, Adipi, Elits (DOEI) TE in Utlabo etdo magnaAliquae adm…"
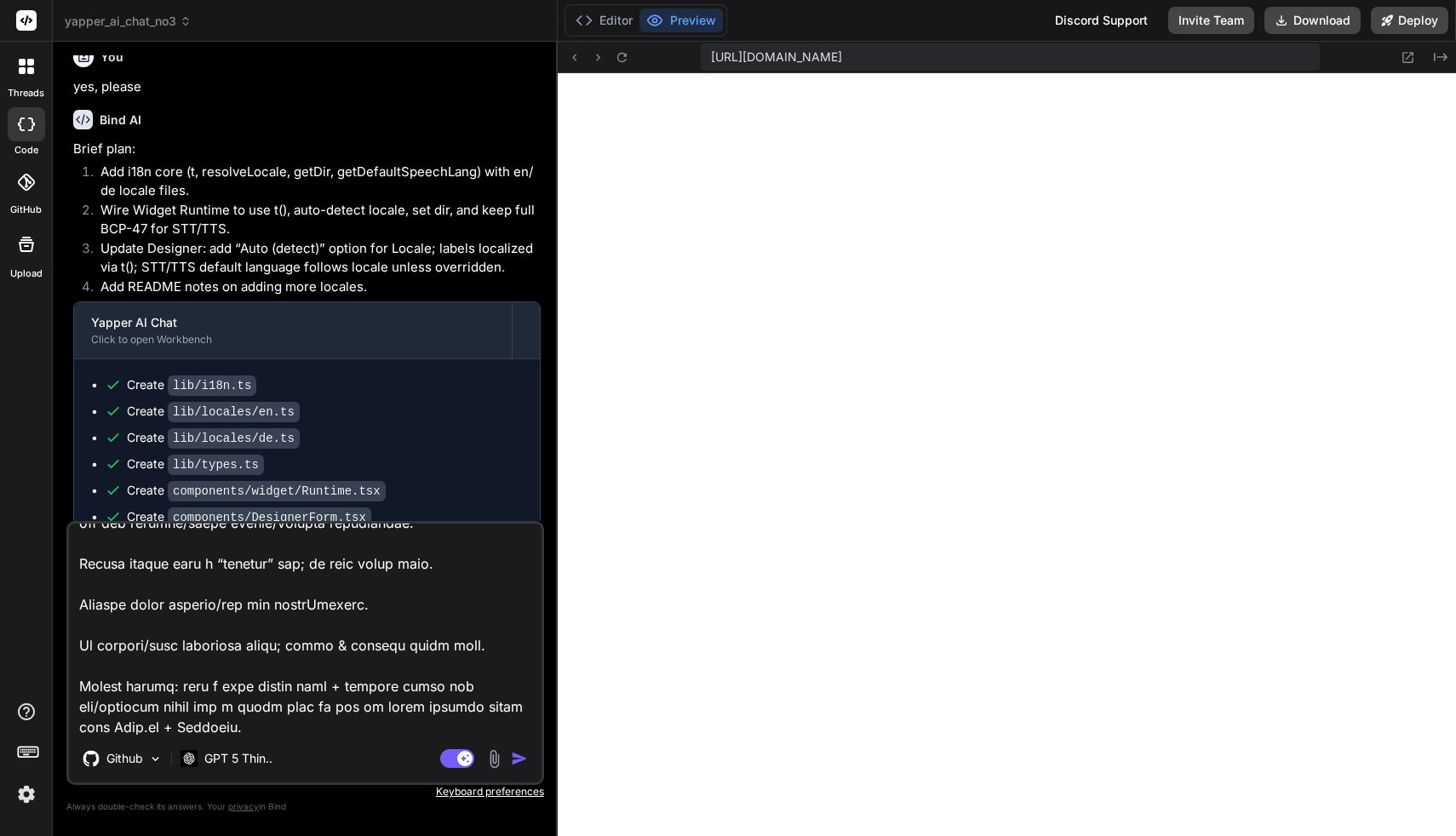
click at [517, 761] on img "button" at bounding box center [519, 758] width 17 height 17
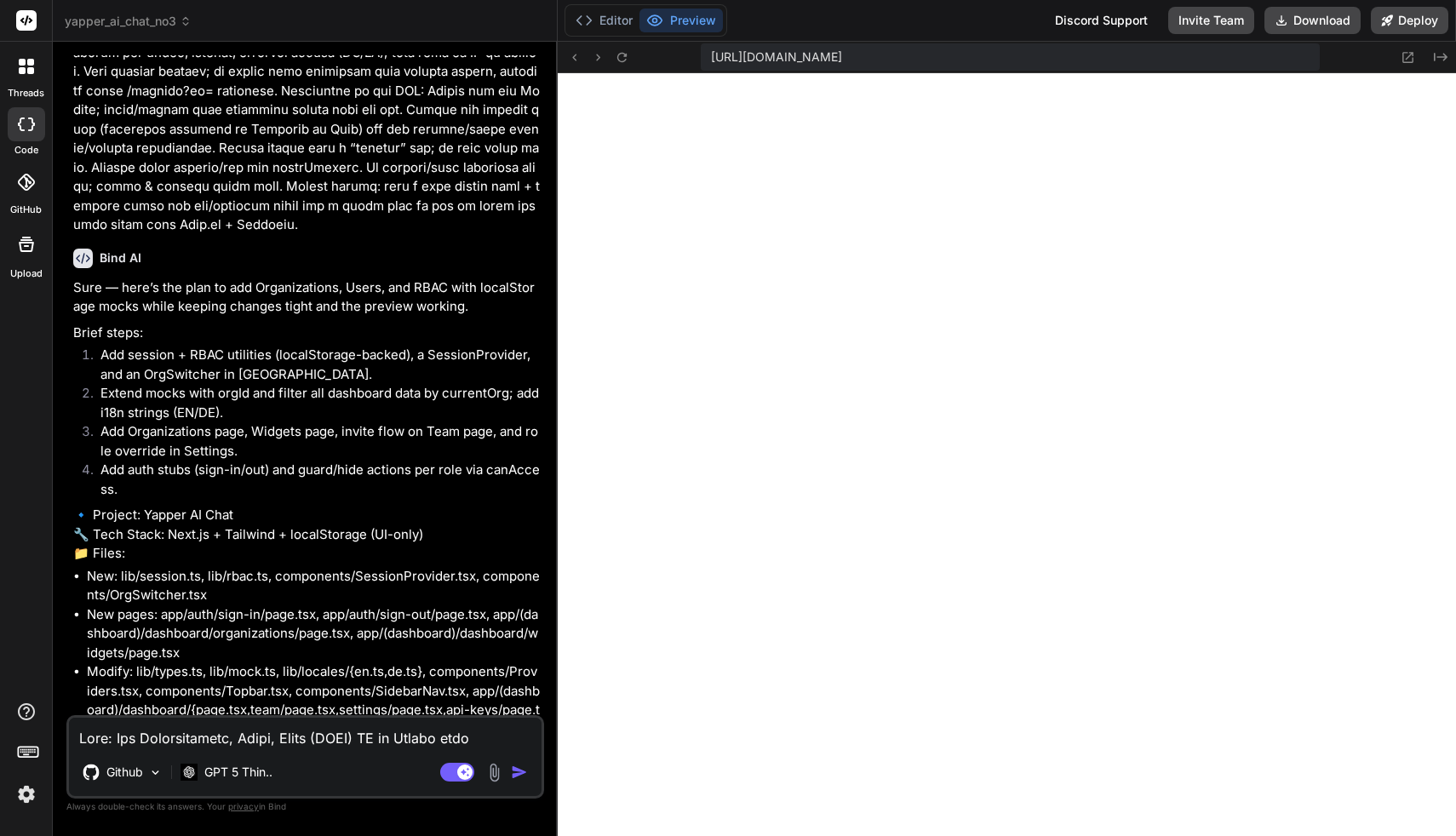
scroll to position [10248, 0]
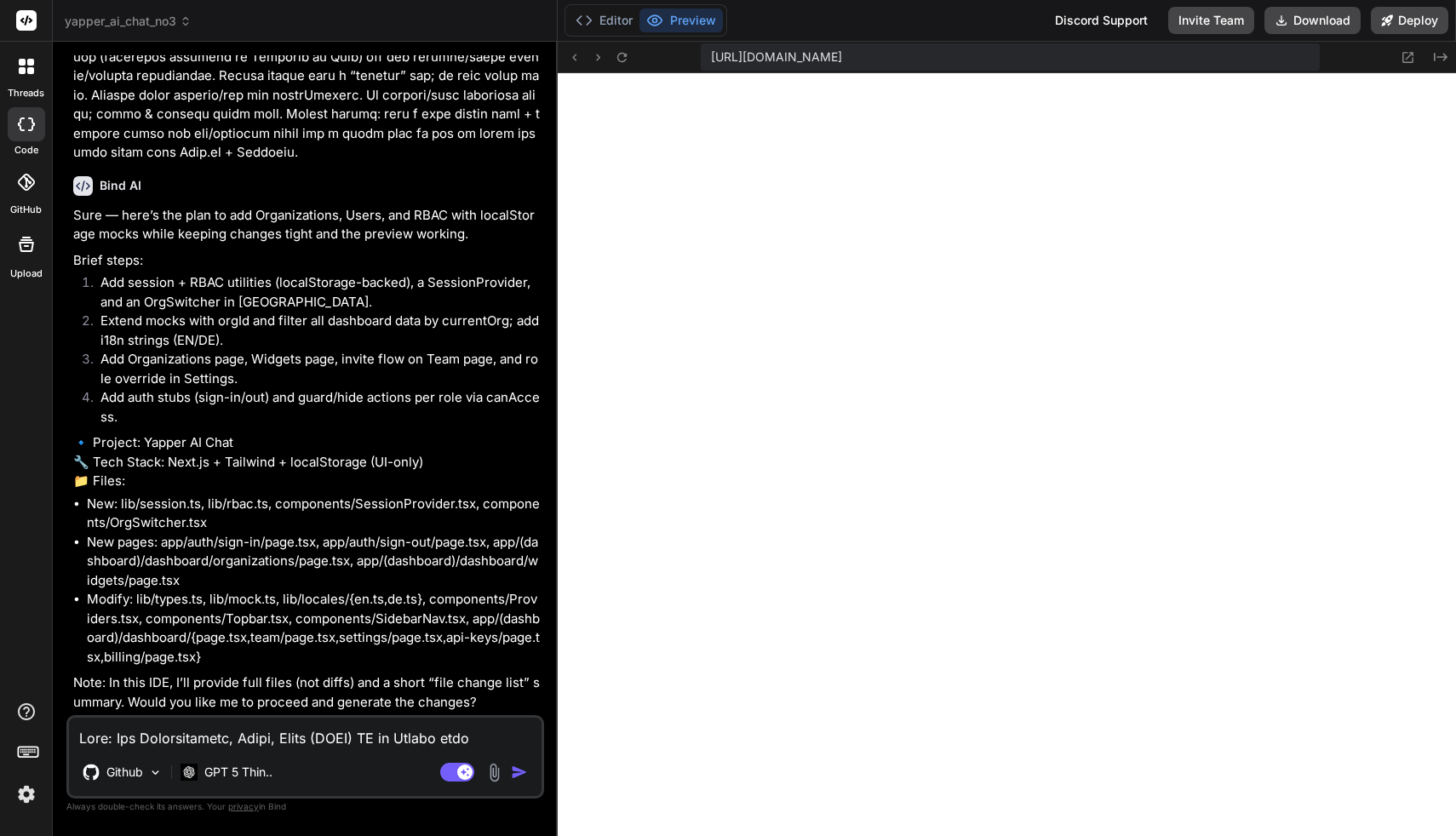
click at [330, 733] on textarea at bounding box center [305, 733] width 472 height 31
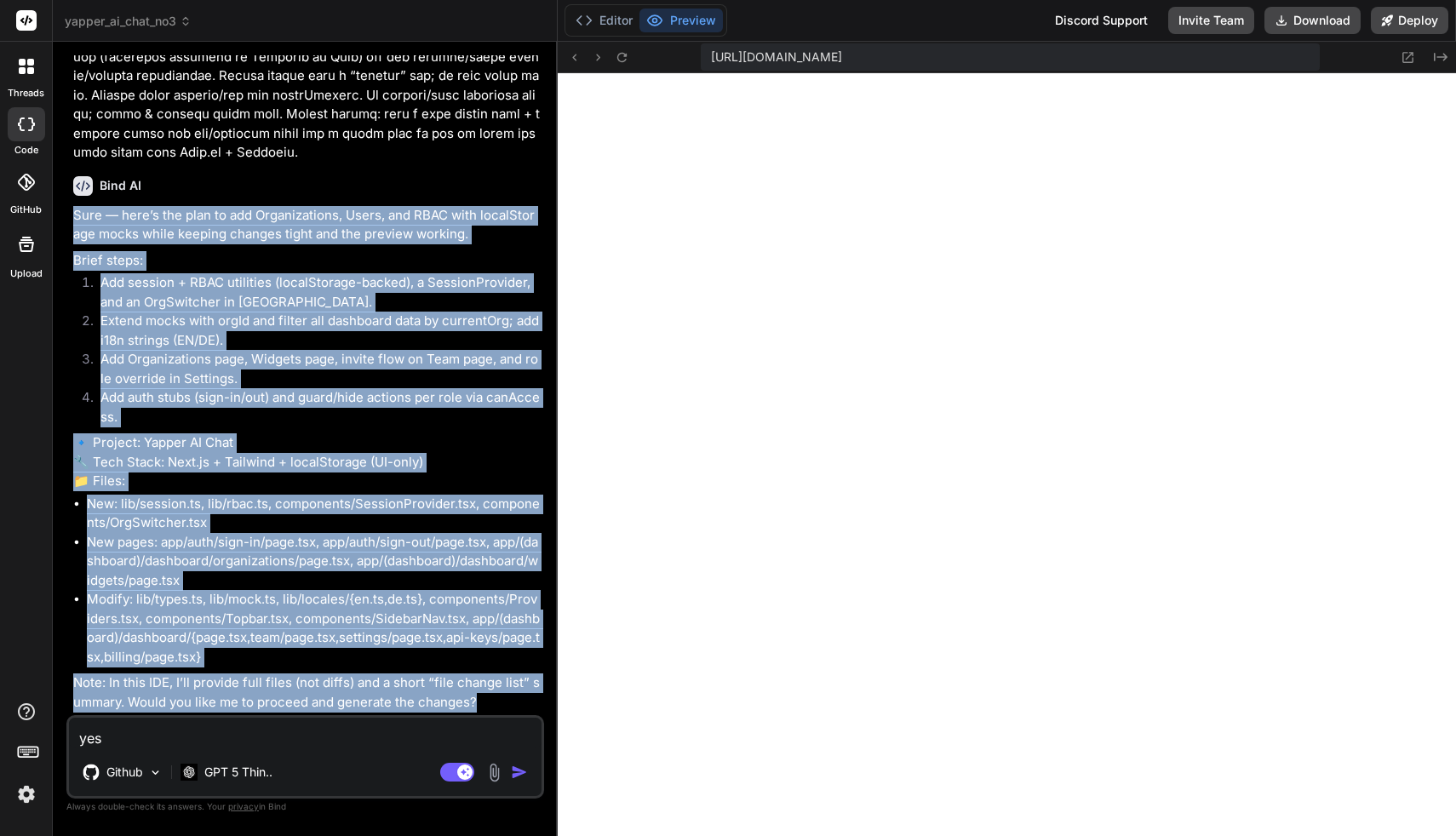
drag, startPoint x: 74, startPoint y: 297, endPoint x: 488, endPoint y: 700, distance: 577.8
click at [488, 700] on div "Sure — here’s the plan to add Organizations, Users, and RBAC with localStorage …" at bounding box center [307, 460] width 468 height 507
copy div "Lore — ipsu’d sit amet co adi Elitseddoeius, Tempo, inc UTLA etdo magnaAliquae …"
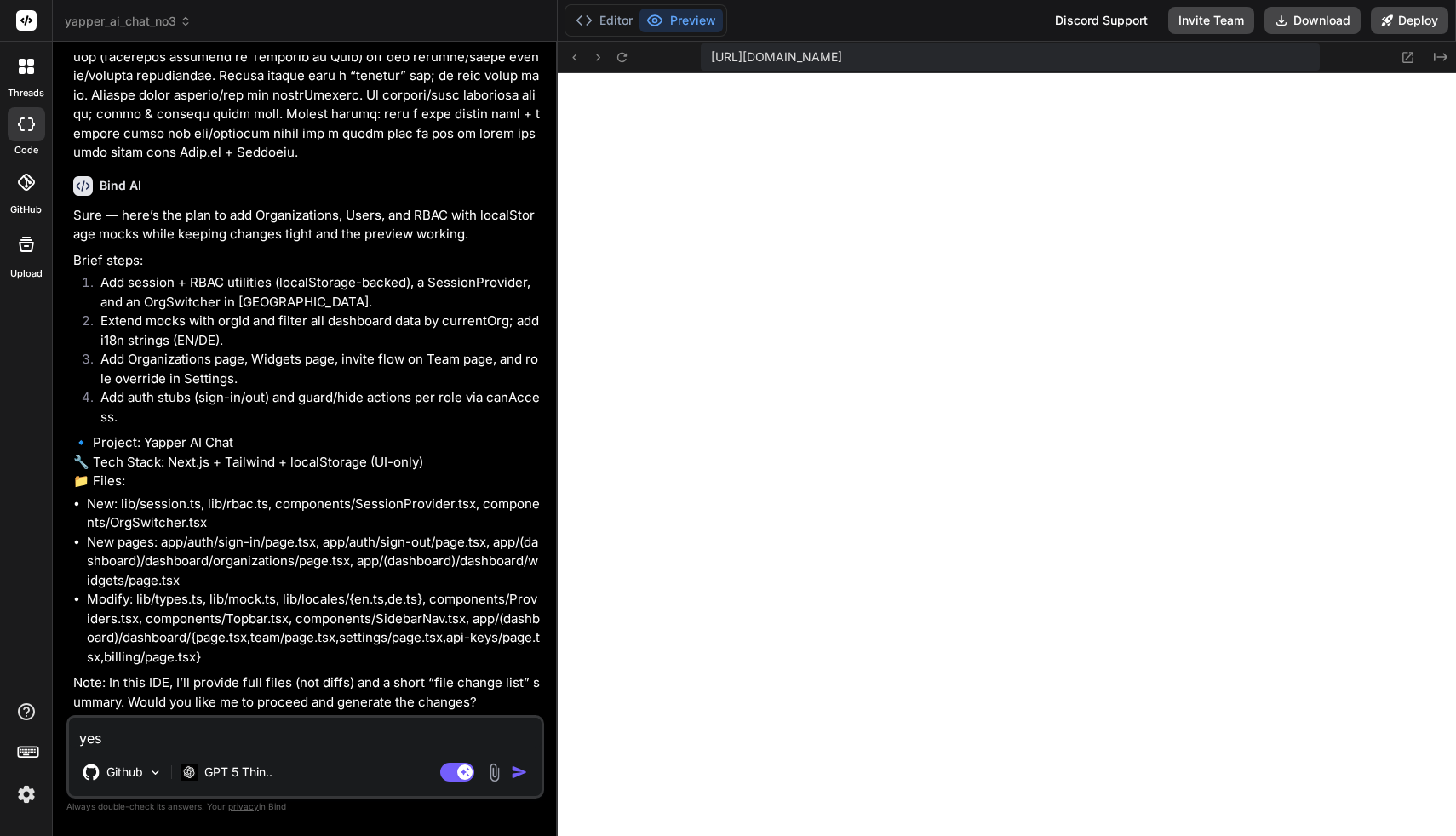
click at [312, 749] on div "yes Github GPT 5 Thin.. Agent Mode. When this toggle is activated, AI automatic…" at bounding box center [305, 756] width 478 height 83
click at [313, 740] on textarea "yes" at bounding box center [305, 733] width 472 height 31
click at [514, 772] on img "button" at bounding box center [519, 772] width 17 height 17
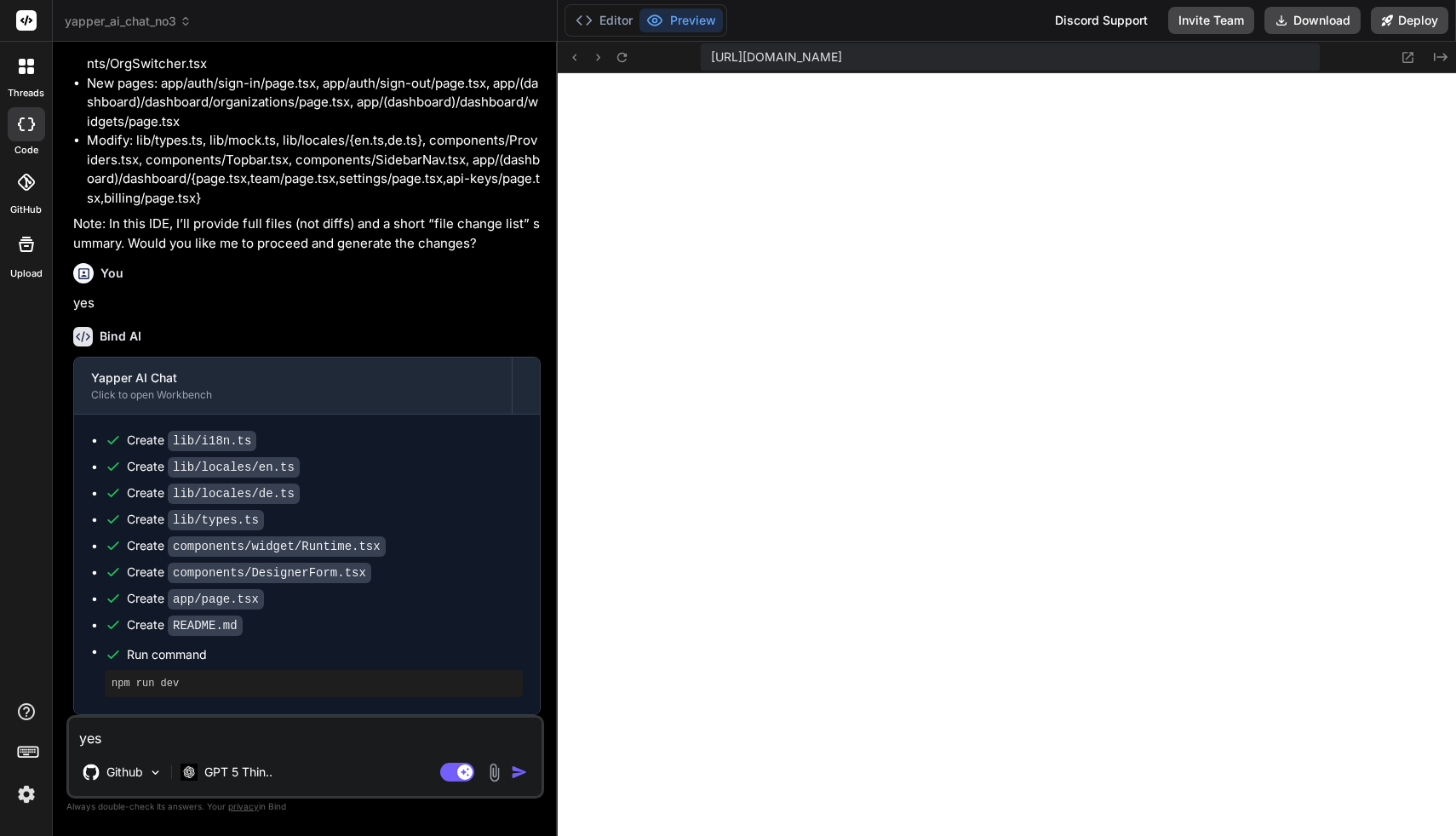
scroll to position [10703, 0]
click at [201, 627] on code "README.md" at bounding box center [205, 625] width 75 height 21
click at [607, 24] on button "Editor" at bounding box center [604, 20] width 71 height 24
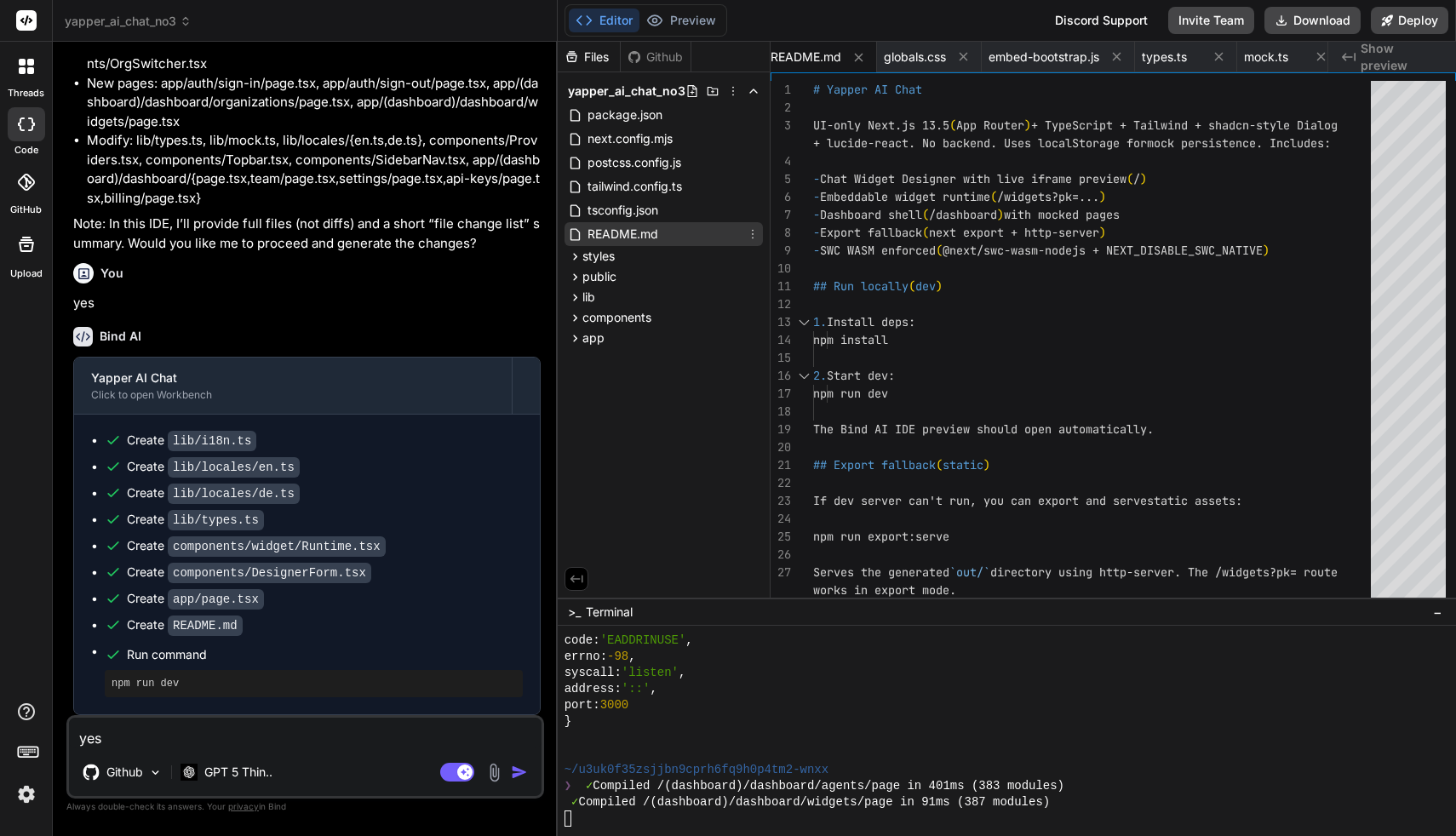
click at [626, 233] on span "README.md" at bounding box center [623, 233] width 74 height 21
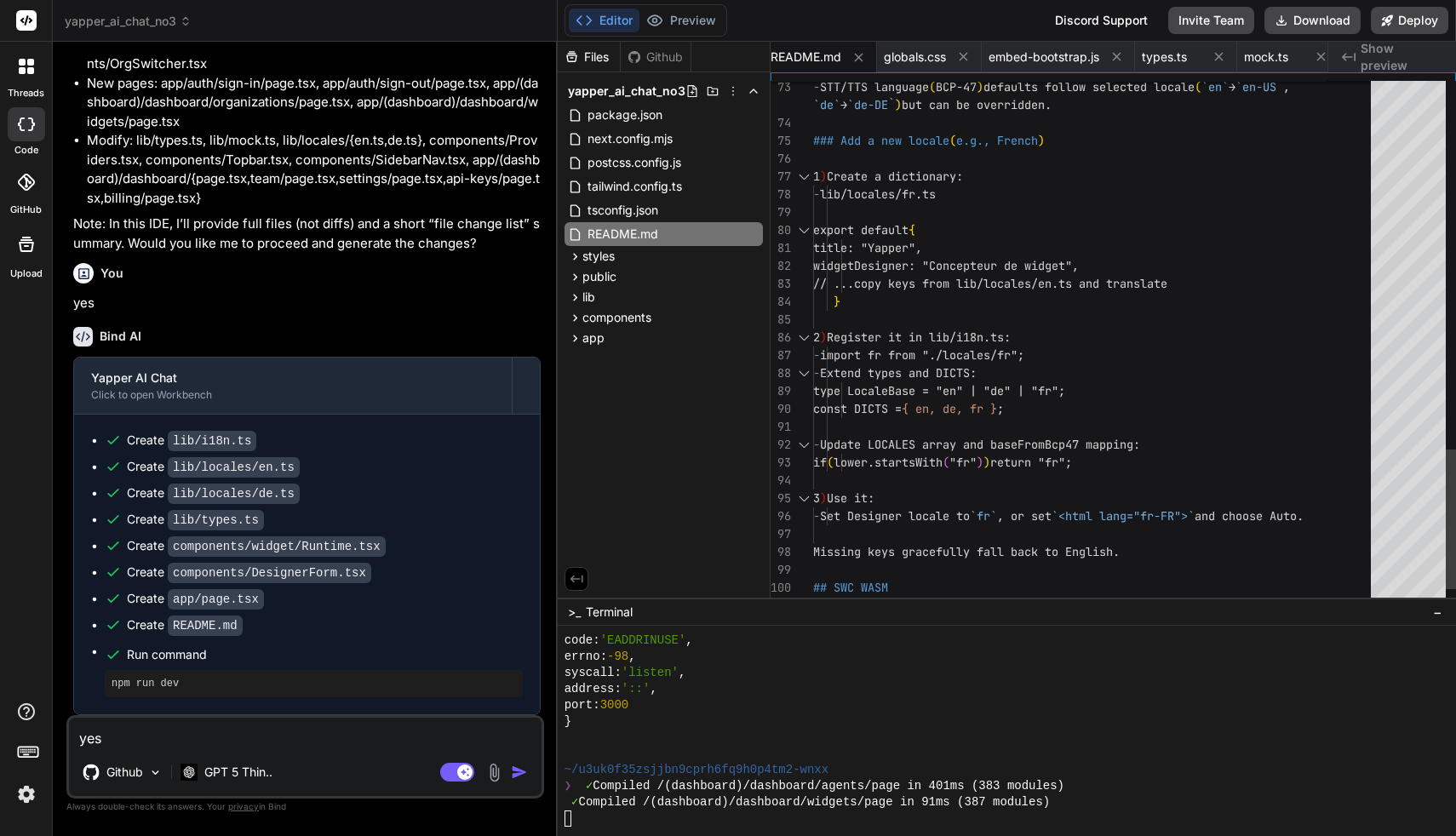
scroll to position [18, 0]
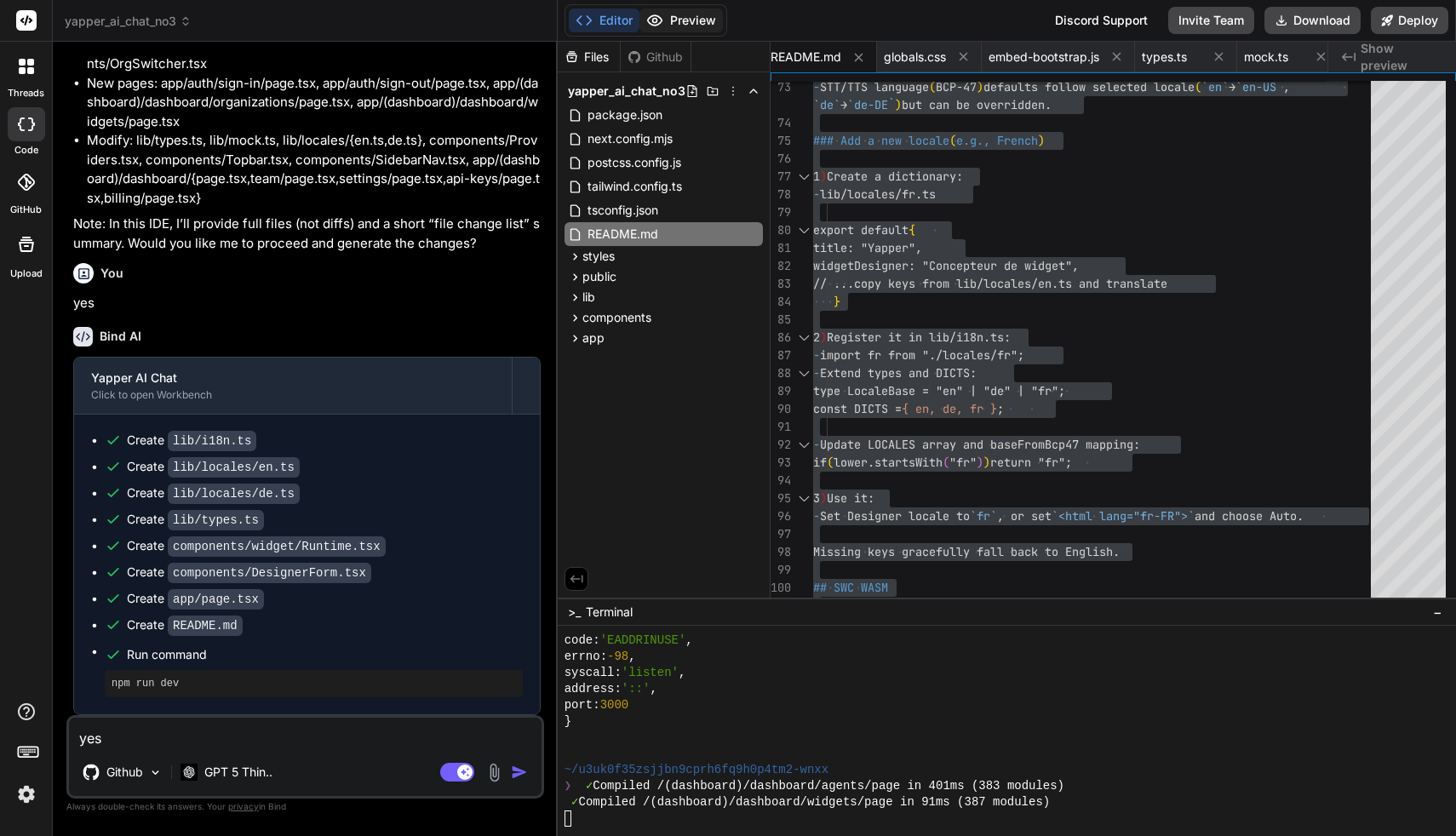
click at [706, 27] on button "Preview" at bounding box center [681, 20] width 83 height 24
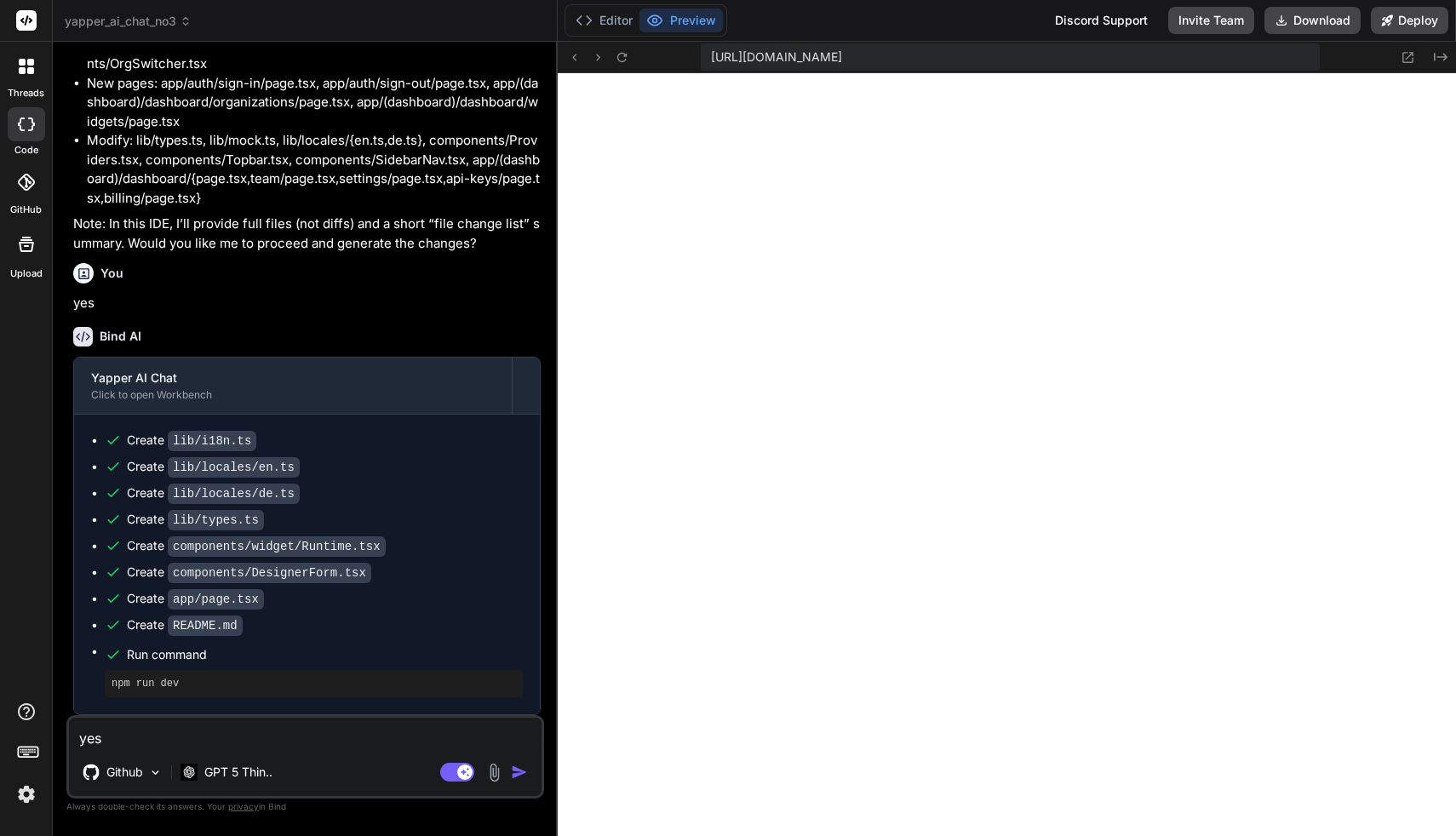
scroll to position [11484, 0]
click at [319, 737] on textarea "yes" at bounding box center [305, 733] width 472 height 31
paste textarea "Lore: Ips dolo-sitam consectetu ad eli seddoeius tem incidi ut laboree, do magn…"
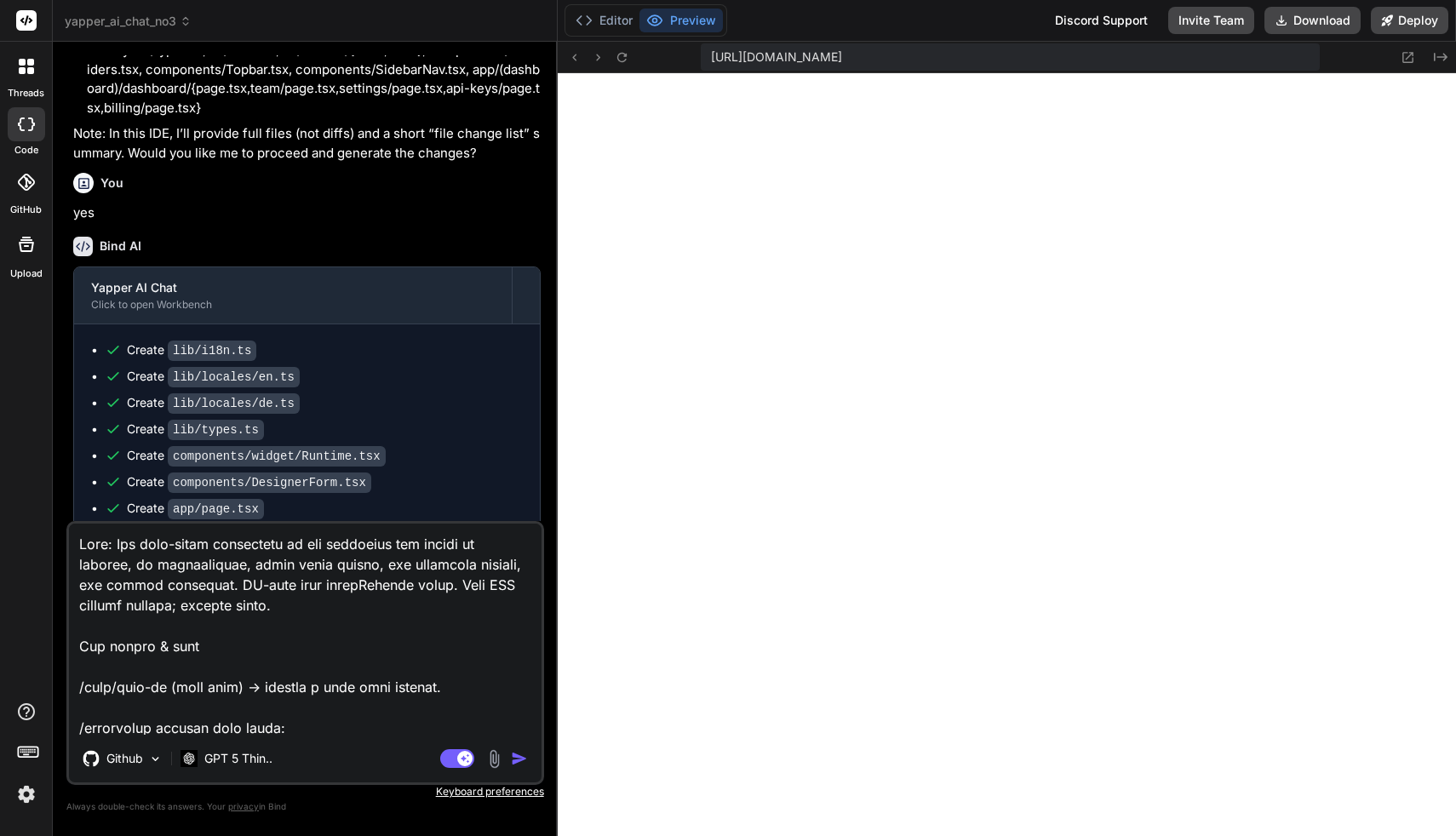
scroll to position [1696, 0]
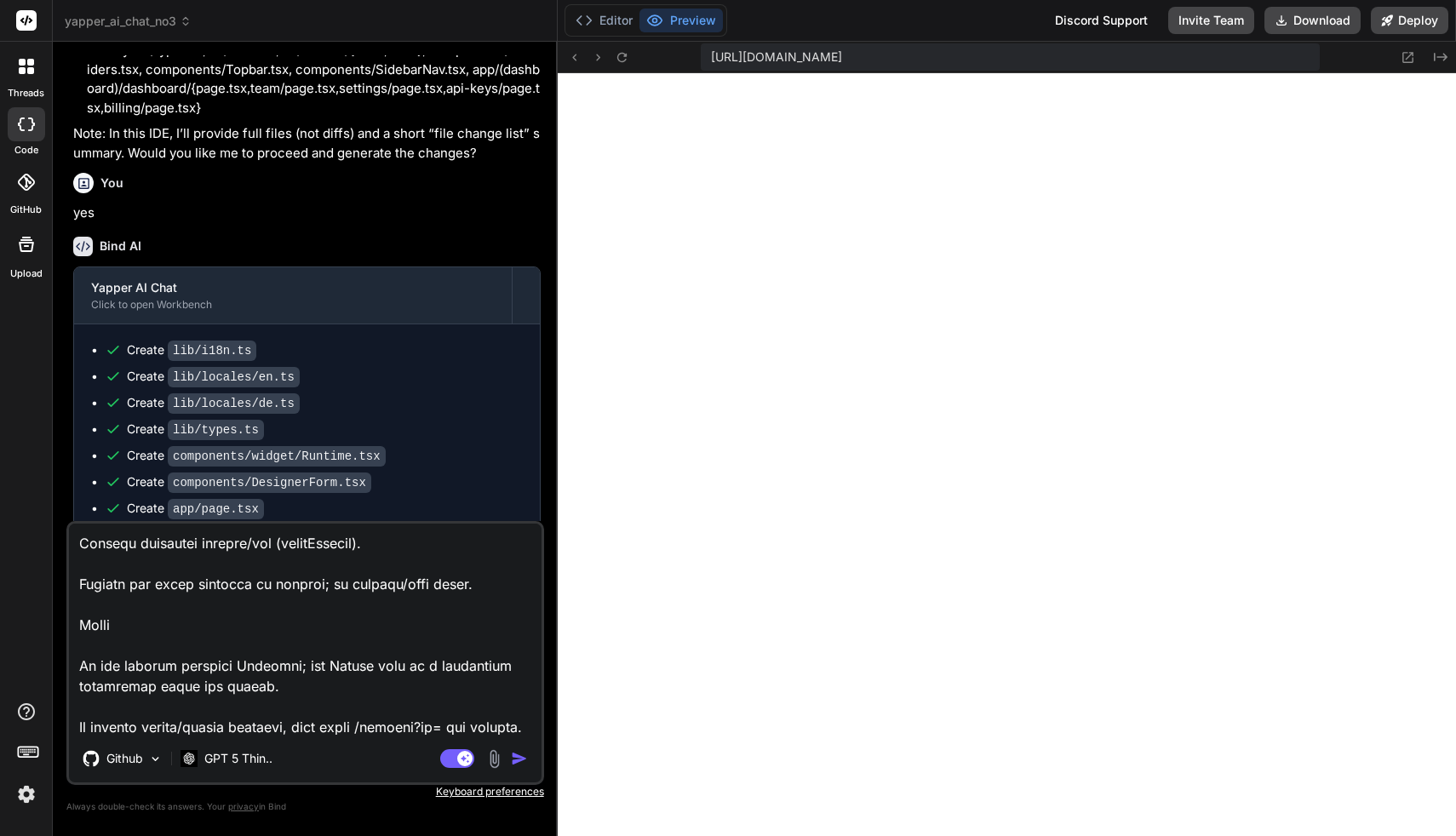
click at [519, 760] on img "button" at bounding box center [519, 758] width 17 height 17
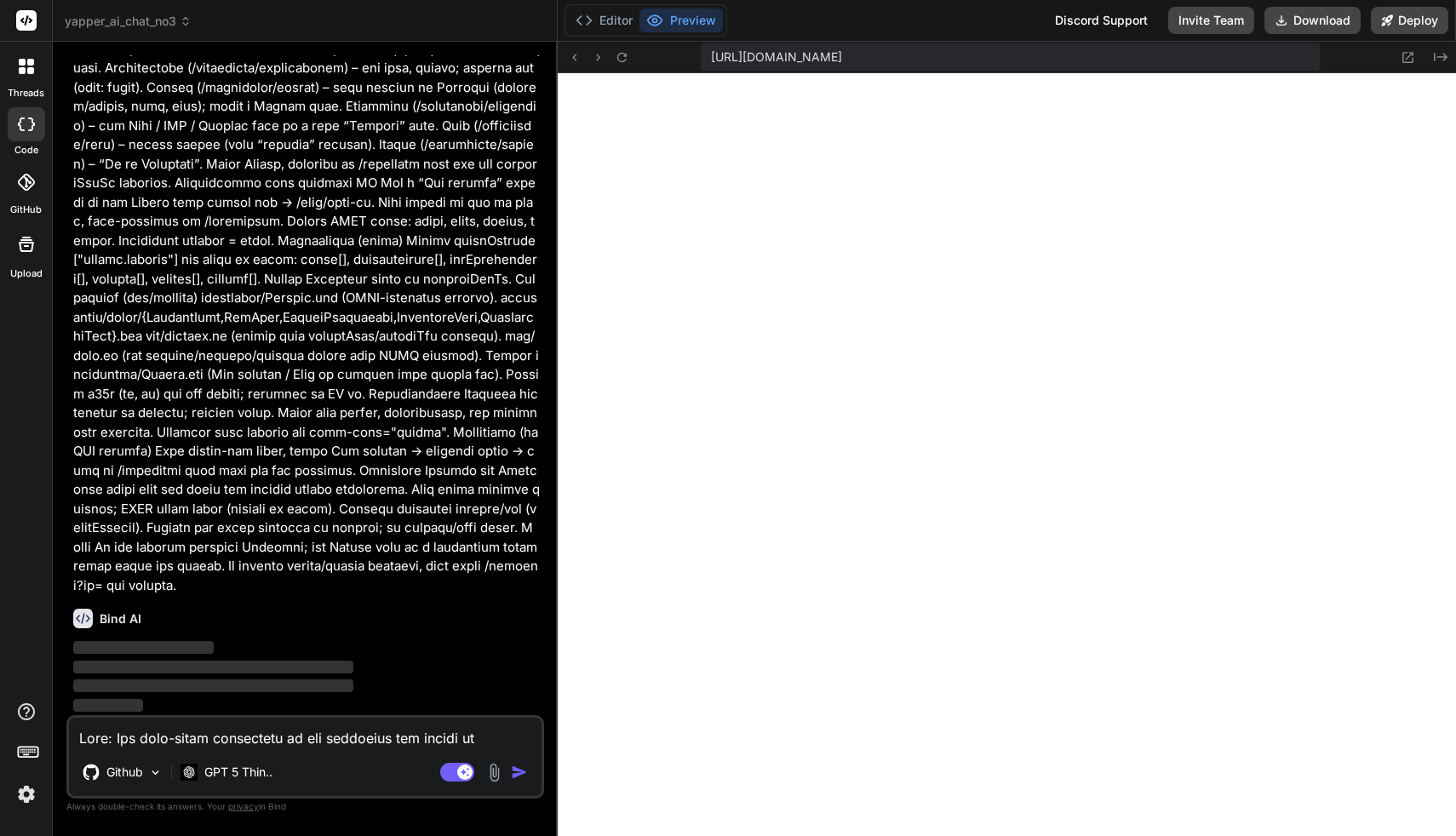
scroll to position [11493, 0]
click at [22, 801] on img at bounding box center [26, 794] width 29 height 29
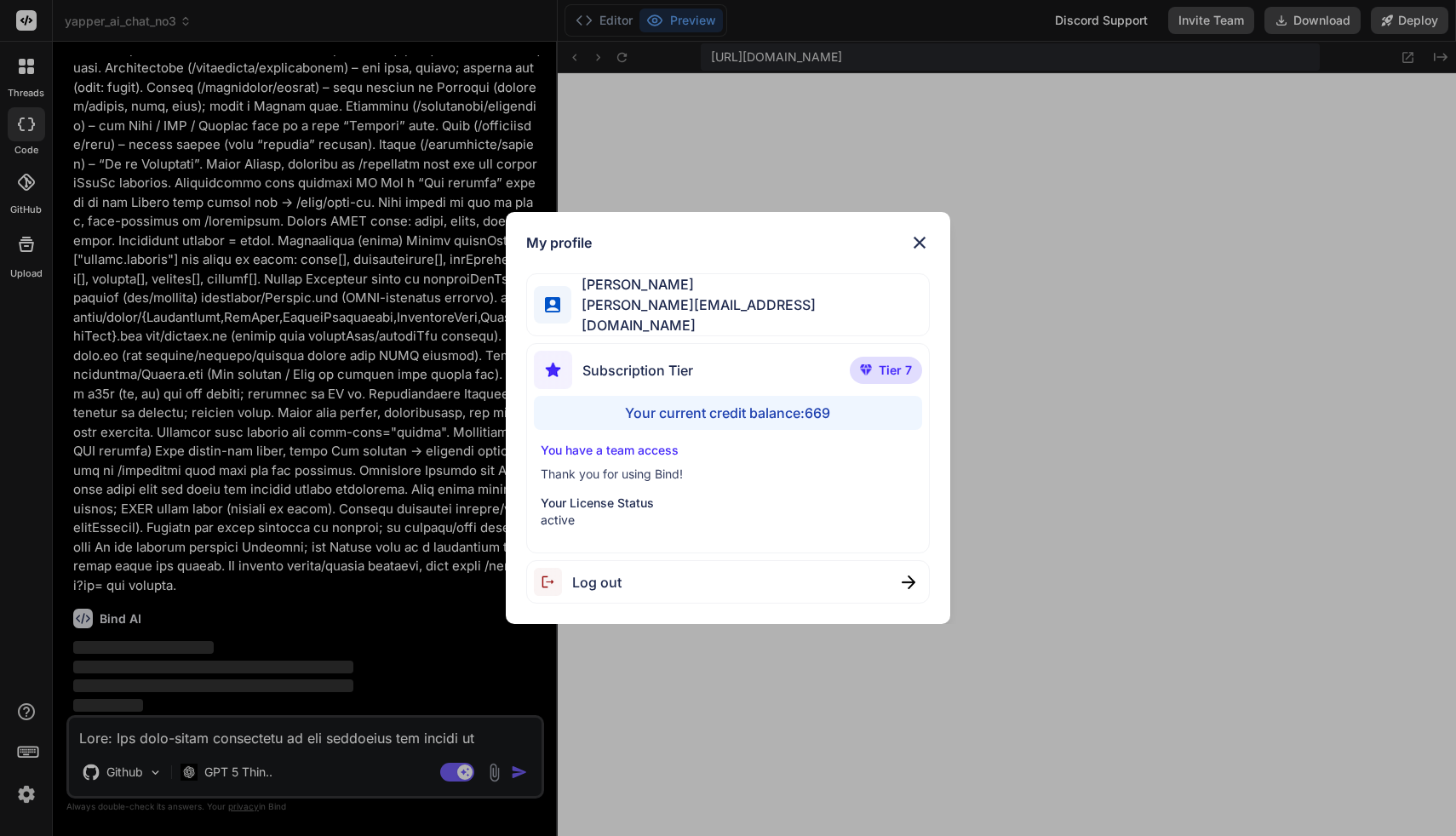
click at [22, 801] on div "My profile [PERSON_NAME] [PERSON_NAME][EMAIL_ADDRESS][DOMAIN_NAME] Subscription…" at bounding box center [728, 418] width 1456 height 836
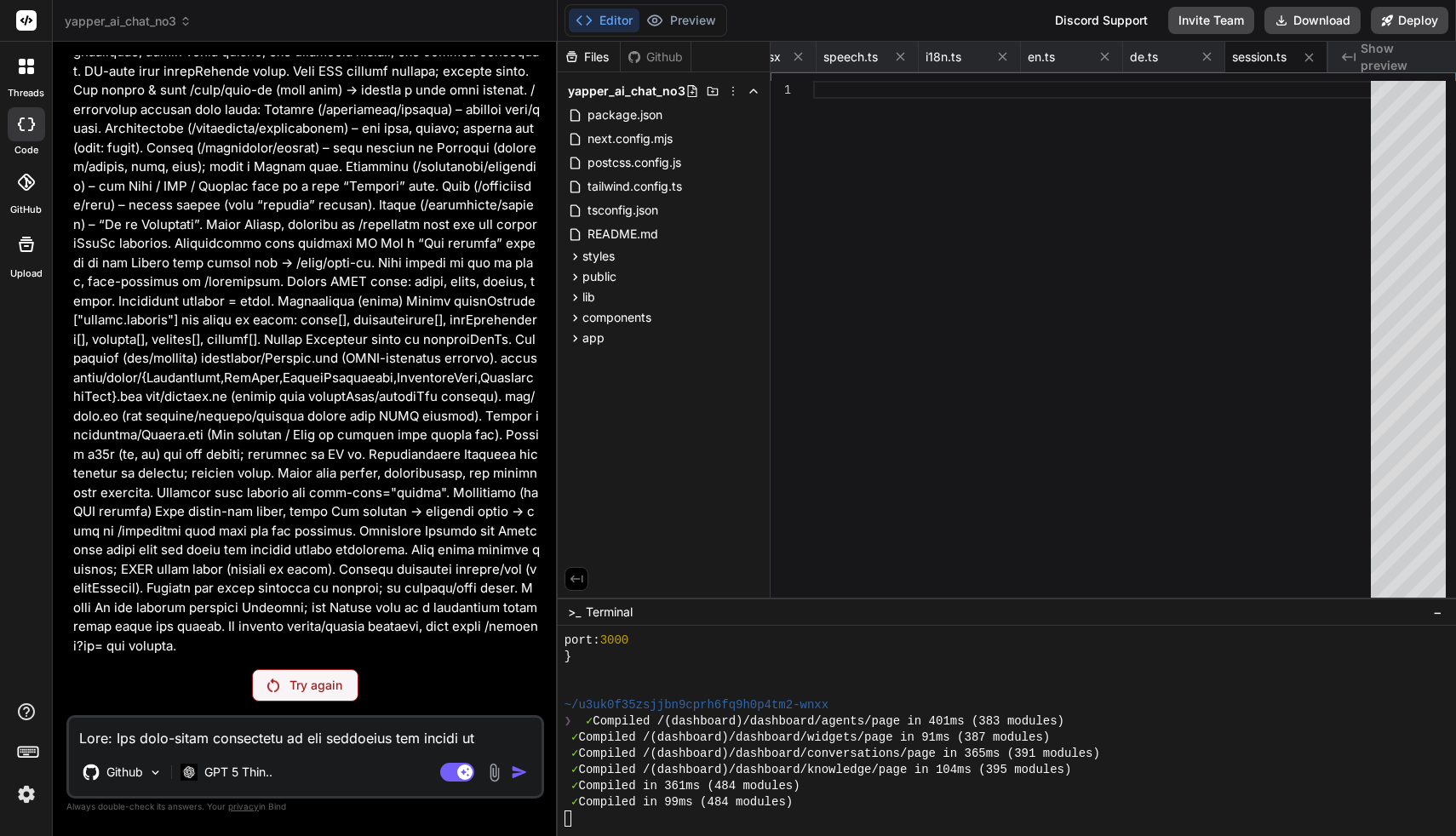
scroll to position [11433, 0]
click at [295, 684] on p "Try again" at bounding box center [316, 685] width 52 height 17
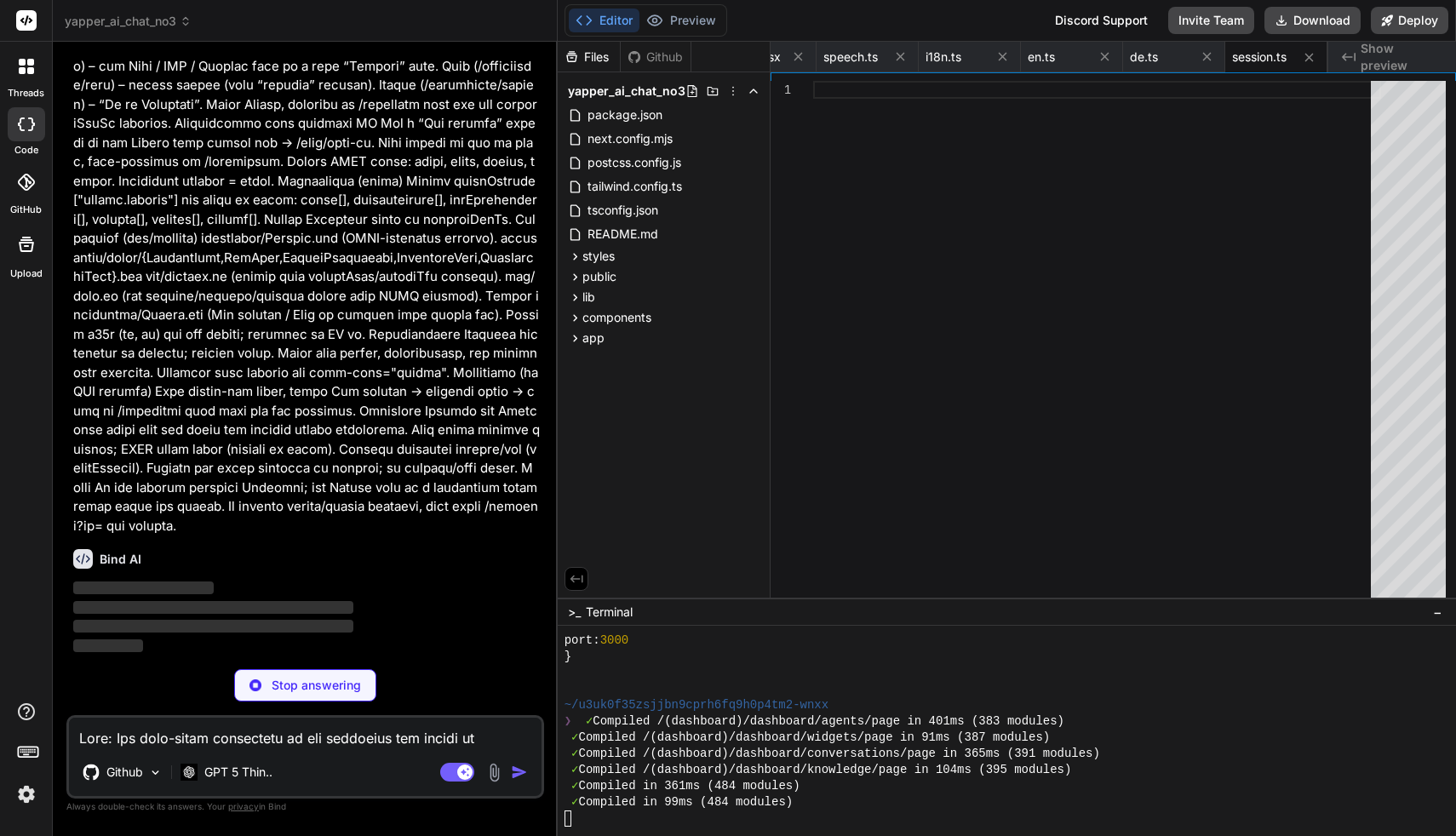
scroll to position [11553, 0]
click at [27, 797] on img at bounding box center [26, 794] width 29 height 29
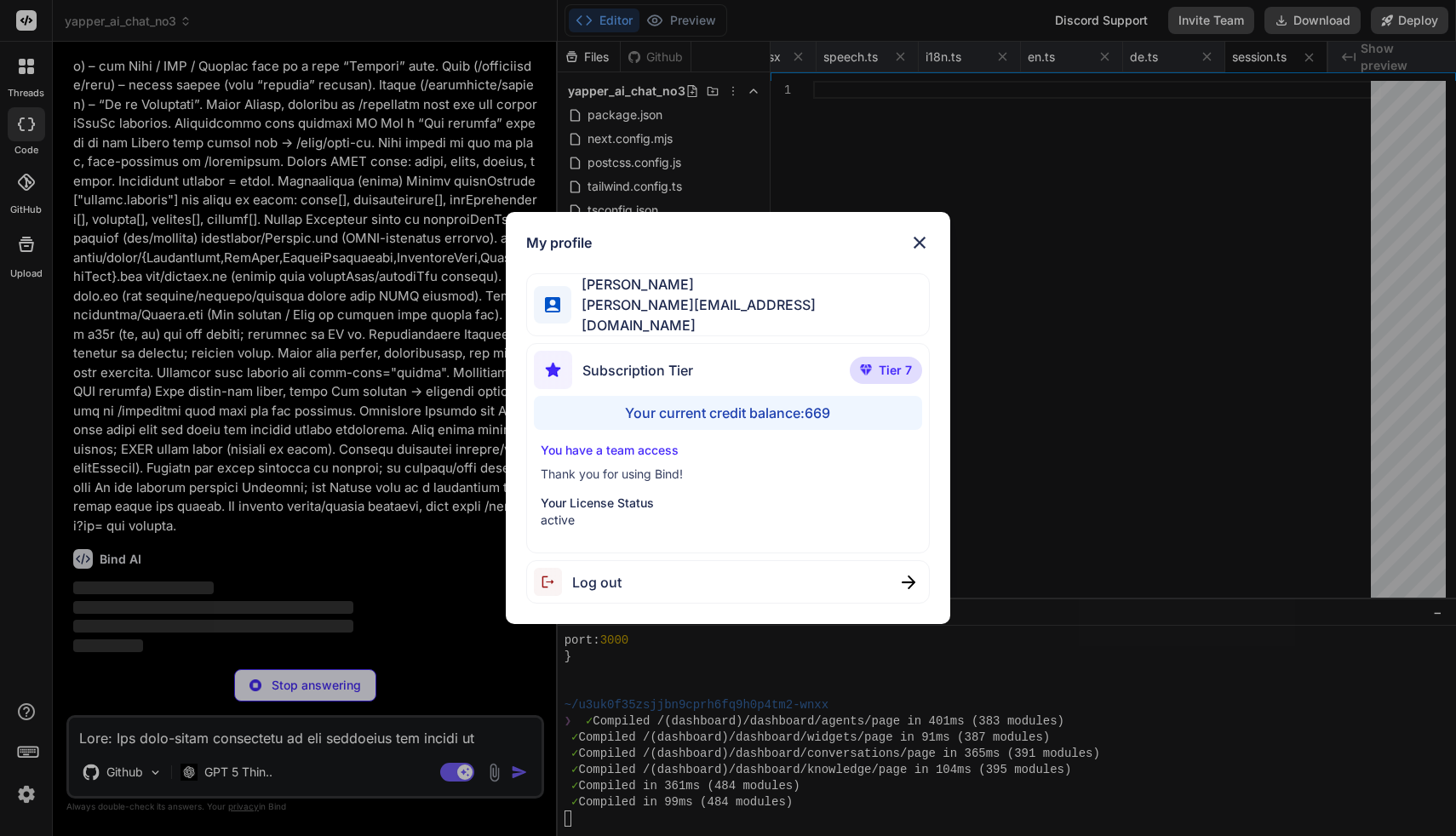
click at [920, 248] on img at bounding box center [919, 242] width 21 height 21
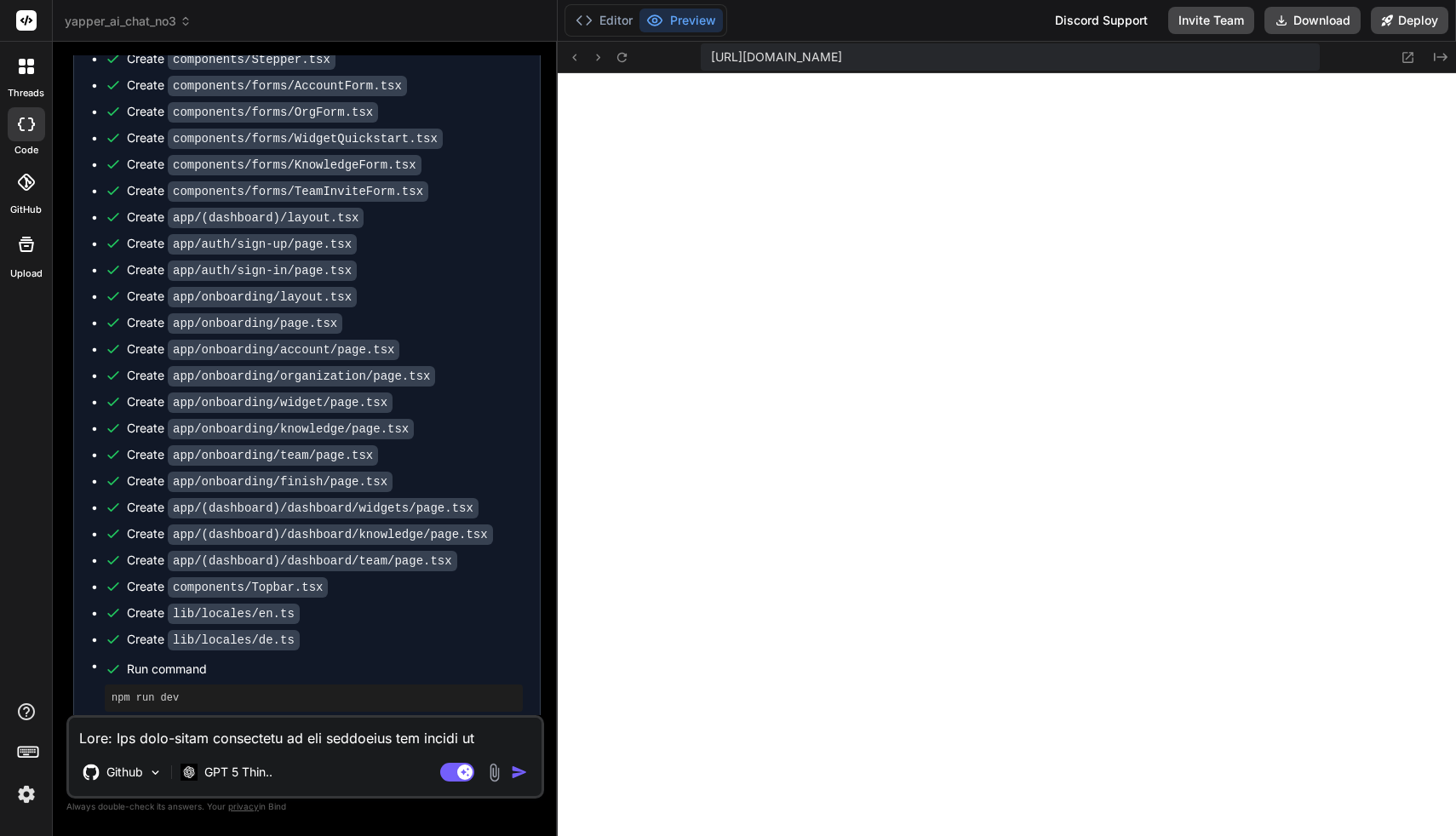
scroll to position [12476, 0]
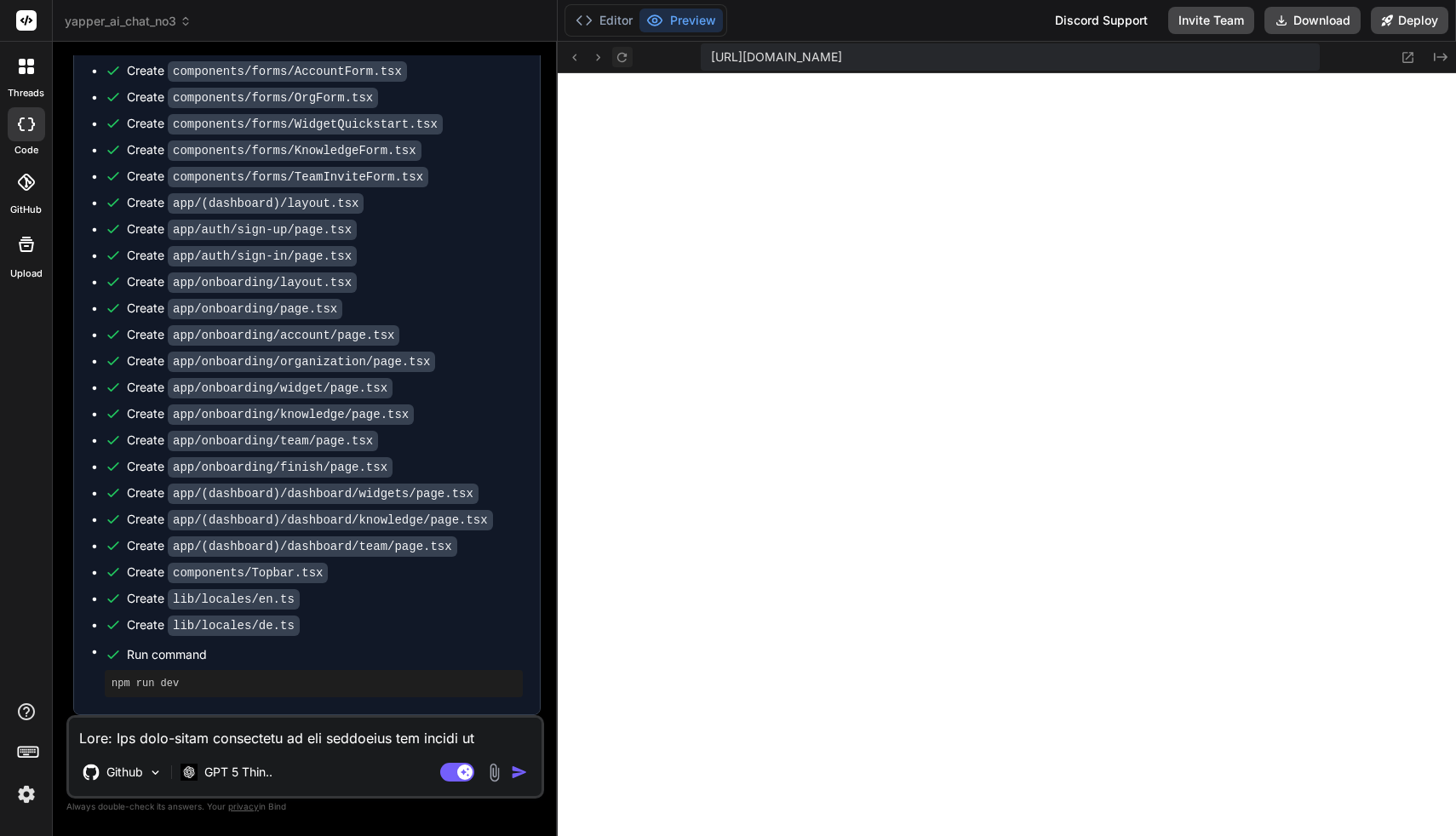
click at [623, 59] on icon at bounding box center [622, 58] width 14 height 14
click at [300, 736] on textarea at bounding box center [305, 733] width 472 height 31
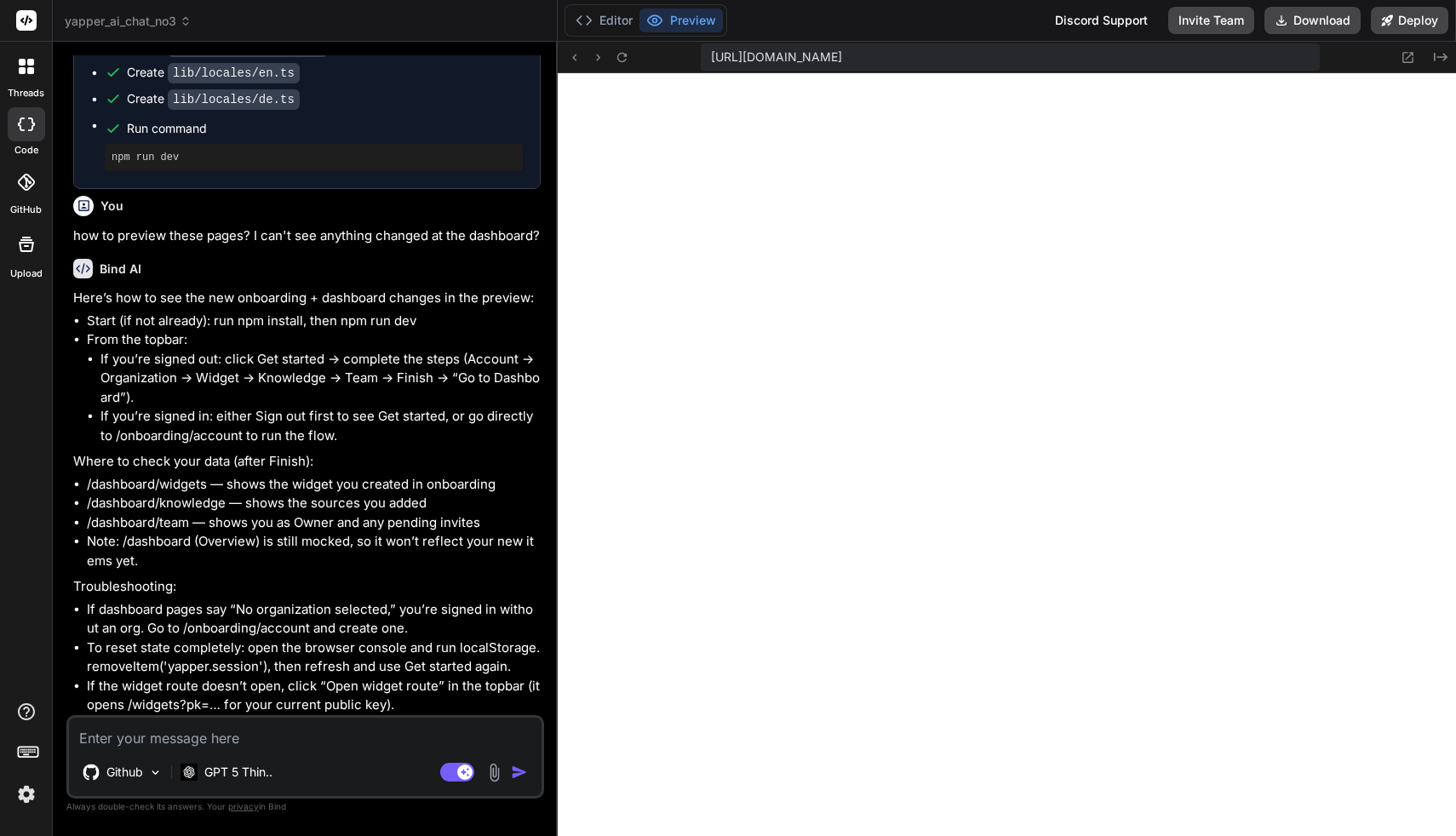
scroll to position [13001, 0]
click at [620, 56] on icon at bounding box center [622, 58] width 14 height 14
click at [606, 17] on button "Editor" at bounding box center [604, 20] width 71 height 24
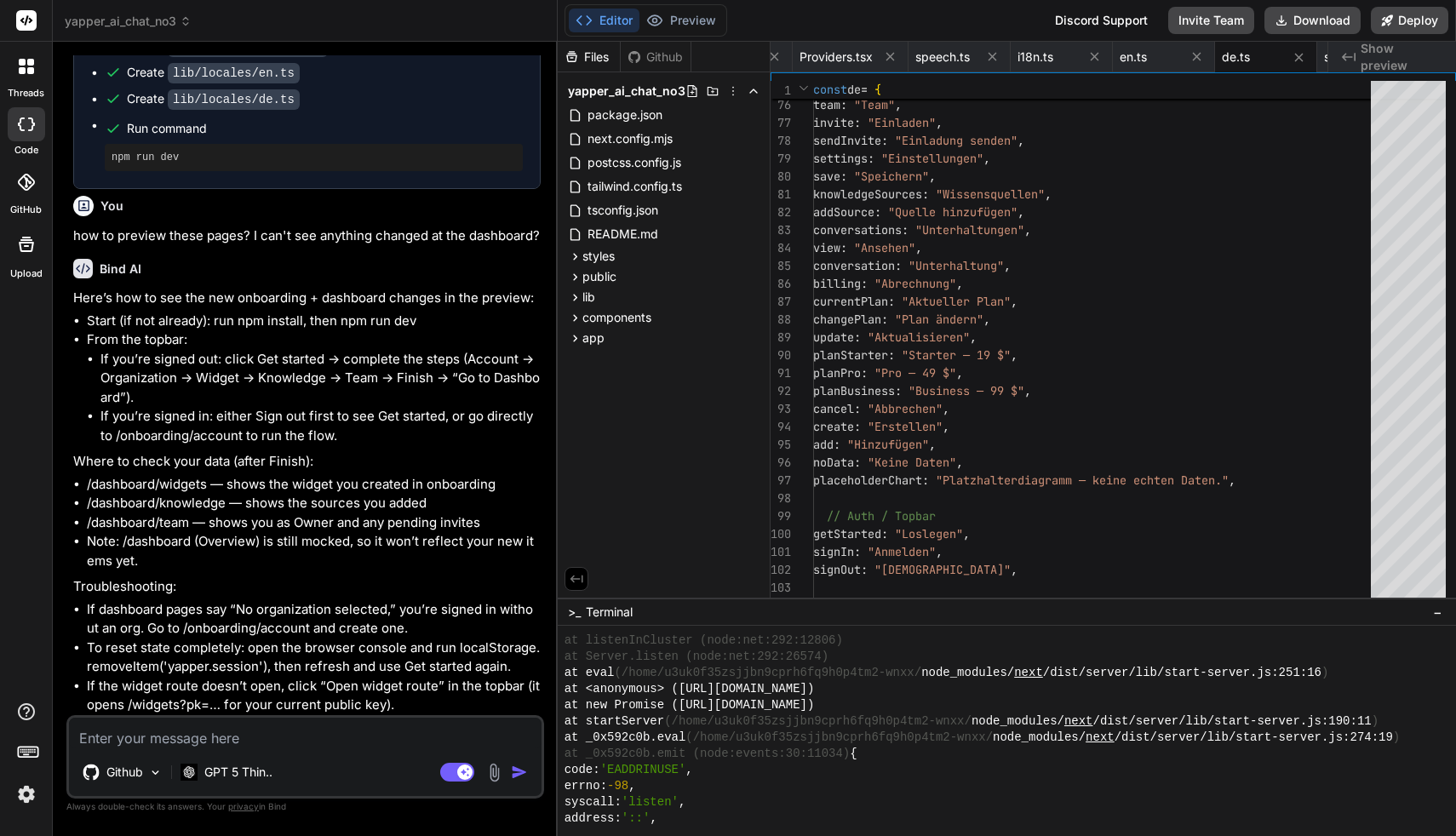
scroll to position [12552, 0]
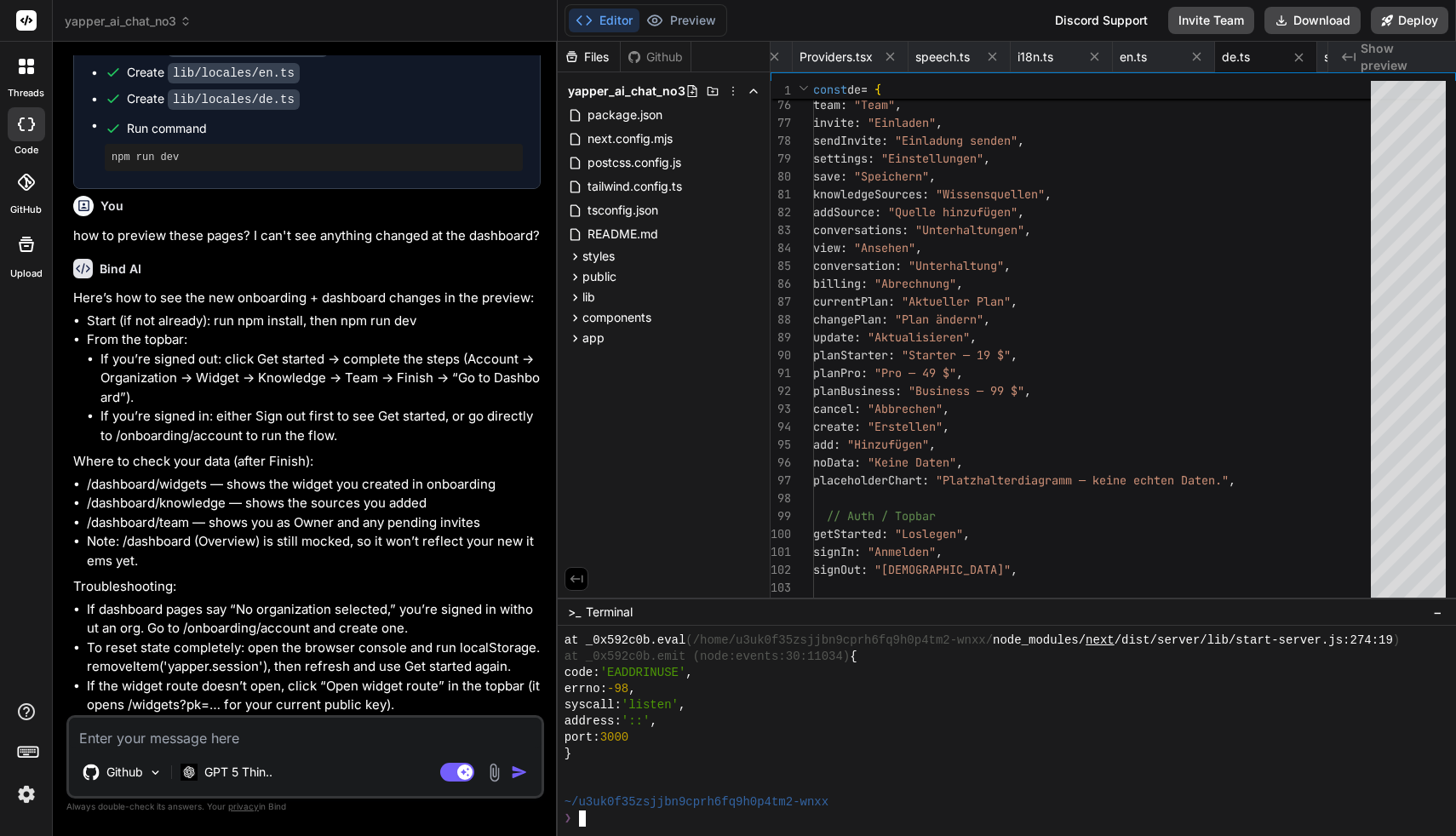
click at [658, 825] on div "❯" at bounding box center [1020, 819] width 911 height 16
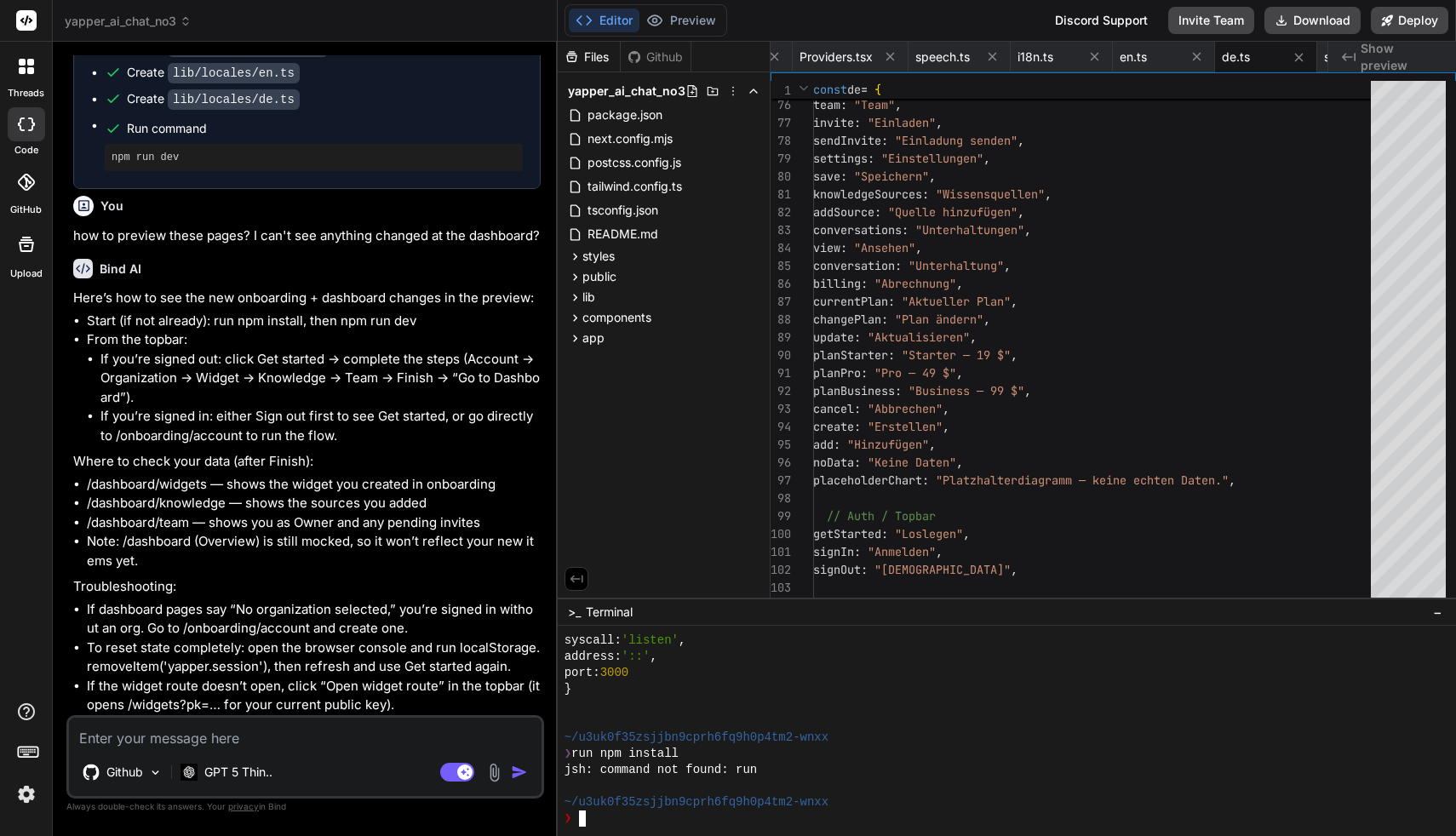
click at [725, 822] on div "❯" at bounding box center [1020, 819] width 911 height 16
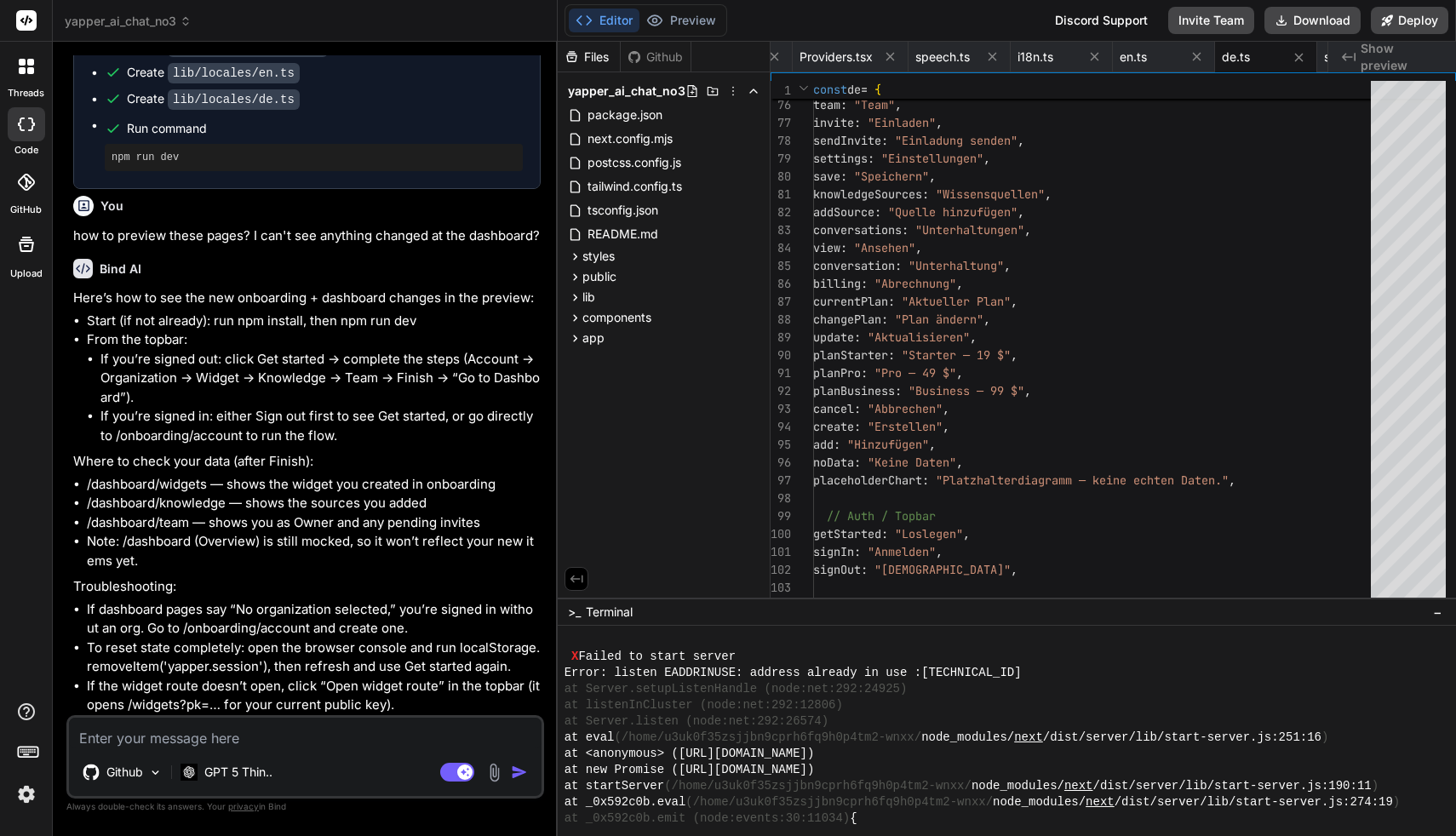
scroll to position [13123, 0]
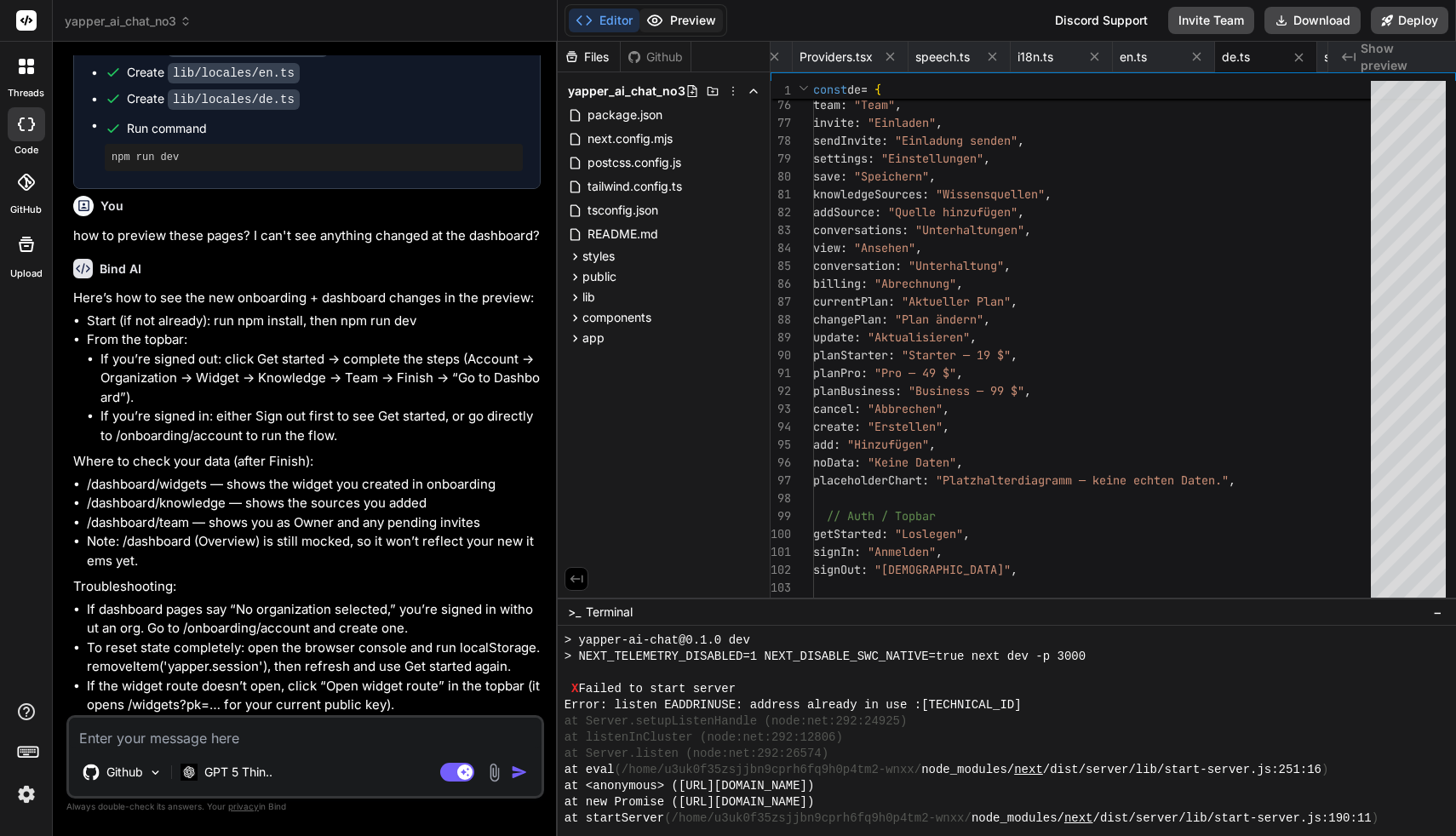
click at [700, 27] on button "Preview" at bounding box center [681, 20] width 83 height 24
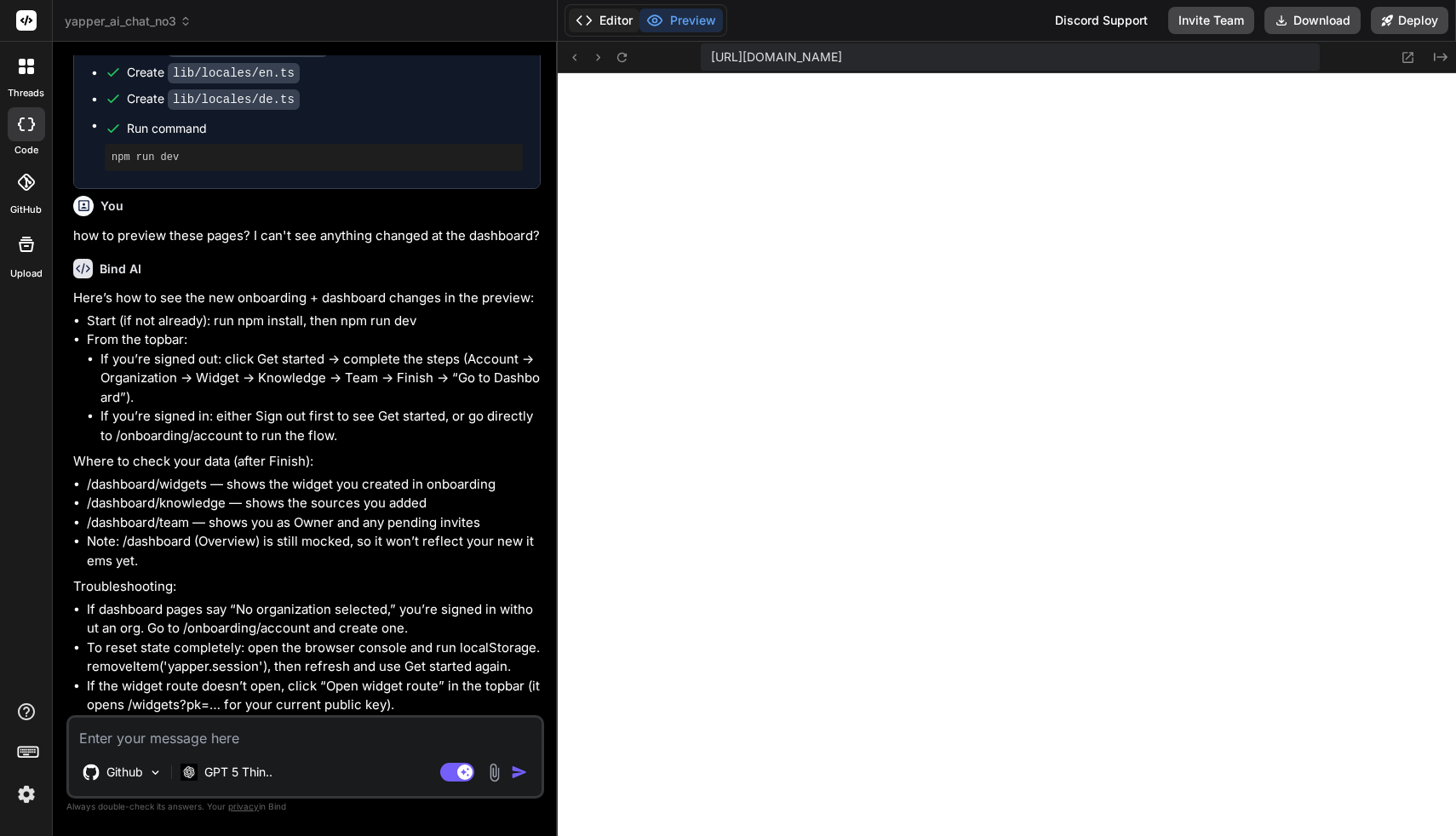
click at [621, 28] on button "Editor" at bounding box center [604, 20] width 71 height 24
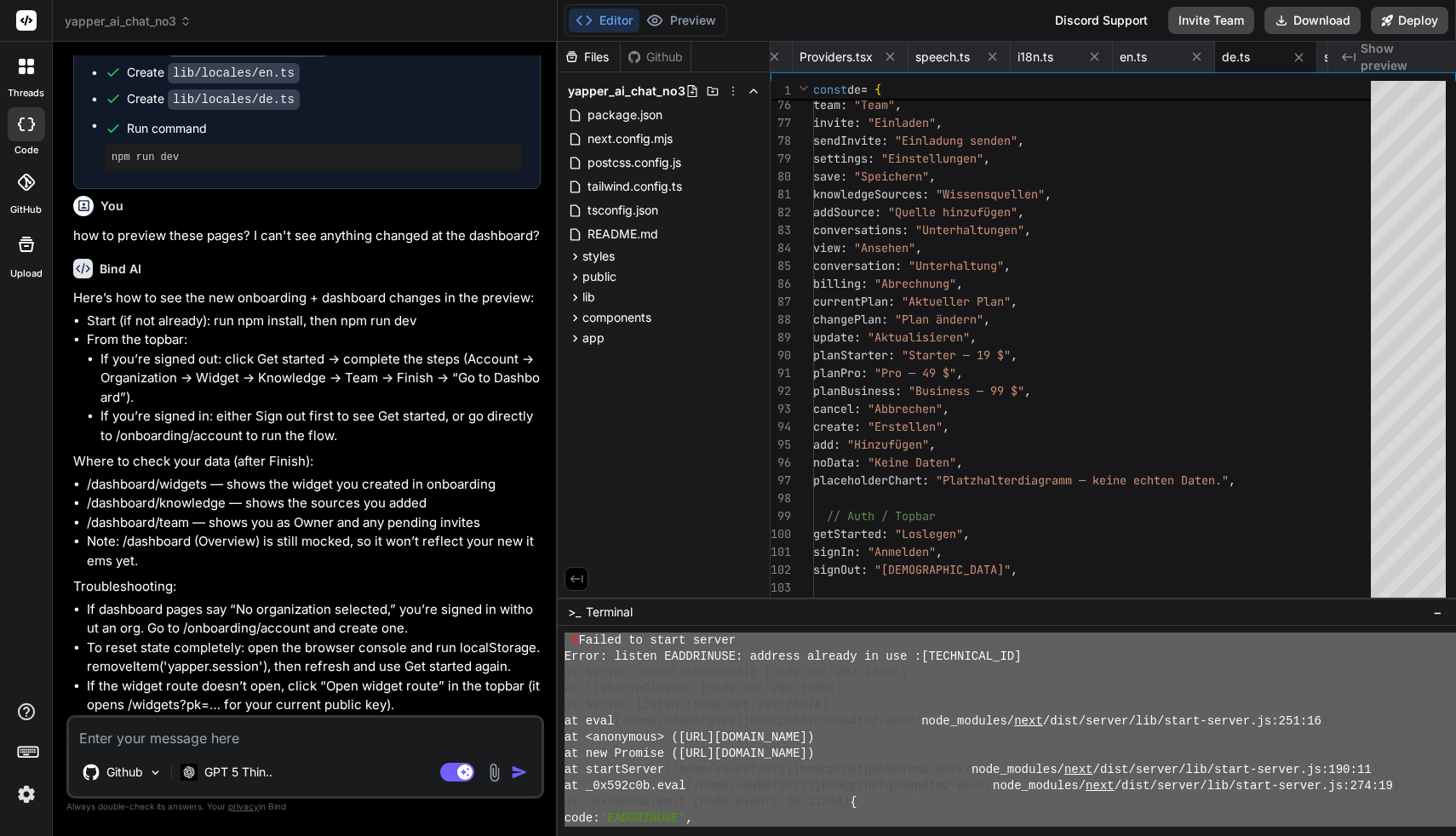
scroll to position [13312, 0]
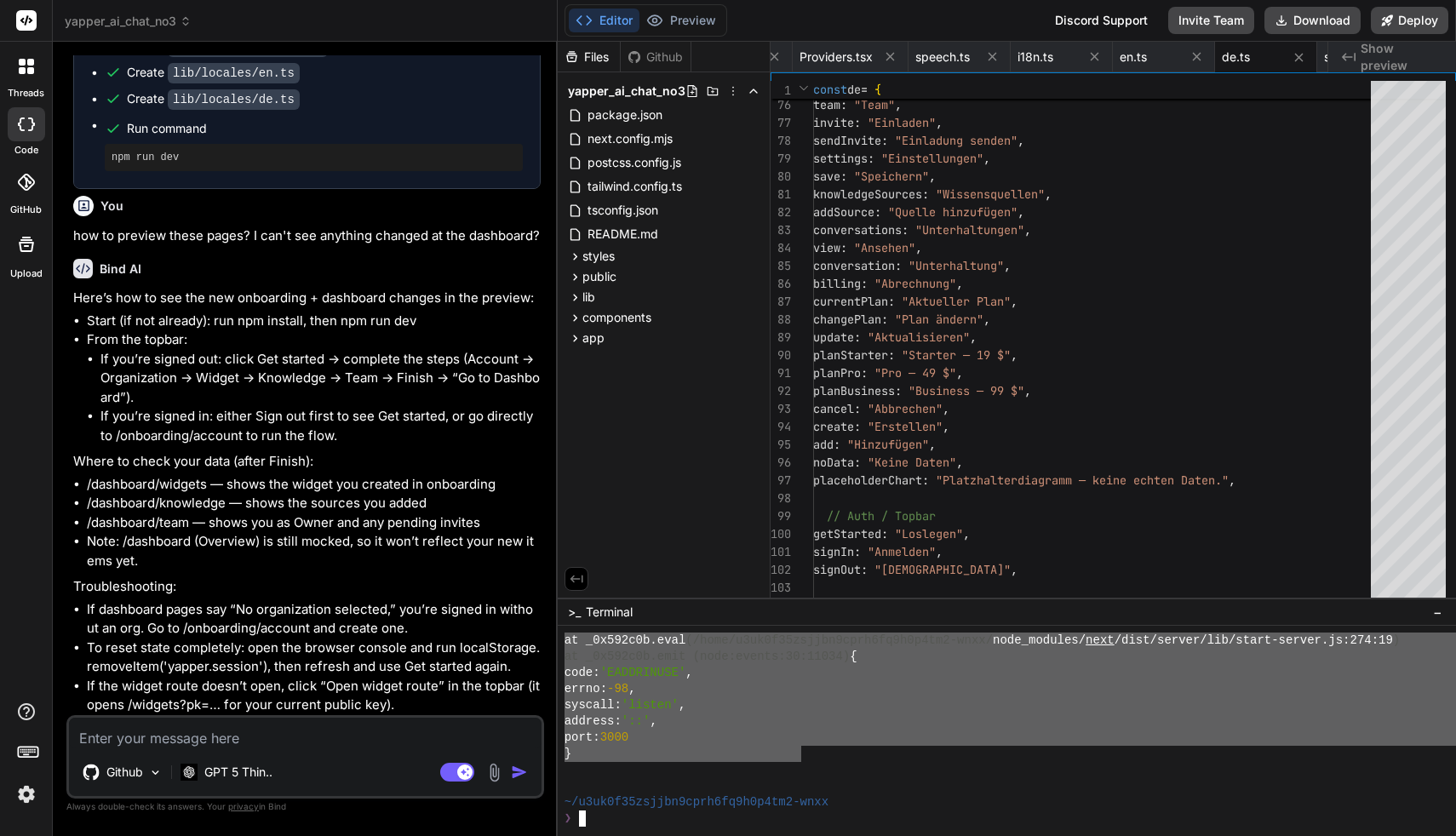
drag, startPoint x: 566, startPoint y: 674, endPoint x: 800, endPoint y: 755, distance: 247.6
click at [271, 745] on textarea at bounding box center [305, 733] width 472 height 31
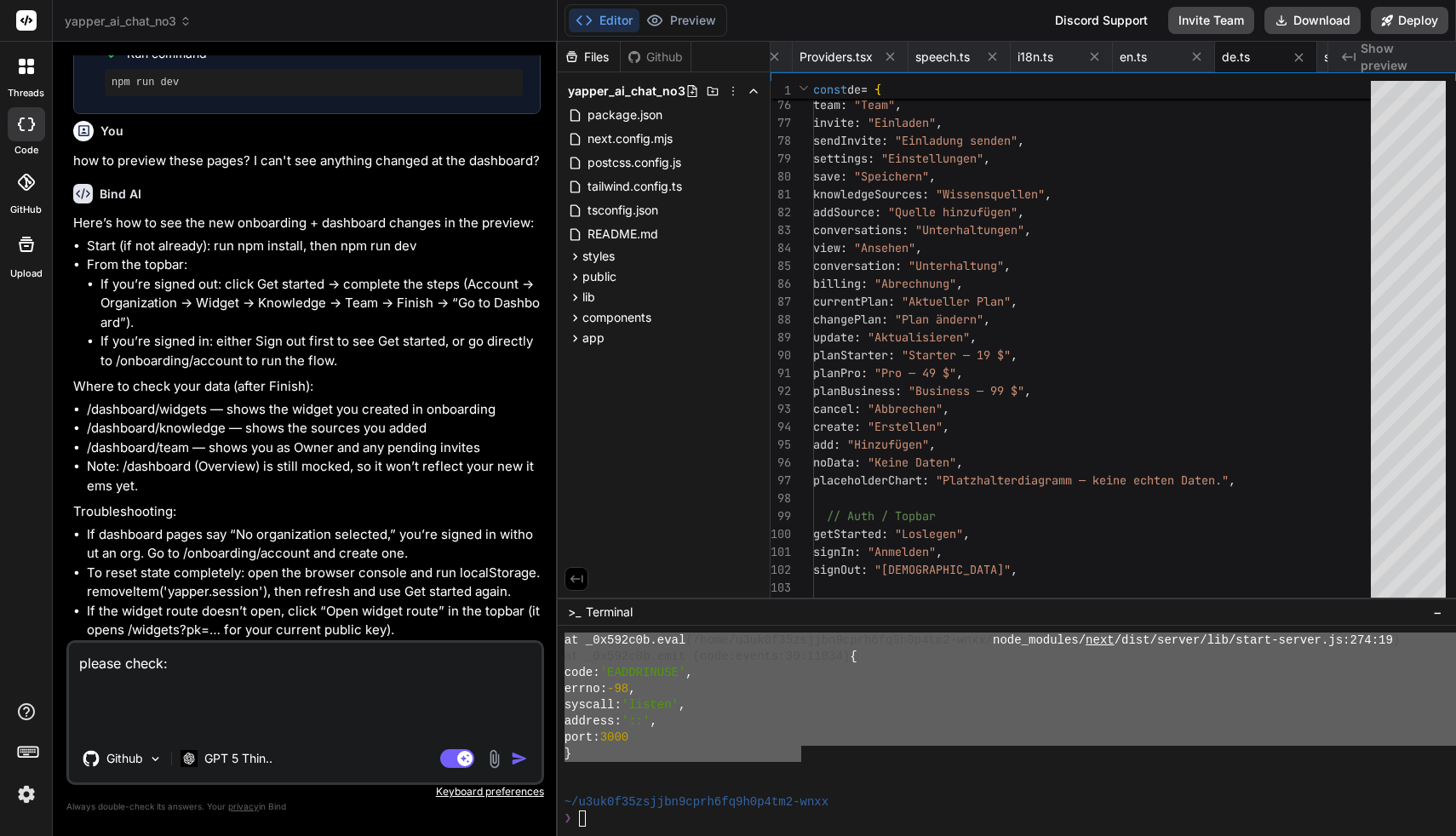
paste textarea "❯ lor ips dol > sitame-co-adip@7.8.6 eli > SEDD_EIUSMODTE_INCIDIDU=3 UTLA_ETDOL…"
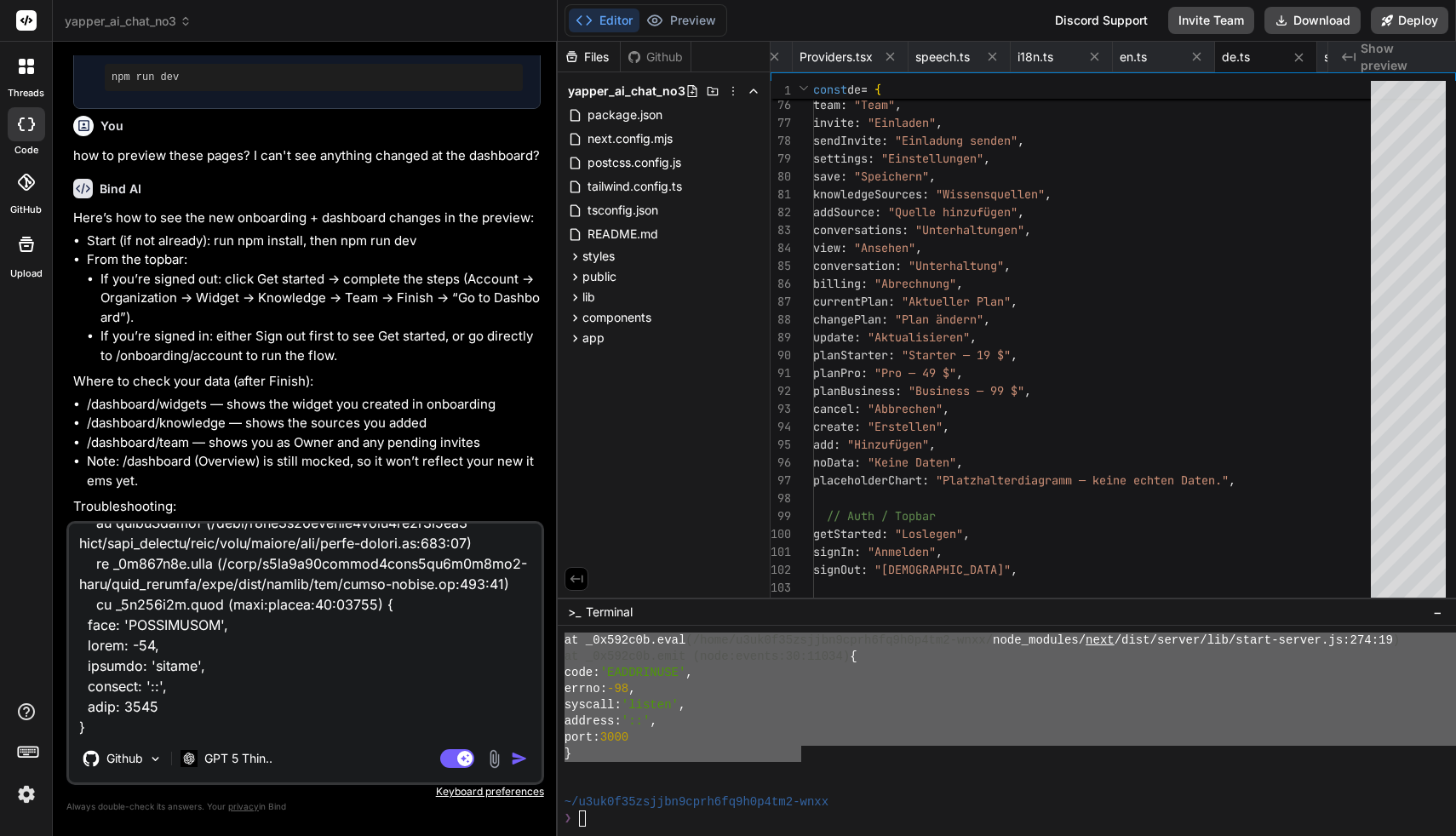
click at [519, 763] on img "button" at bounding box center [519, 758] width 17 height 17
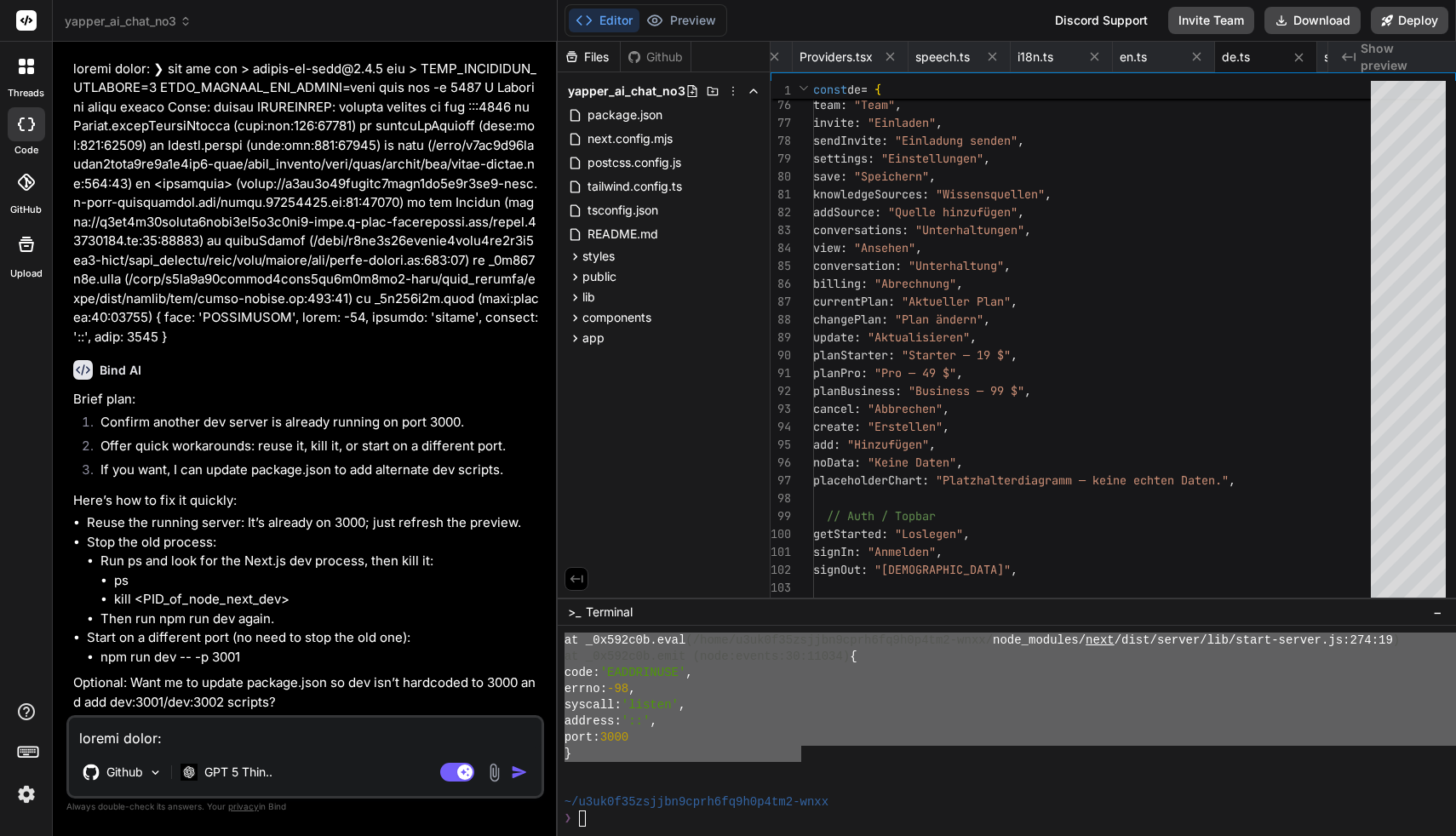
scroll to position [13676, 0]
click at [675, 19] on button "Preview" at bounding box center [681, 20] width 83 height 24
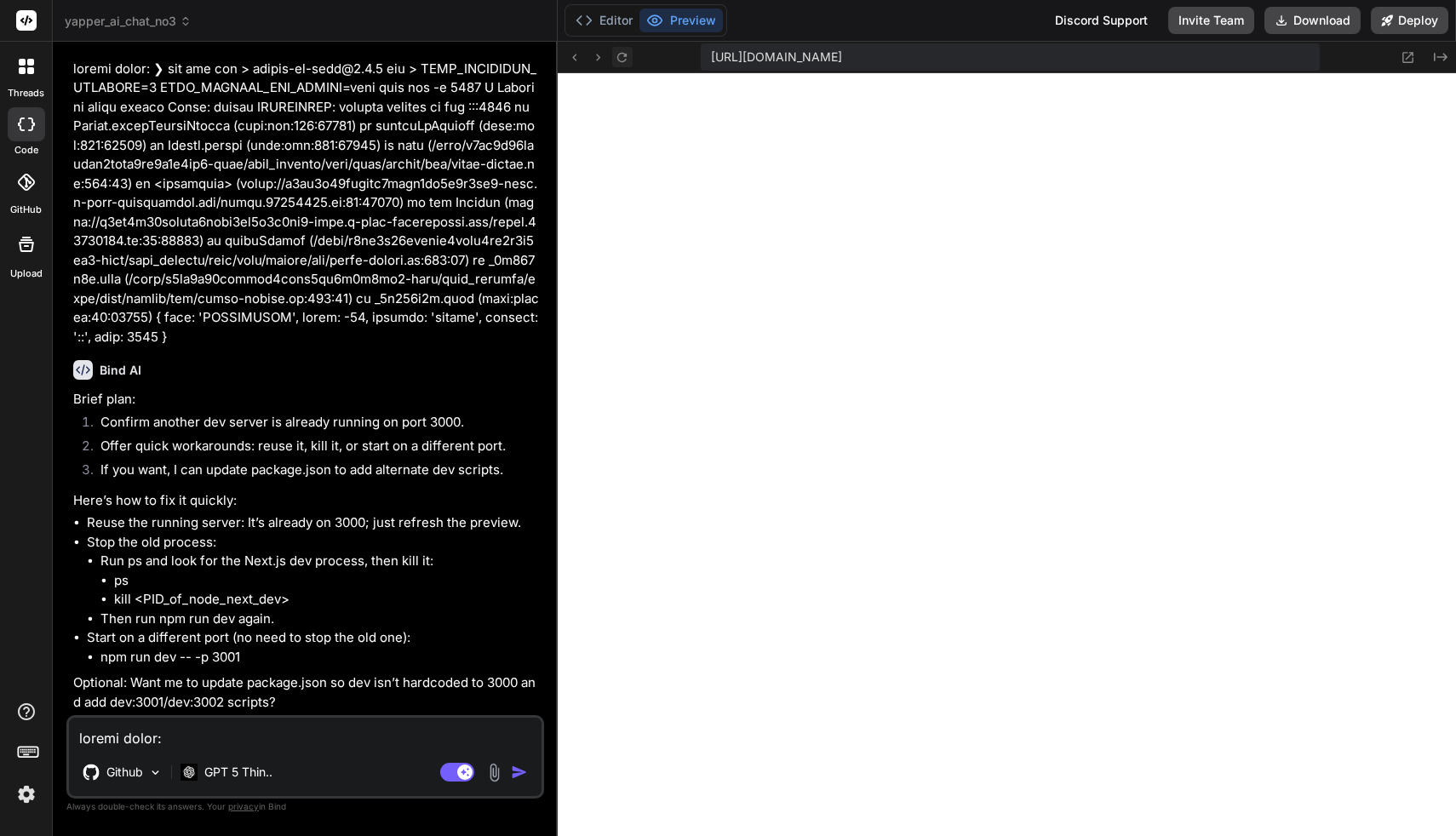
click at [627, 57] on icon at bounding box center [622, 58] width 14 height 14
click at [248, 735] on textarea at bounding box center [305, 733] width 472 height 31
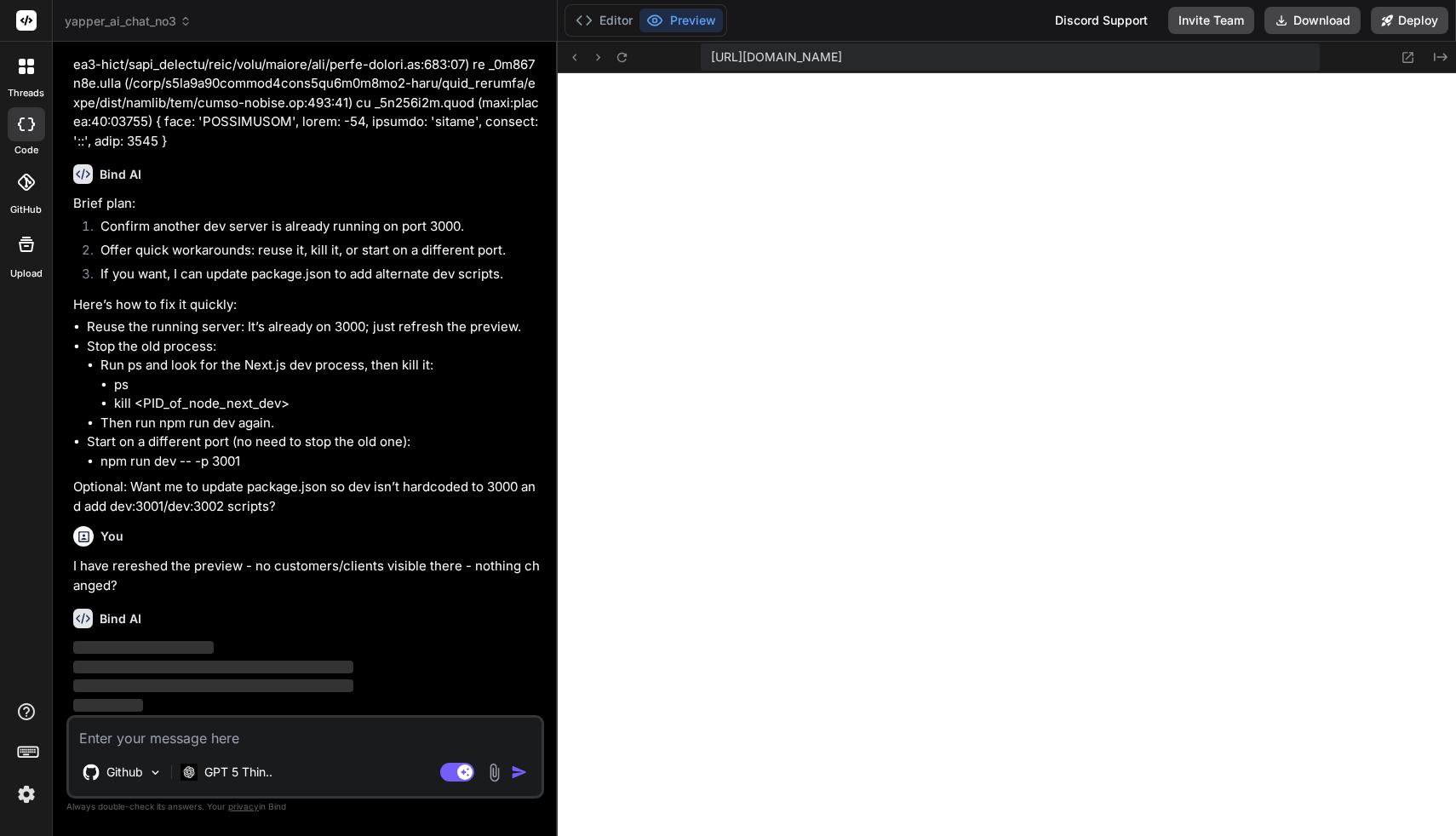
scroll to position [13872, 0]
click at [35, 797] on img at bounding box center [26, 794] width 29 height 29
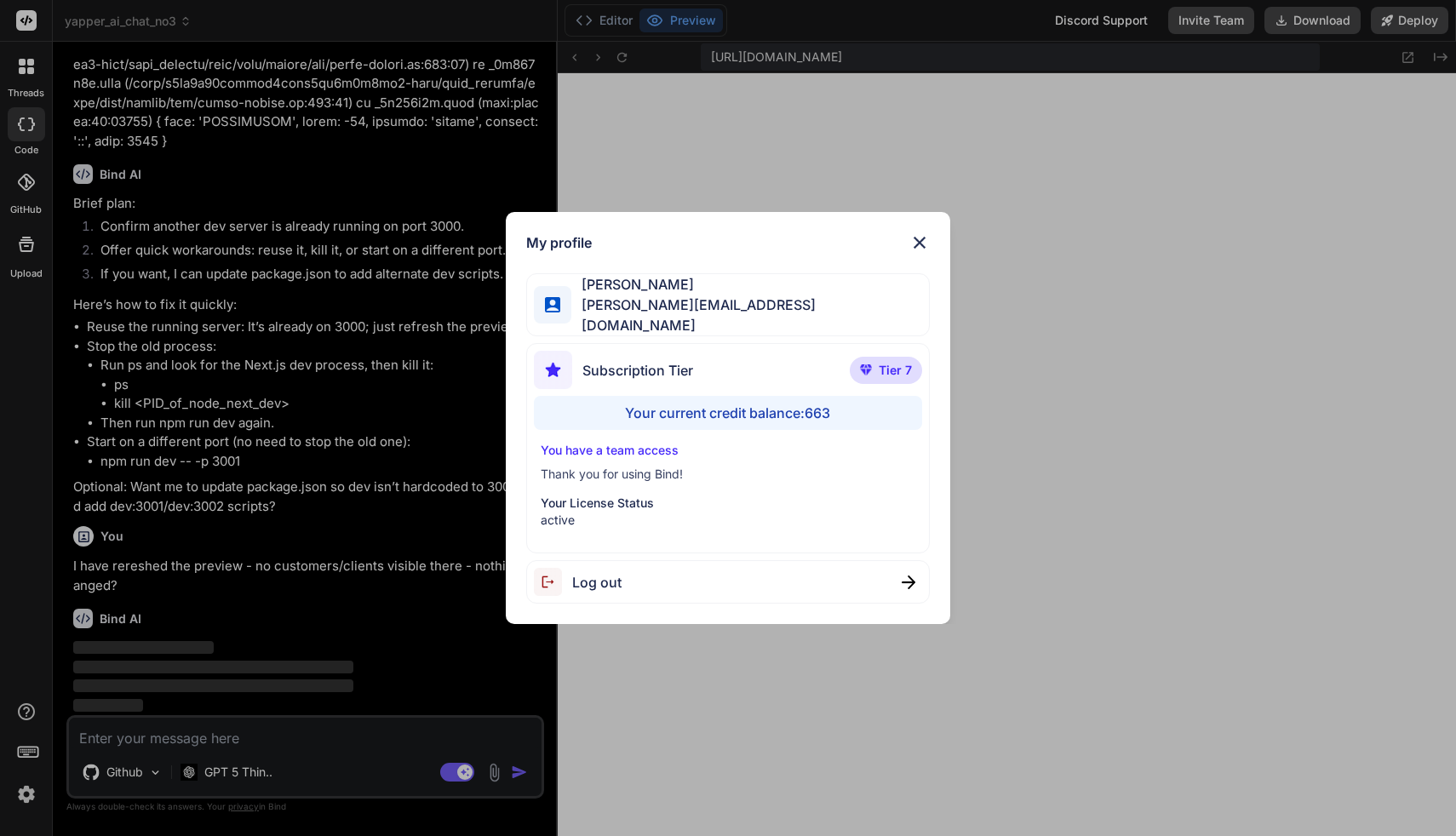
click at [35, 797] on div "My profile [PERSON_NAME] [PERSON_NAME][EMAIL_ADDRESS][DOMAIN_NAME] Subscription…" at bounding box center [728, 418] width 1456 height 836
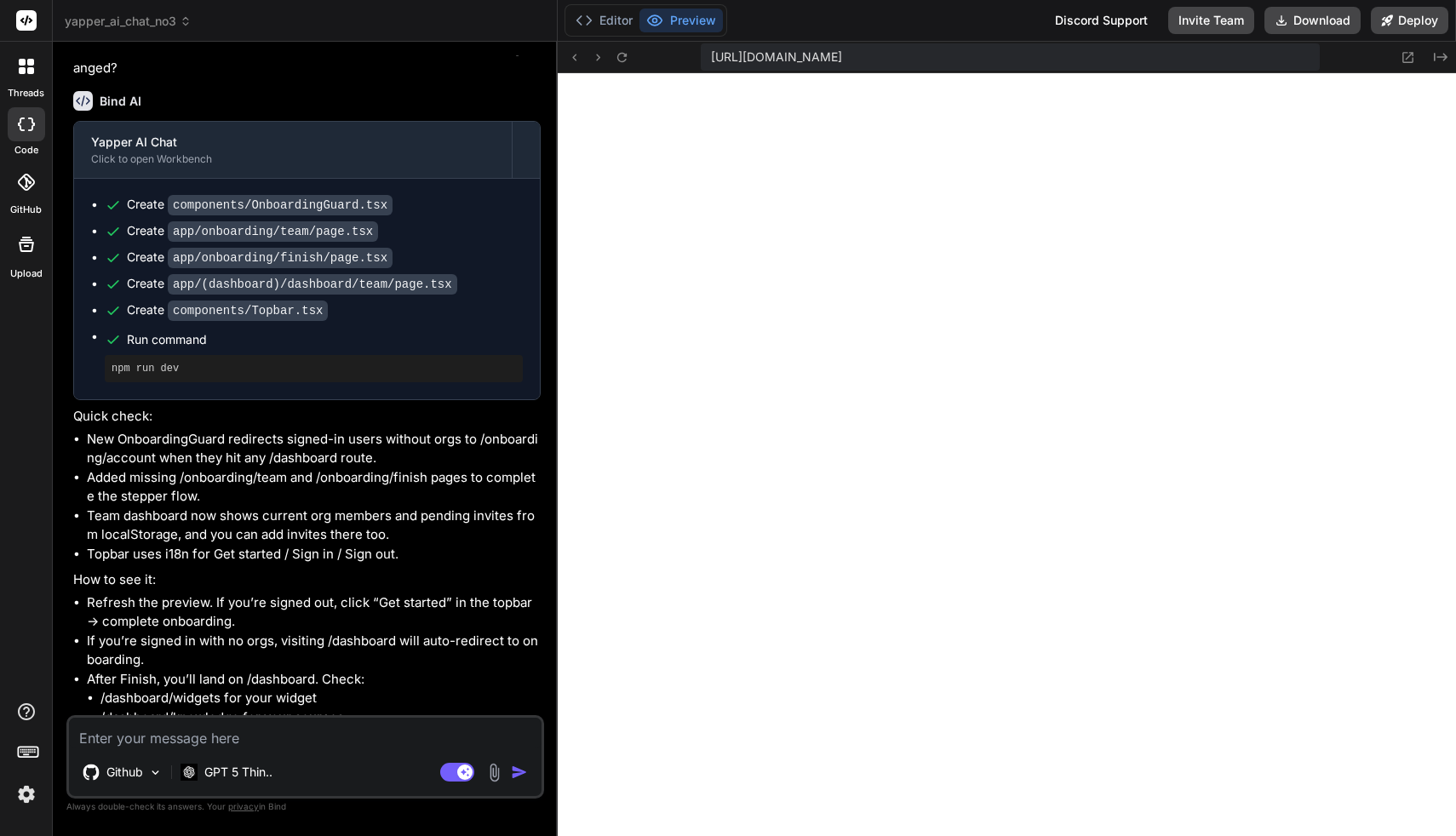
scroll to position [14371, 0]
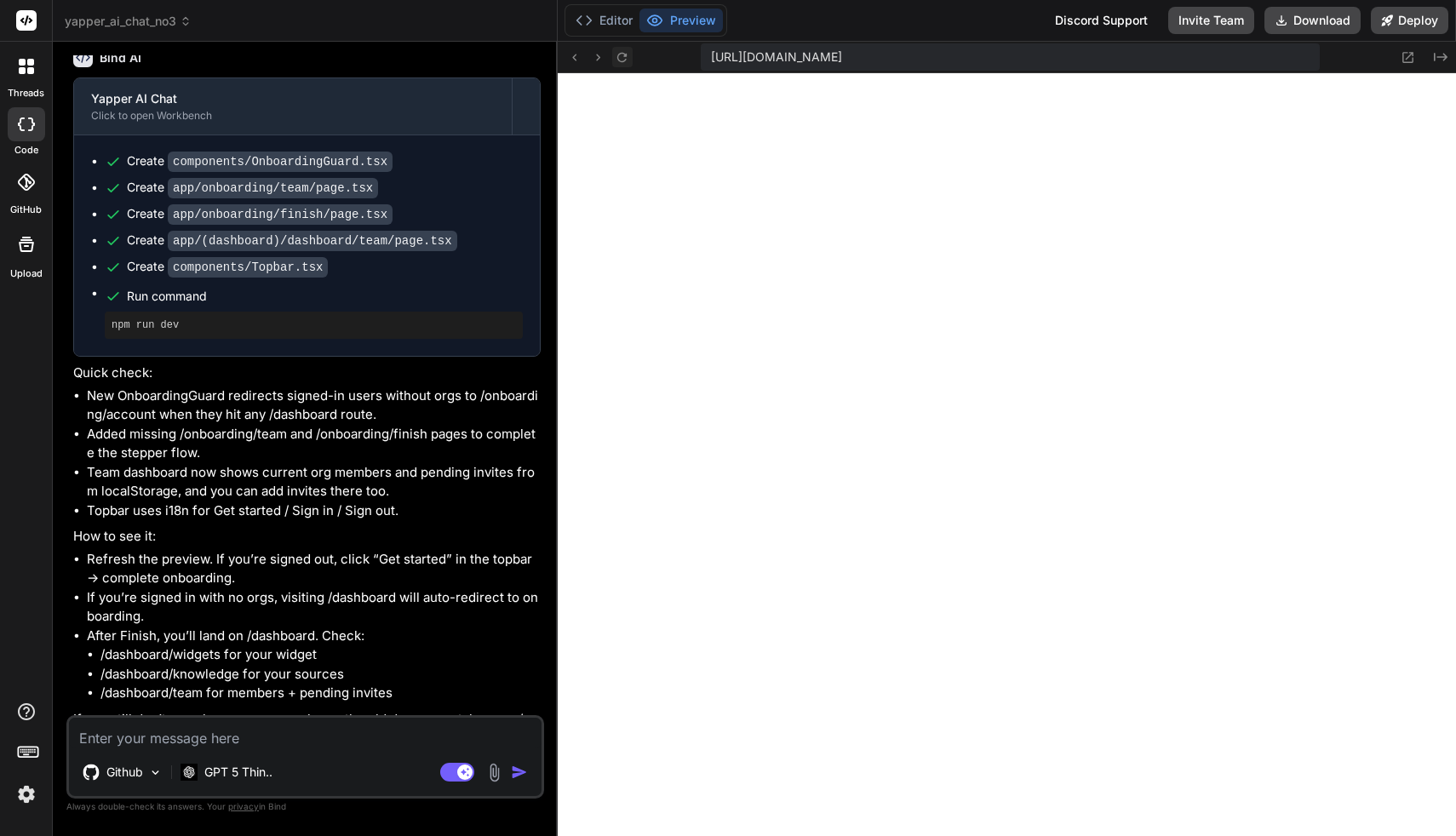
click at [625, 54] on icon at bounding box center [622, 56] width 9 height 9
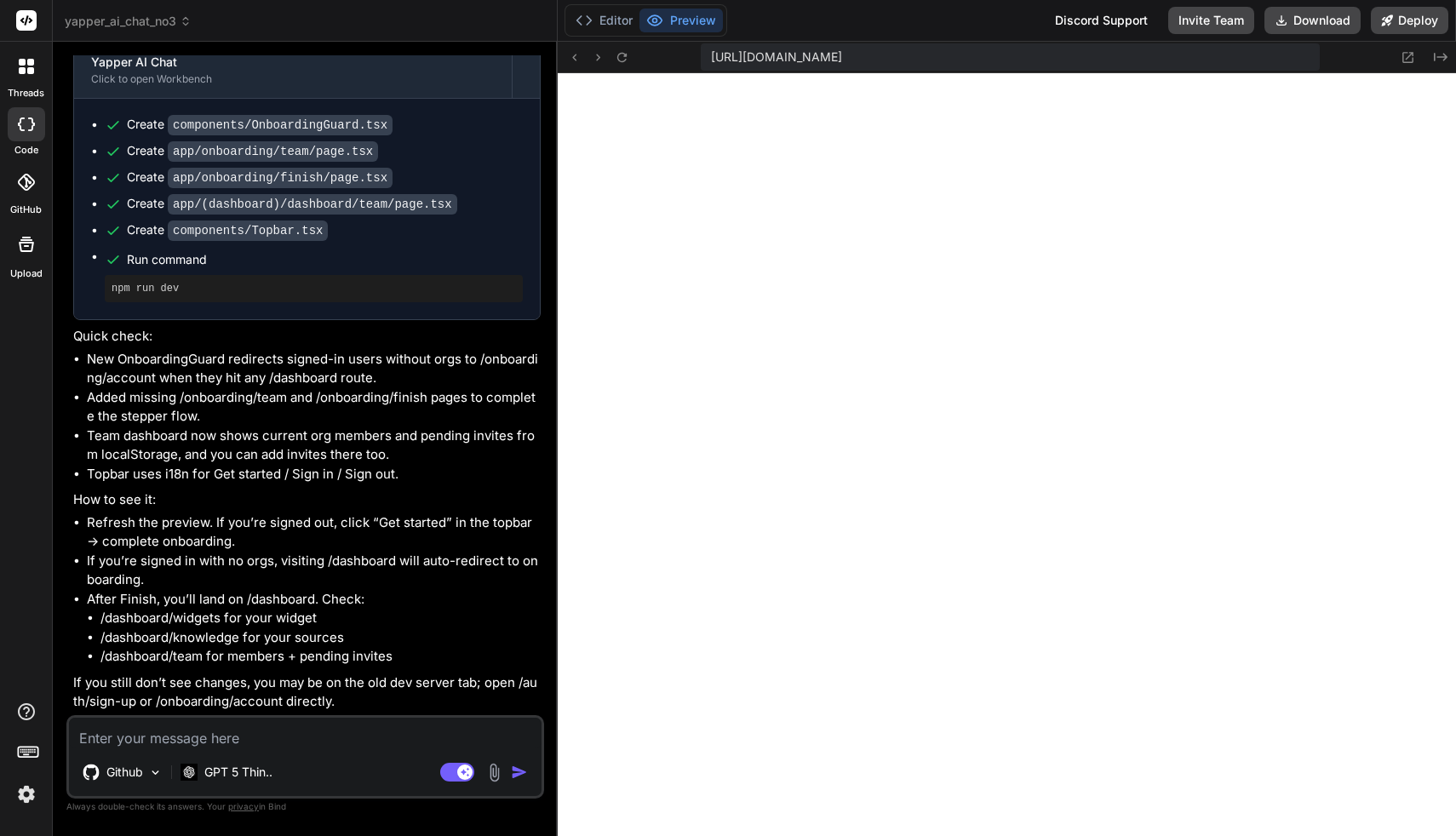
scroll to position [13975, 0]
click at [304, 734] on textarea at bounding box center [305, 733] width 472 height 31
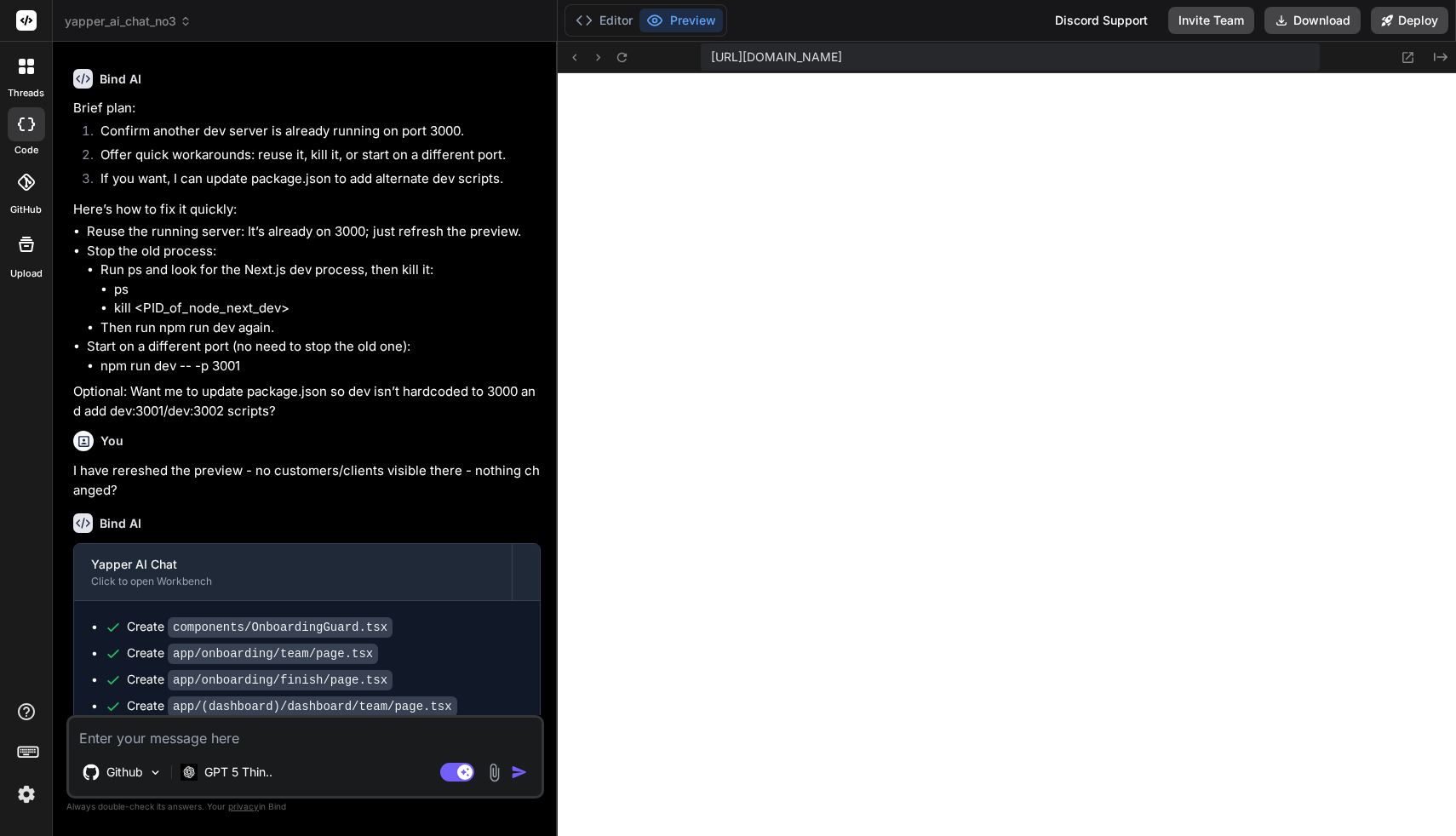
scroll to position [14467, 0]
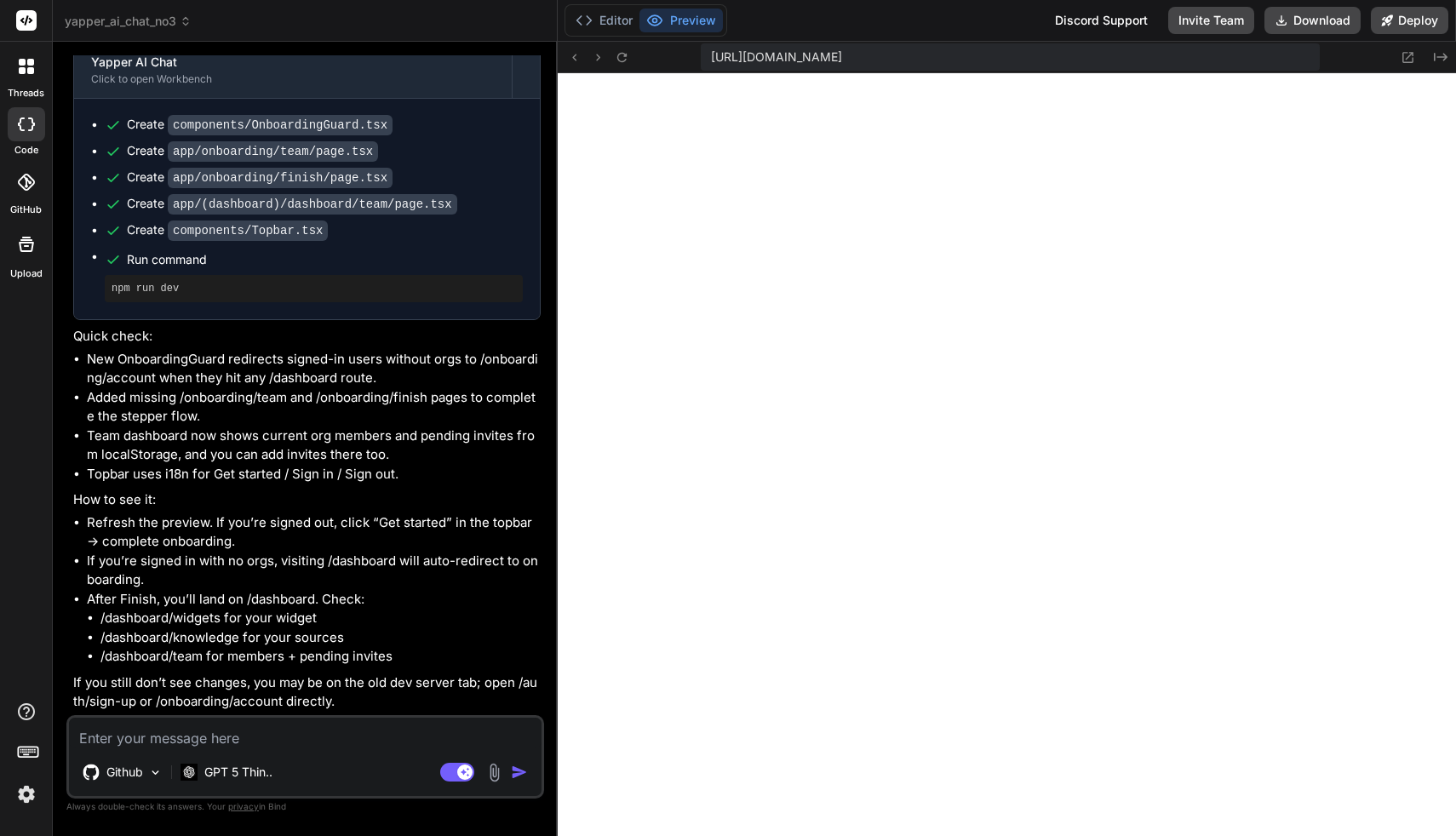
click at [245, 738] on textarea at bounding box center [305, 733] width 472 height 31
paste textarea "[URL]"
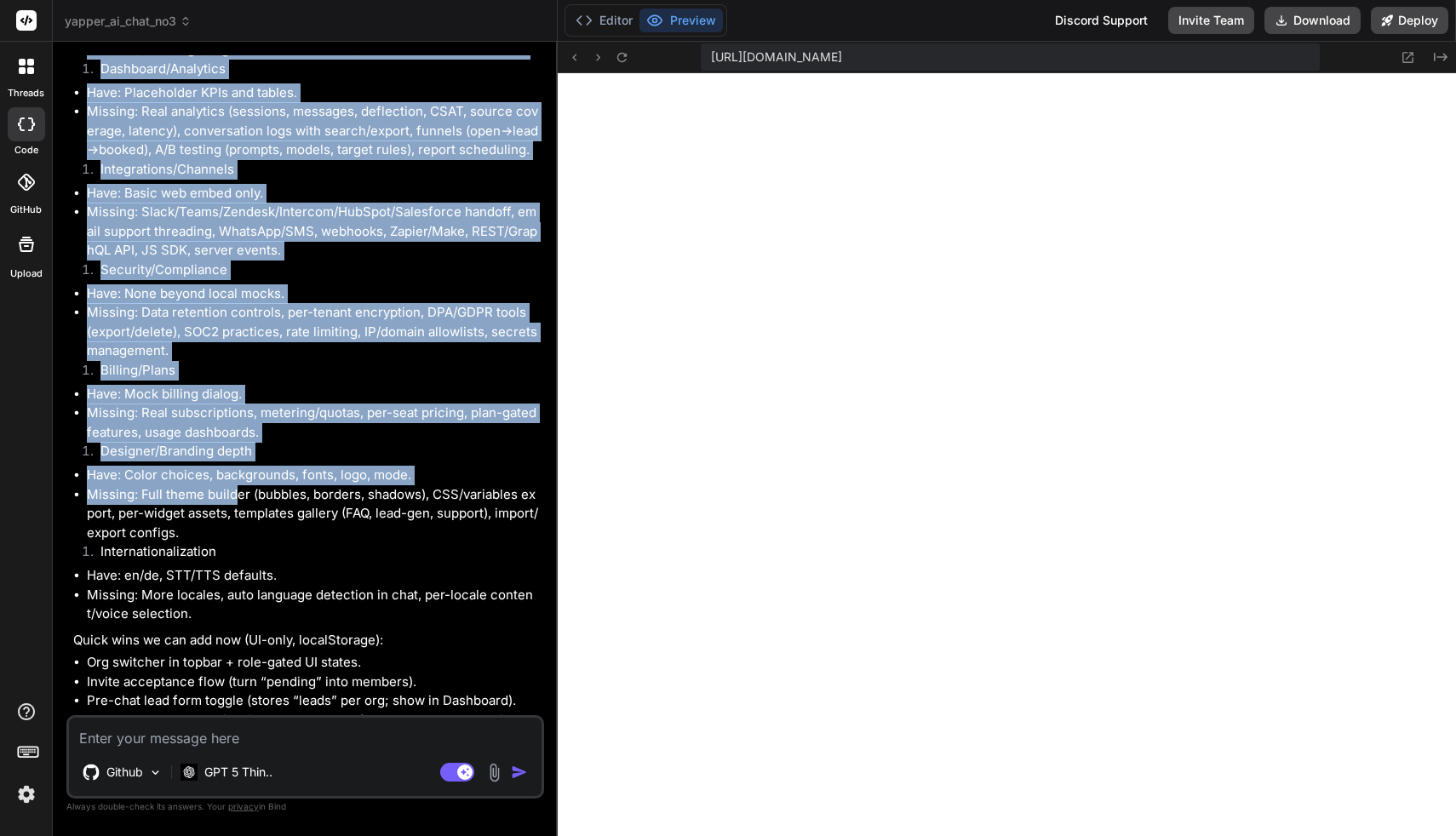
scroll to position [16053, 0]
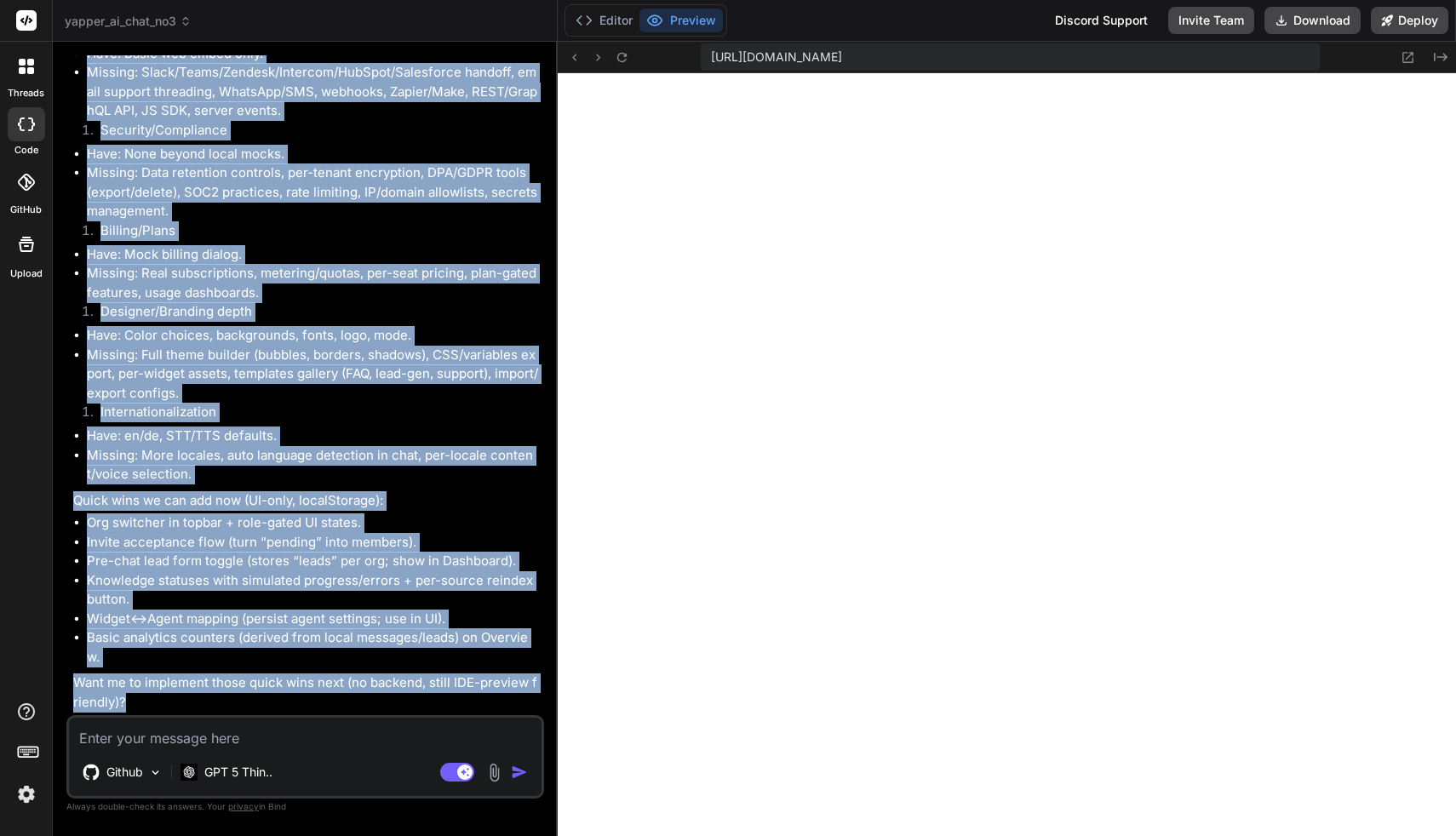
drag, startPoint x: 73, startPoint y: 126, endPoint x: 232, endPoint y: 704, distance: 599.5
copy div "Lore: Ipsumdo sitamet “ConsECT-adipi” elitsedd. Eiu tempori utla et’do magna (A…"
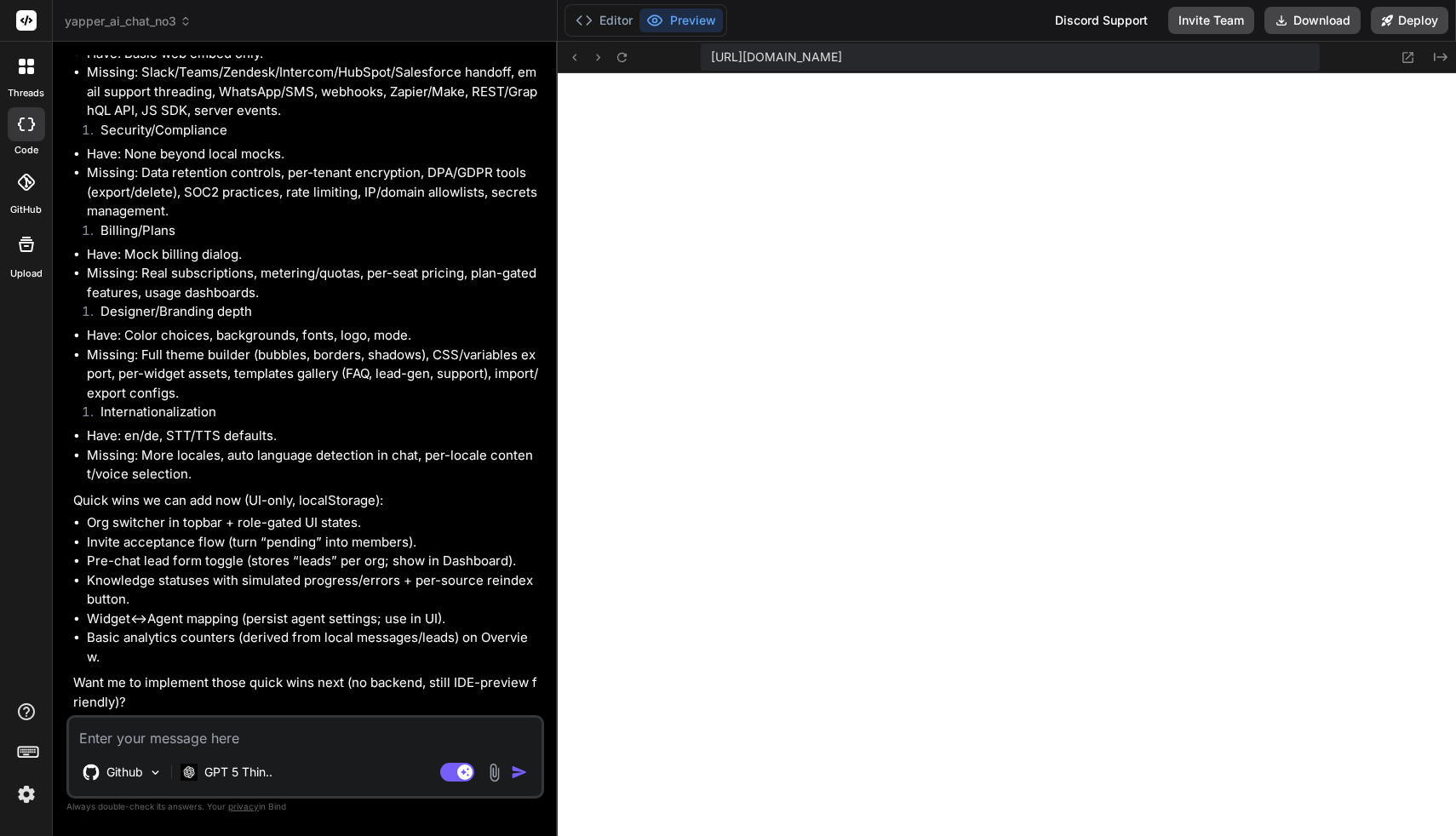
click at [239, 739] on textarea at bounding box center [305, 733] width 472 height 31
paste textarea "Loremip: Dolors AM Cons — AdiP EL seddo-eius (tempor inc, UT-labo, etdolor magn…"
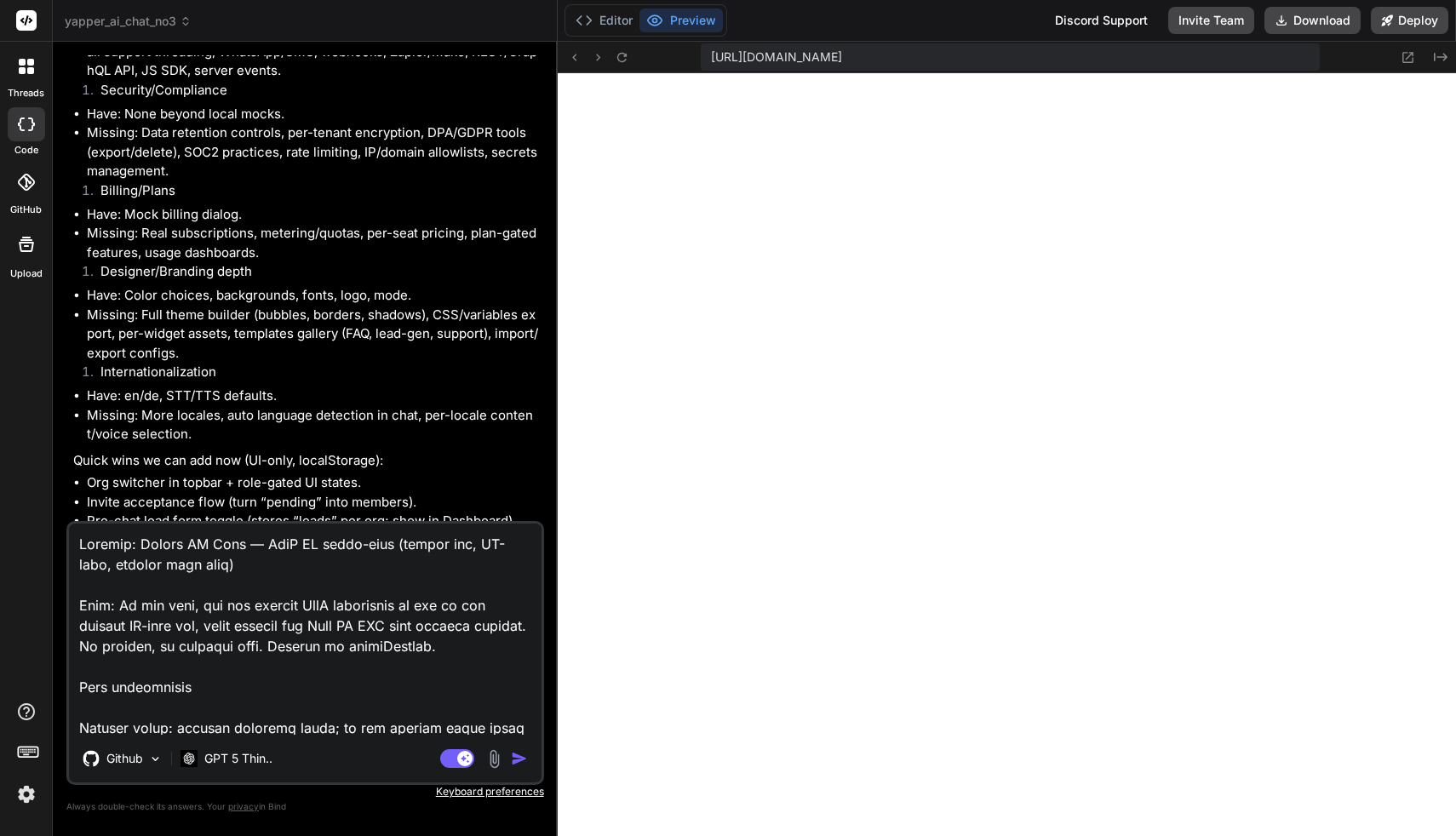
scroll to position [2779, 0]
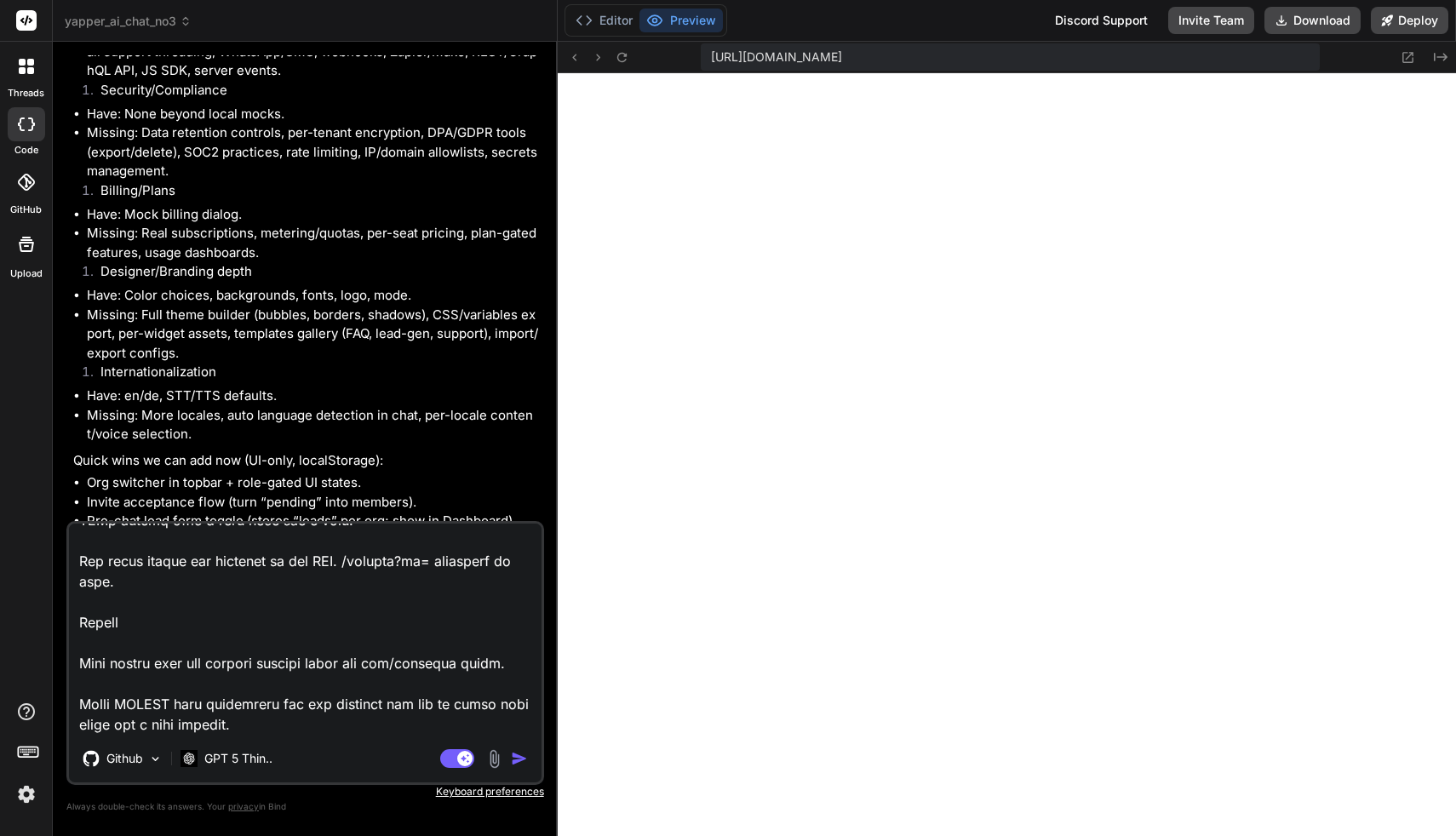
click at [515, 760] on img "button" at bounding box center [519, 758] width 17 height 17
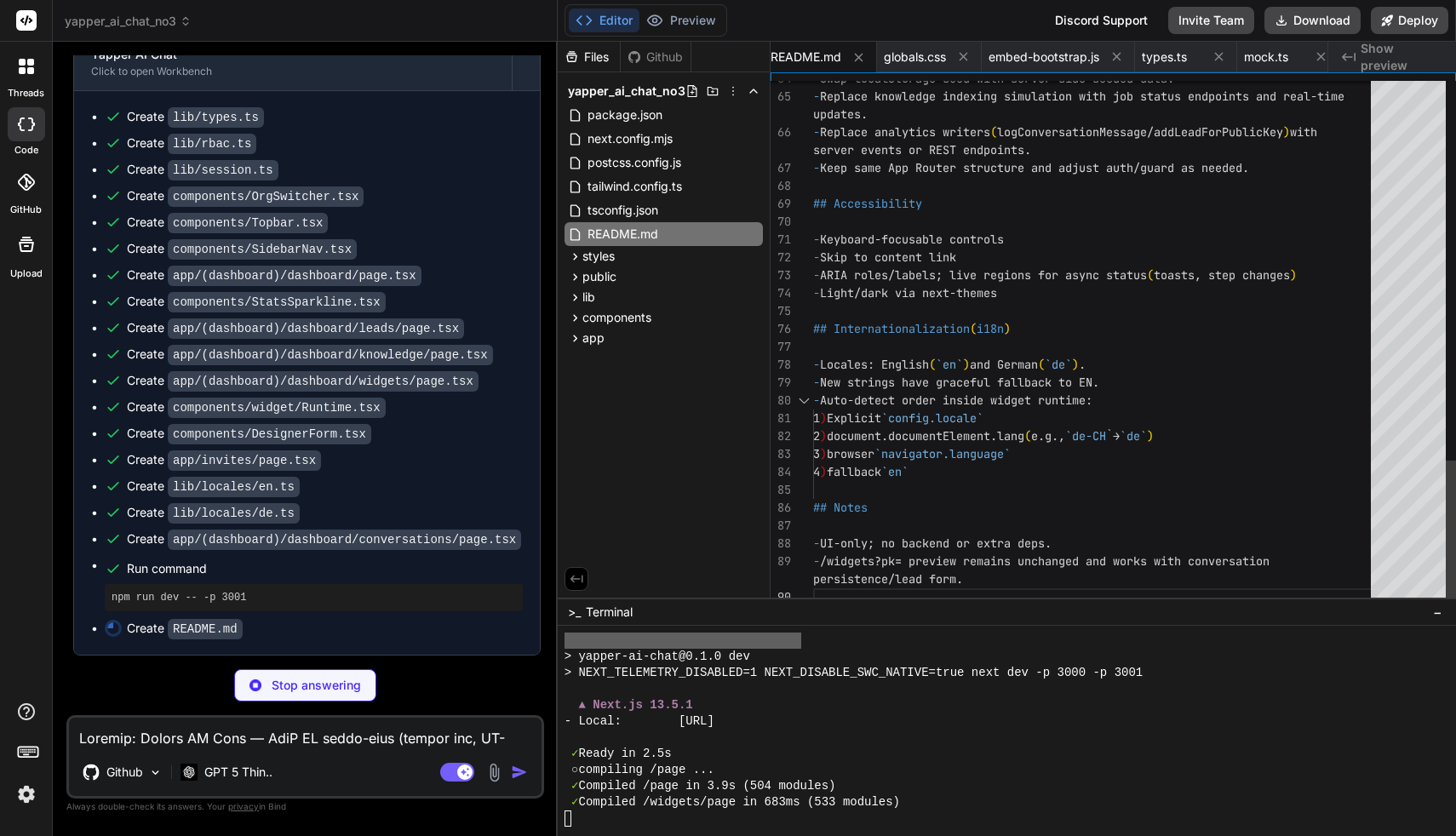
scroll to position [17901, 0]
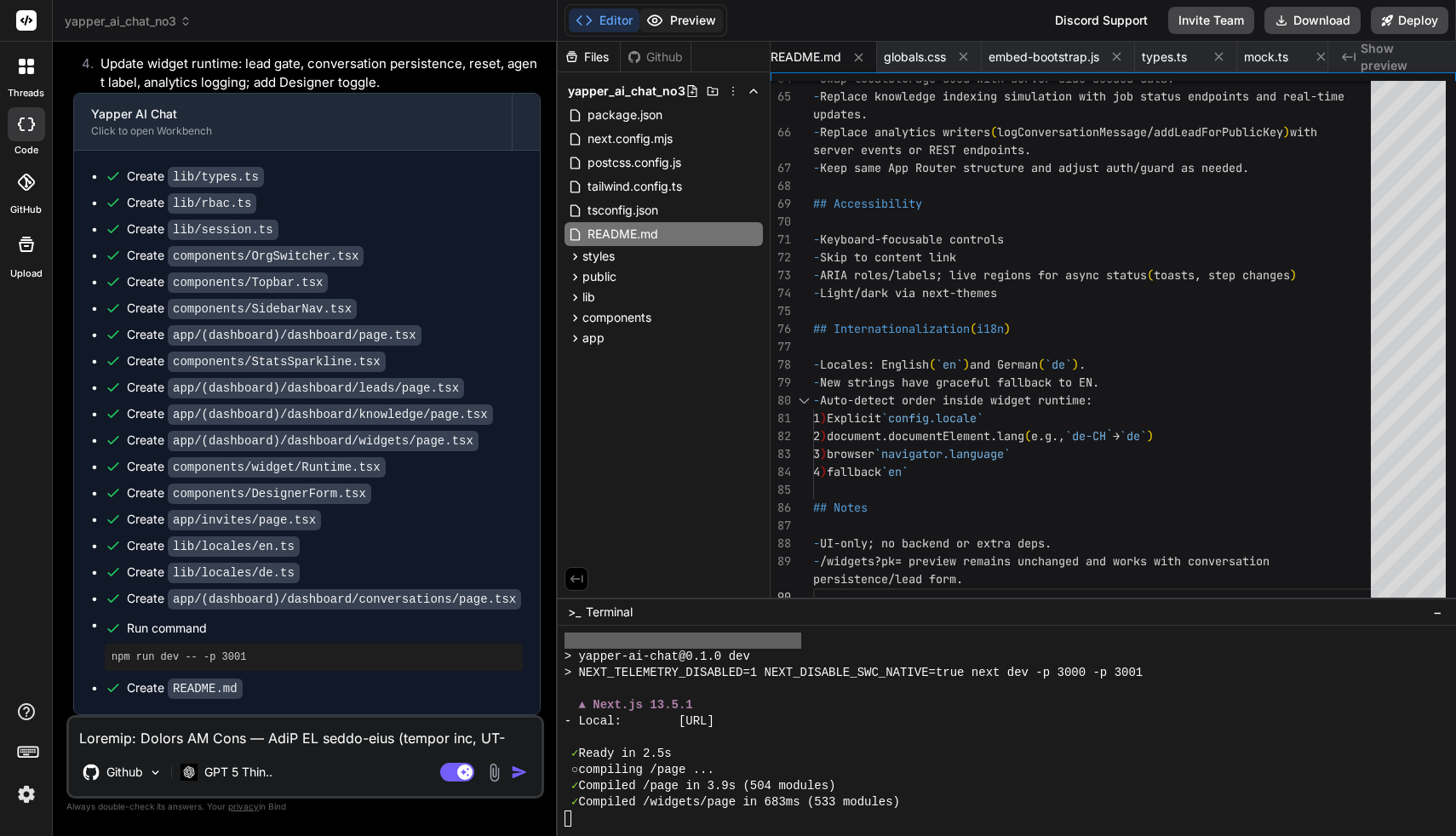
click at [680, 16] on button "Preview" at bounding box center [681, 20] width 83 height 24
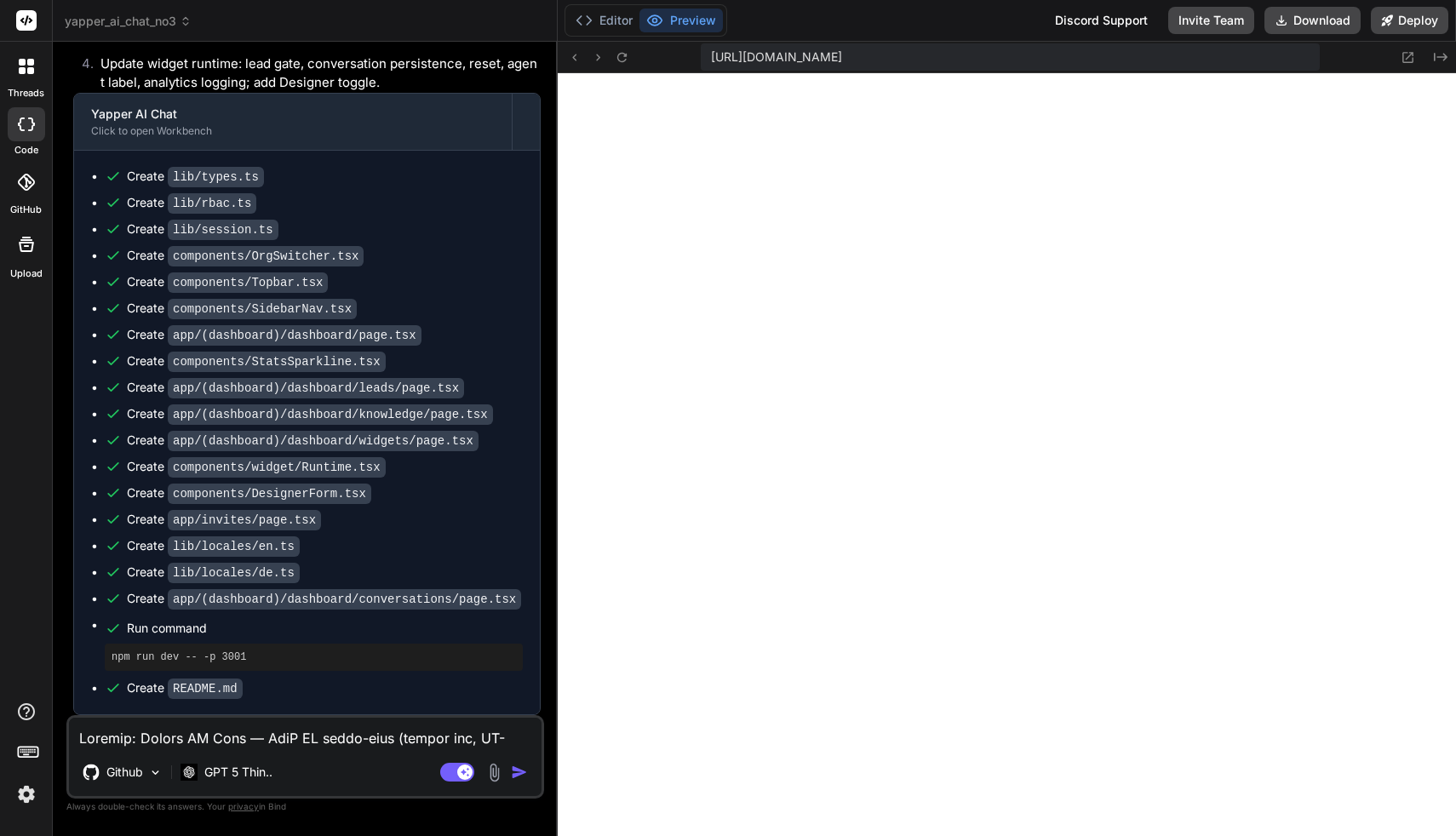
scroll to position [14784, 0]
click at [246, 738] on textarea at bounding box center [305, 733] width 472 height 31
paste textarea "Lore: Ipsumdolo Sitame/Consect adi eli seddoei TE-inci utla (etdolOremagn). Ali…"
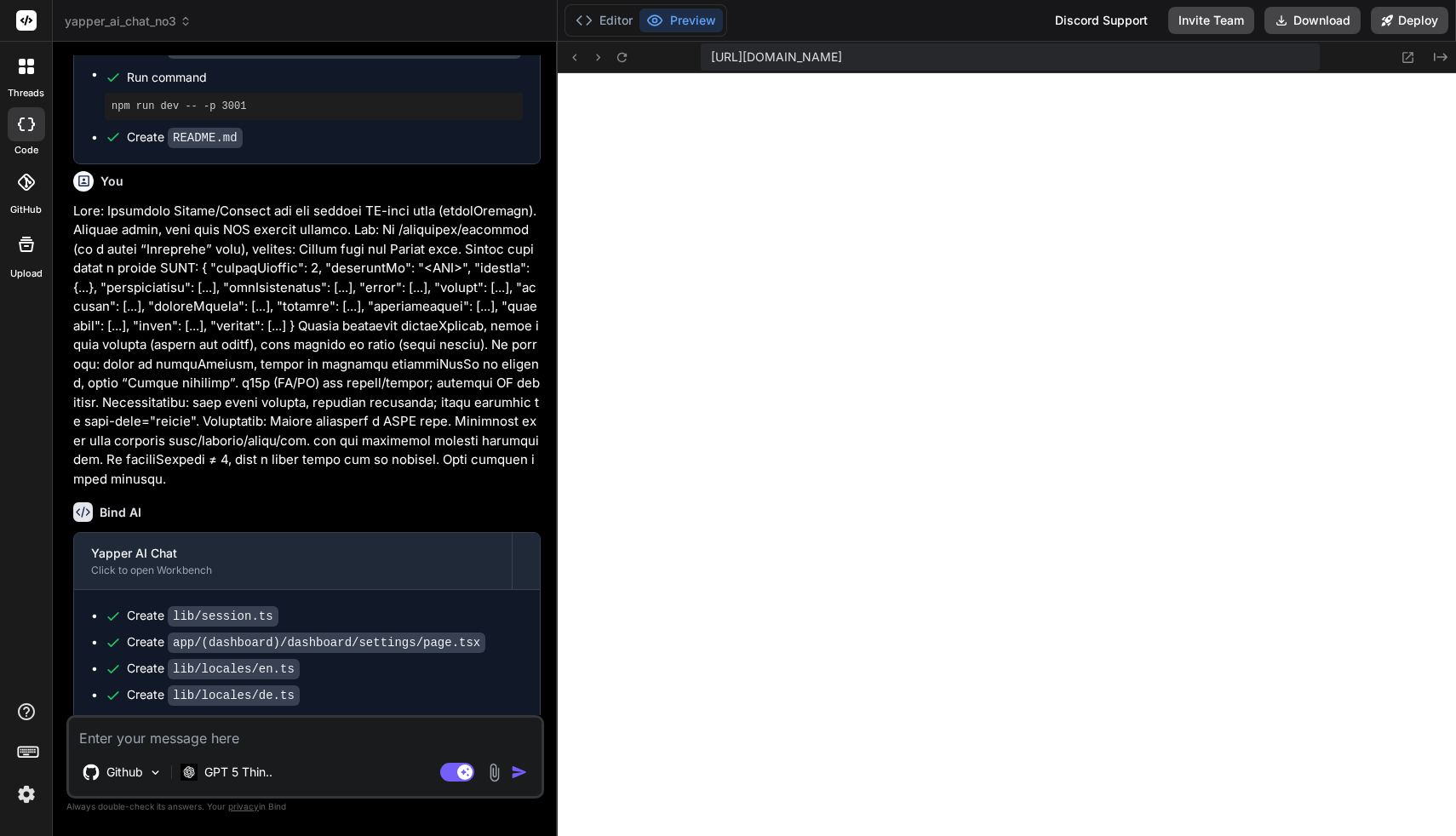
scroll to position [15463, 0]
